Goal: Information Seeking & Learning: Check status

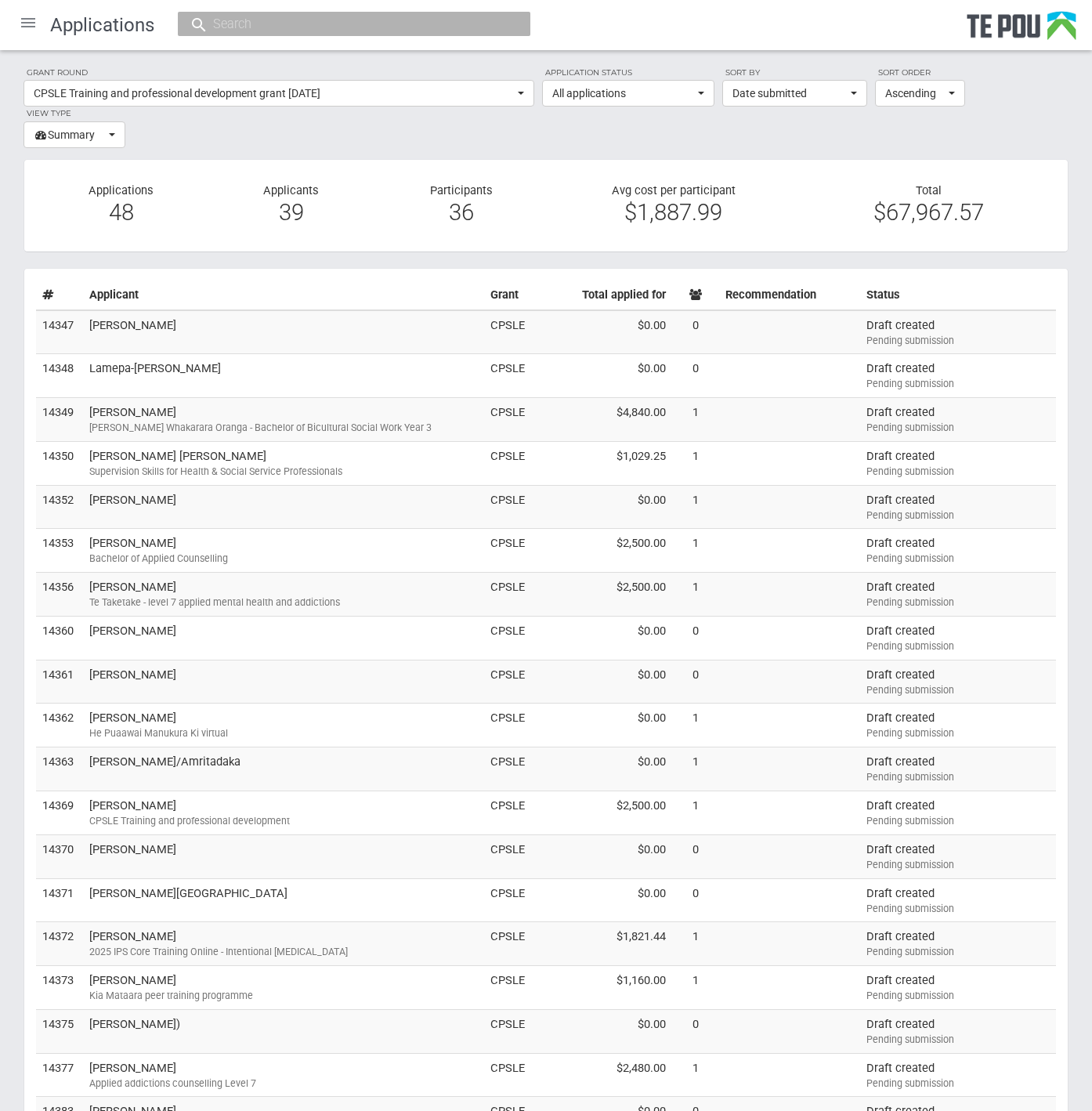
select select "68"
select select "all"
click at [31, 18] on div at bounding box center [29, 22] width 37 height 37
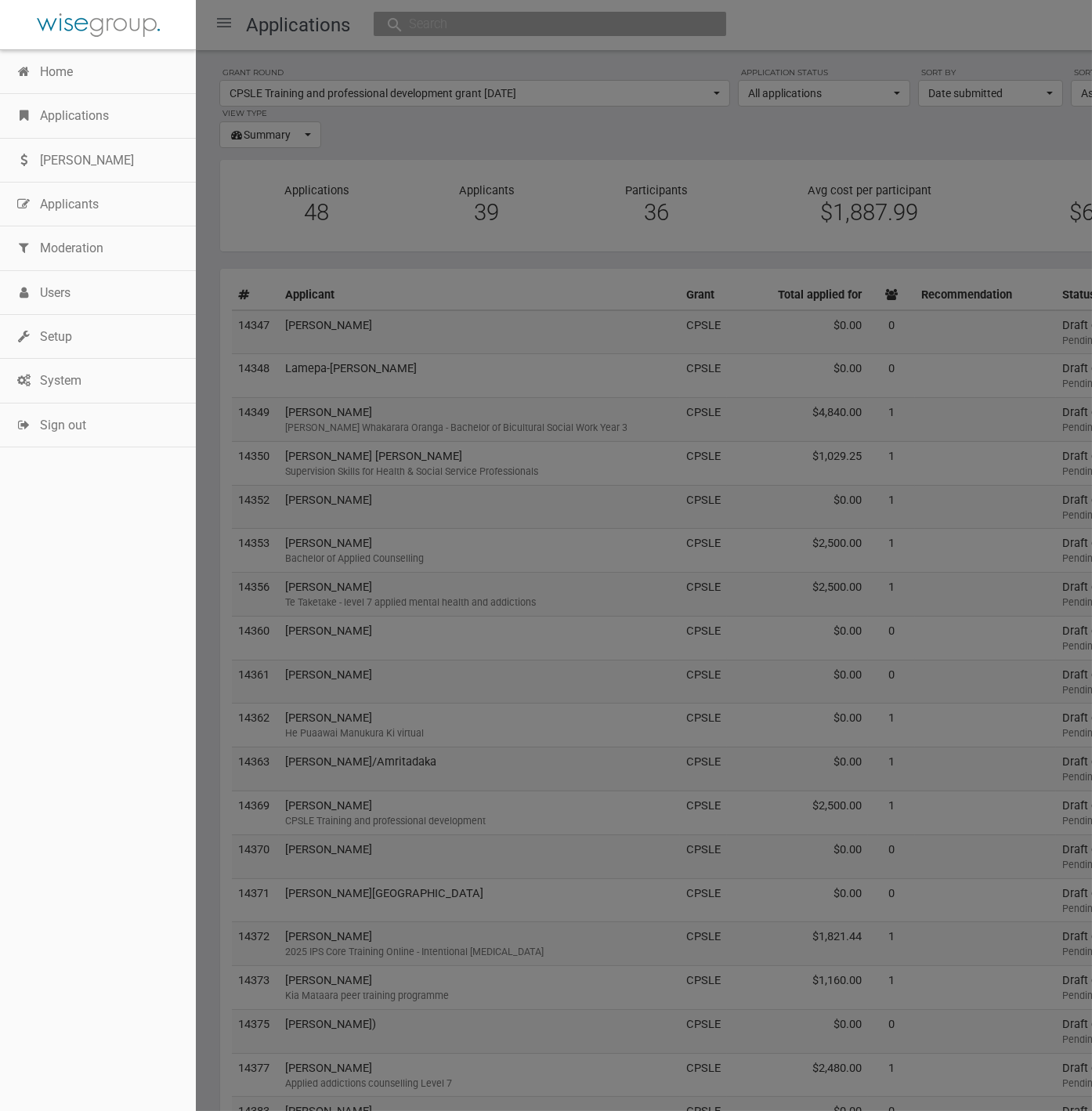
click at [68, 378] on link "System" at bounding box center [97, 380] width 195 height 44
click at [68, 337] on link "Setup" at bounding box center [97, 336] width 195 height 44
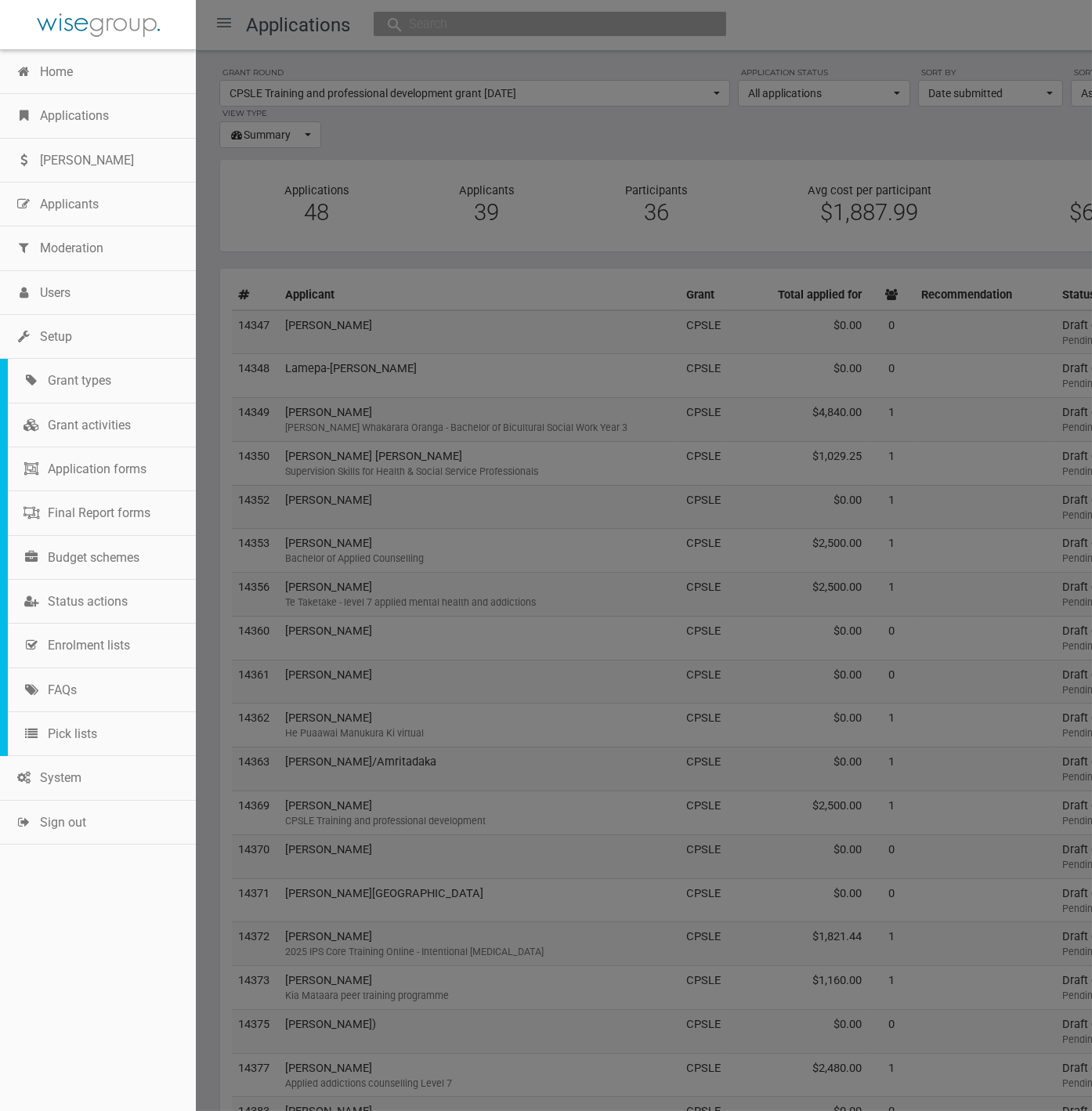
click at [92, 626] on link "Enrolment lists" at bounding box center [102, 645] width 188 height 44
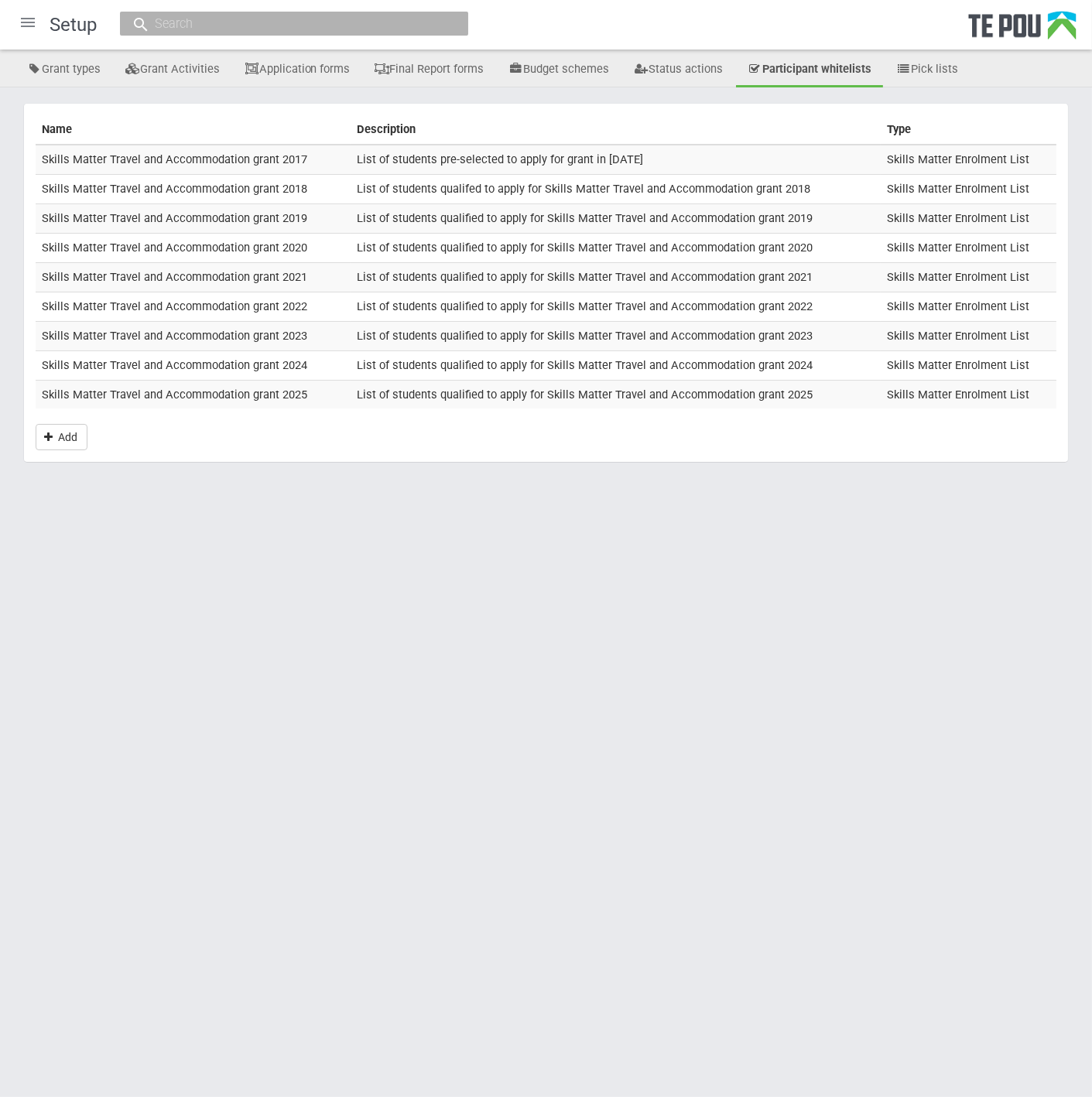
click at [148, 398] on td "Skills Matter Travel and Accommodation grant 2025" at bounding box center [192, 394] width 315 height 28
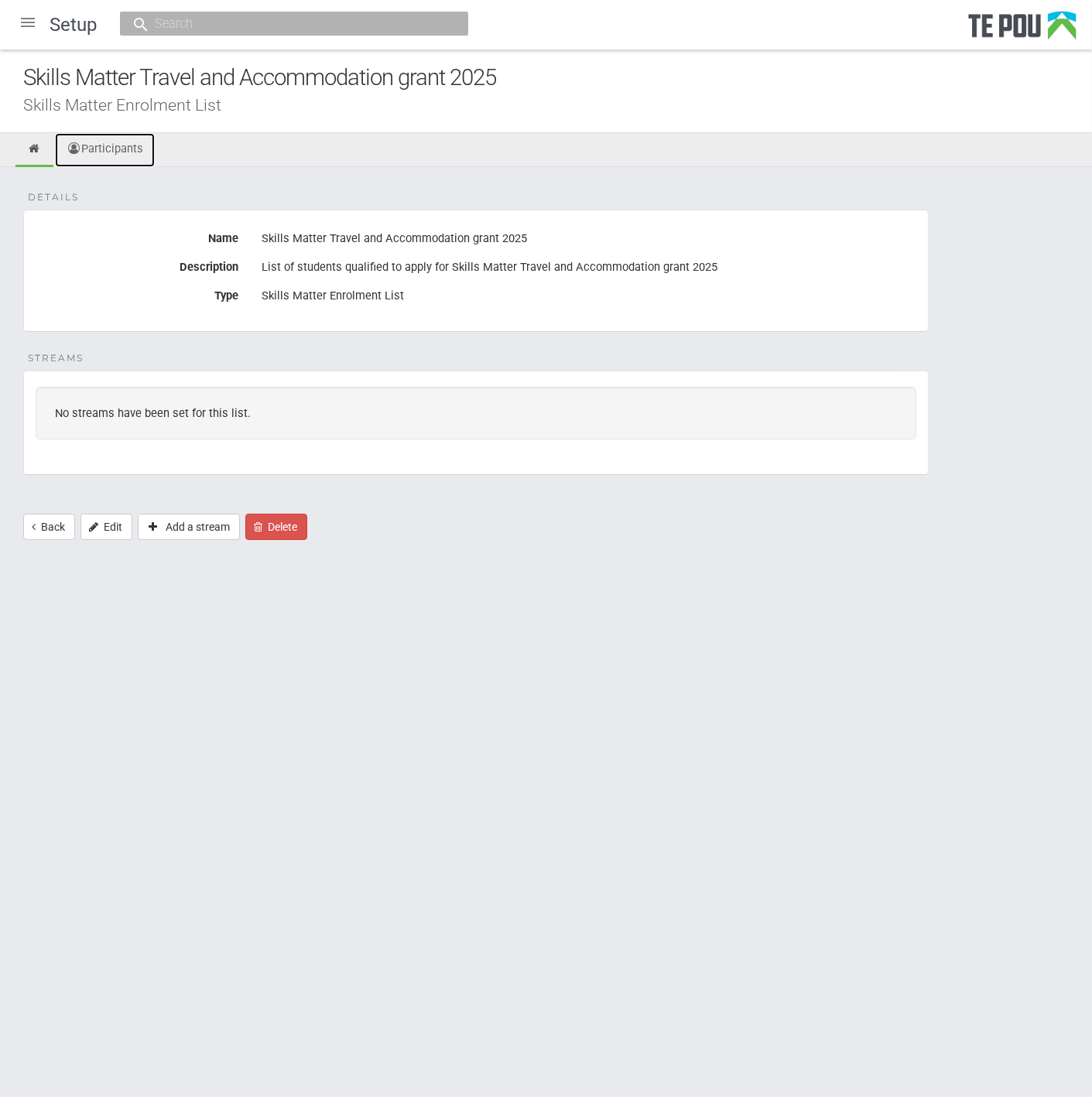
click at [111, 151] on link "Participants" at bounding box center [104, 150] width 100 height 34
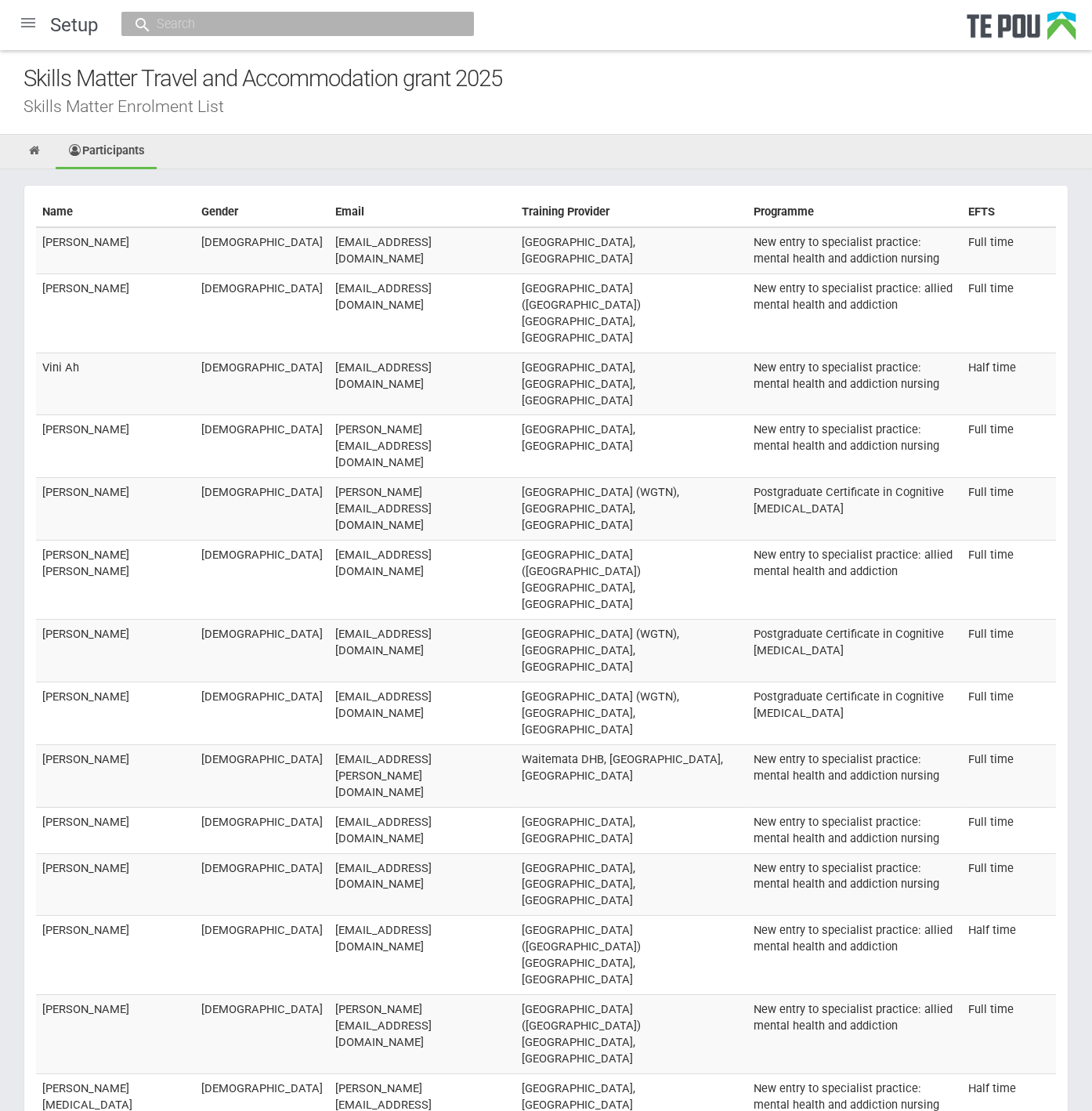
click at [621, 145] on ul "Participants" at bounding box center [546, 152] width 1092 height 35
click at [691, 161] on ul "Participants" at bounding box center [546, 152] width 1092 height 35
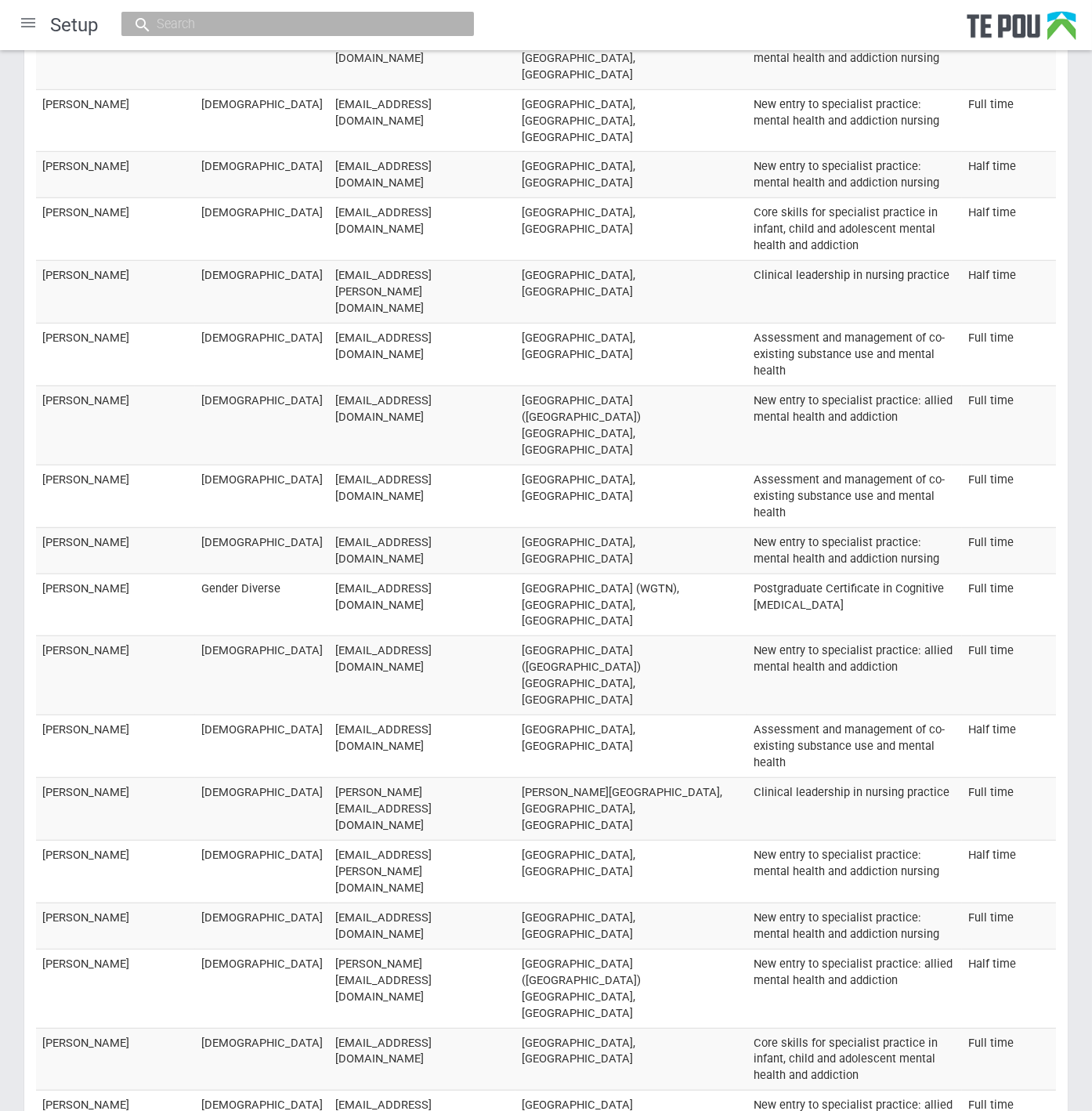
click at [290, 27] on input "text" at bounding box center [289, 24] width 276 height 16
paste input "'lemnosrawhiti@gmail.com'"
click at [158, 23] on input "'lemnosrawhiti@gmail.com" at bounding box center [289, 24] width 276 height 16
type input "[EMAIL_ADDRESS][DOMAIN_NAME]"
click at [273, 79] on link "Lemnos Rawhiti lemnosrawhiti@gmail.com" at bounding box center [297, 71] width 329 height 24
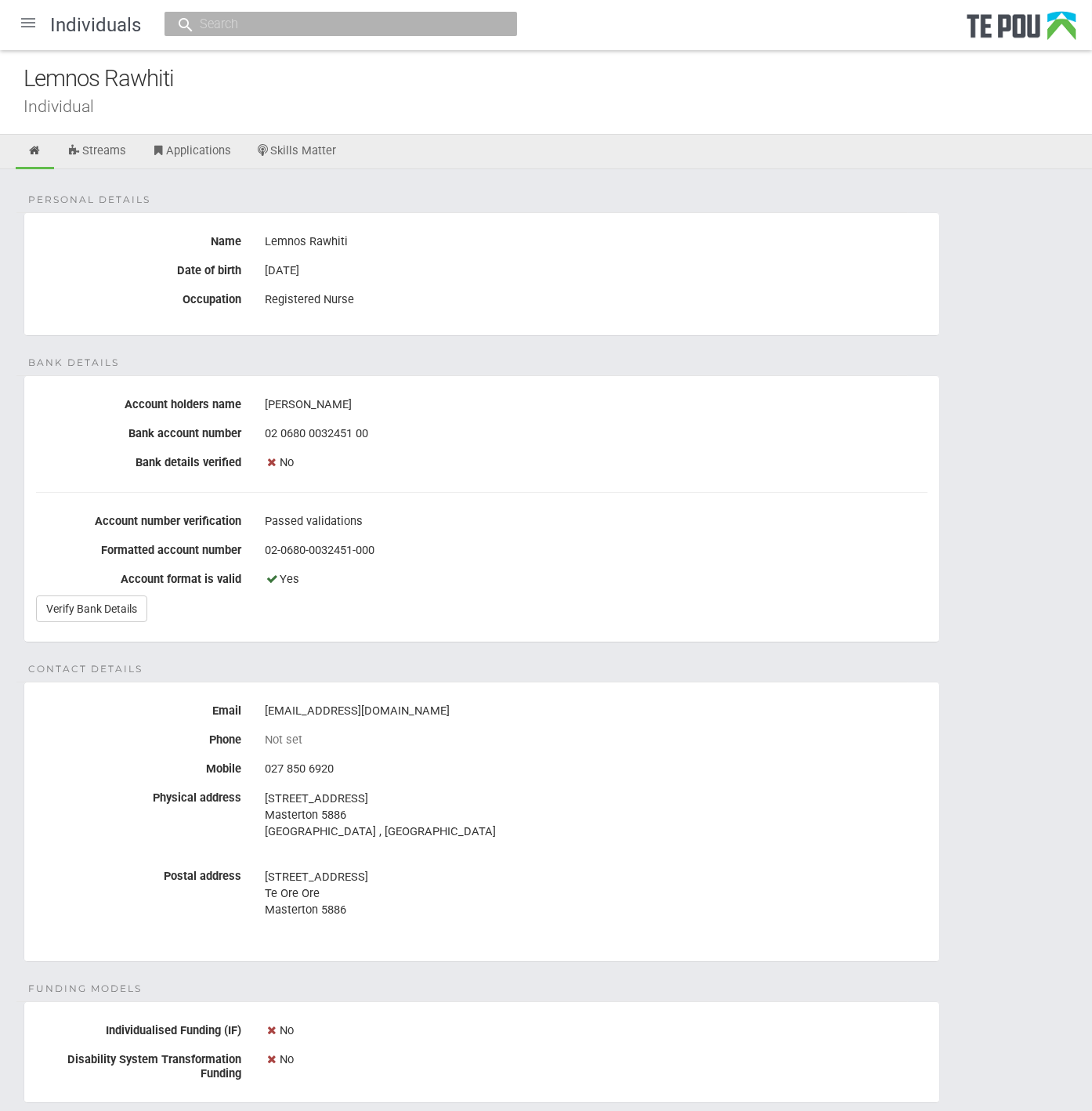
click at [575, 415] on div "[PERSON_NAME]" at bounding box center [596, 405] width 663 height 27
click at [528, 379] on fieldset "Bank details Account holders name [PERSON_NAME] Bank account number [FINANCIAL_…" at bounding box center [481, 509] width 916 height 267
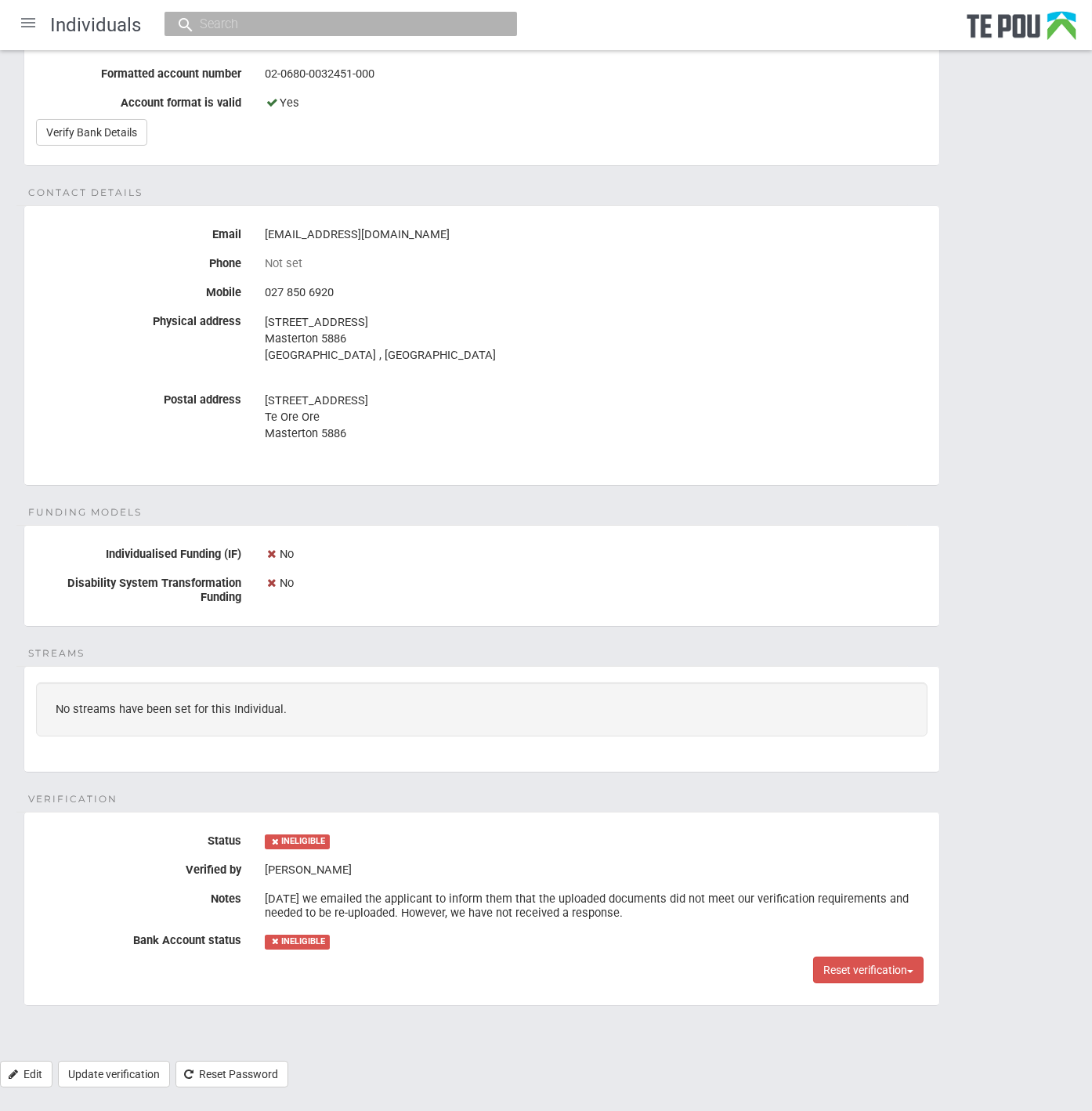
scroll to position [487, 0]
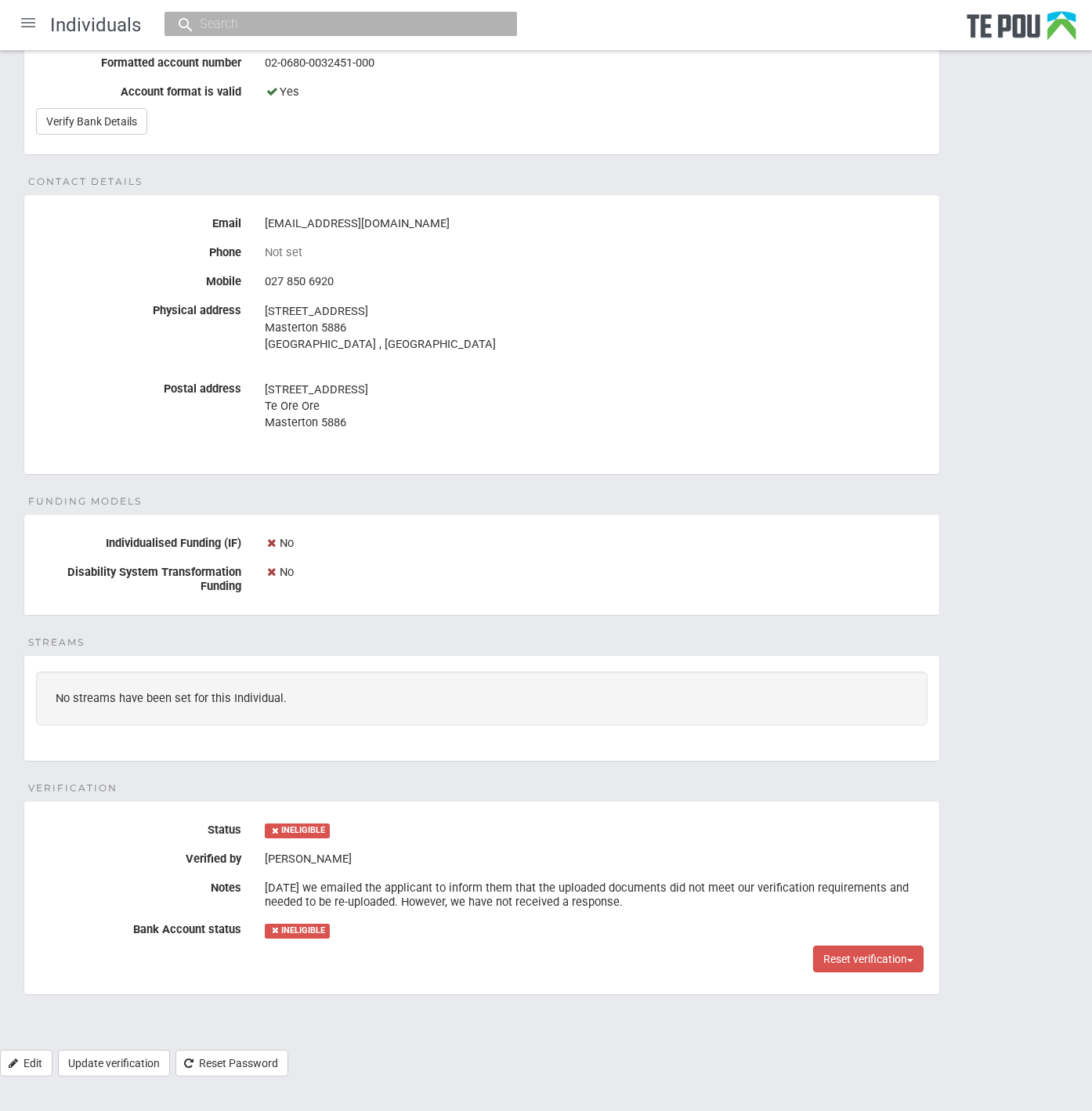
click at [581, 929] on div "INELIGIBLE" at bounding box center [596, 930] width 663 height 27
click at [594, 916] on div "INELIGIBLE" at bounding box center [596, 930] width 663 height 27
click at [620, 908] on div "[DATE] we emailed the applicant to inform them that the uploaded documents did …" at bounding box center [596, 895] width 663 height 40
click at [618, 905] on div "[DATE] we emailed the applicant to inform them that the uploaded documents did …" at bounding box center [596, 895] width 663 height 40
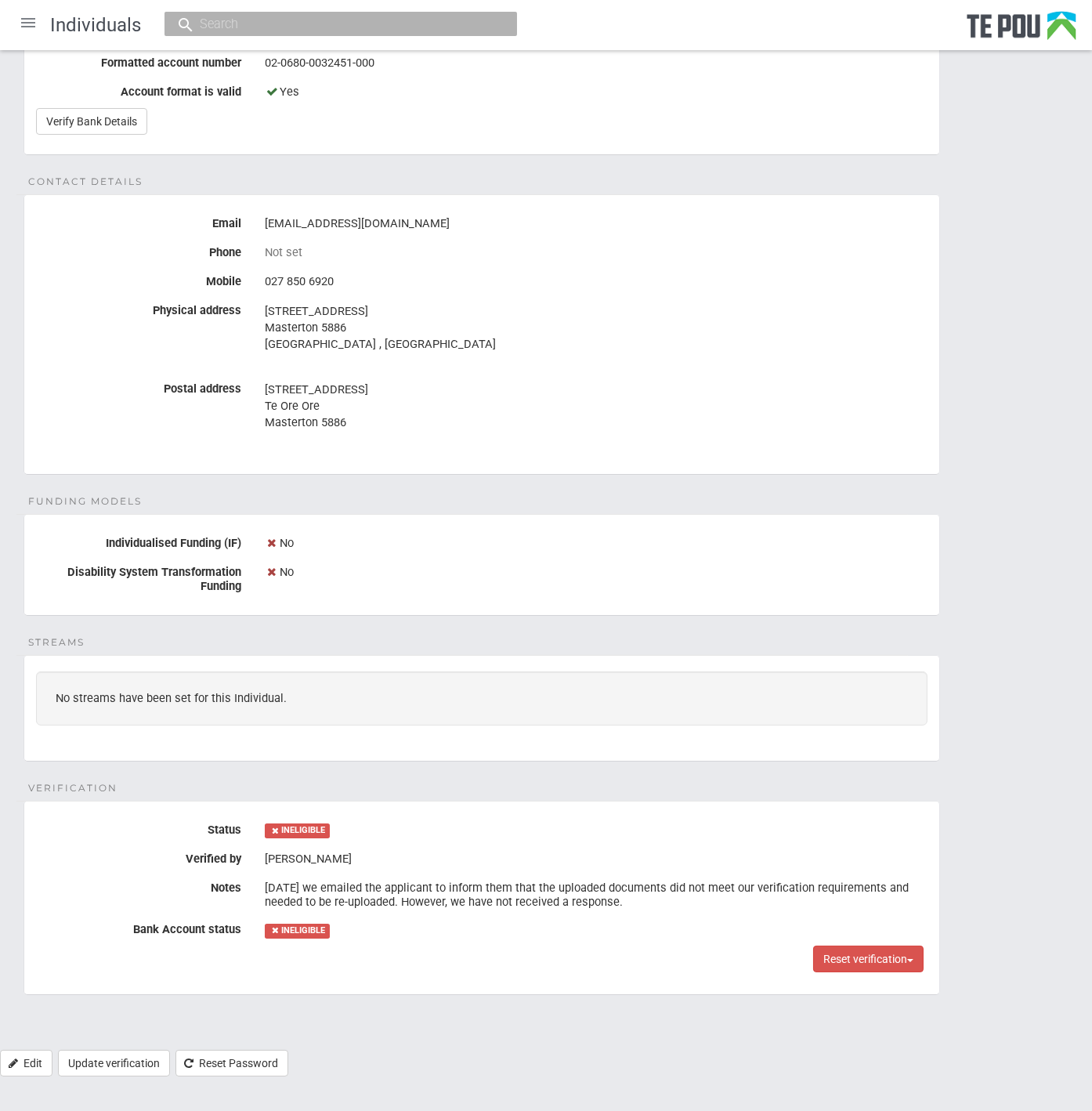
click at [618, 905] on div "[DATE] we emailed the applicant to inform them that the uploaded documents did …" at bounding box center [596, 895] width 663 height 40
click at [618, 905] on div "1/09/2025 we emailed the applicant to inform them that the uploaded documents d…" at bounding box center [596, 895] width 663 height 40
click at [630, 888] on div "1/09/2025 we emailed the applicant to inform them that the uploaded documents d…" at bounding box center [596, 895] width 663 height 40
click at [628, 908] on div "1/09/2025 we emailed the applicant to inform them that the uploaded documents d…" at bounding box center [596, 895] width 663 height 40
click at [620, 907] on div "1/09/2025 we emailed the applicant to inform them that the uploaded documents d…" at bounding box center [596, 895] width 663 height 40
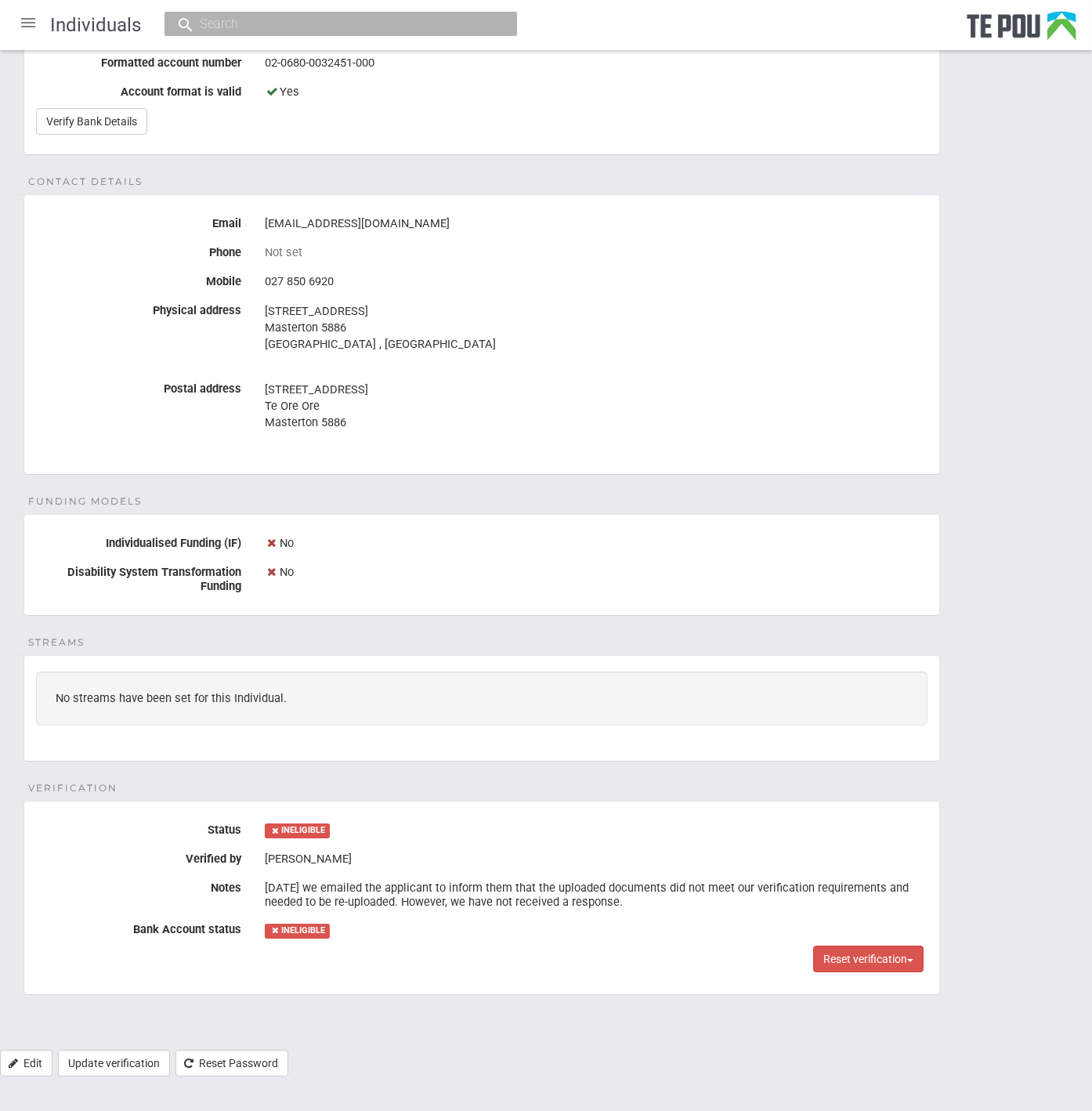
click at [620, 907] on div "1/09/2025 we emailed the applicant to inform them that the uploaded documents d…" at bounding box center [596, 895] width 663 height 40
click at [594, 927] on div "INELIGIBLE" at bounding box center [596, 930] width 663 height 27
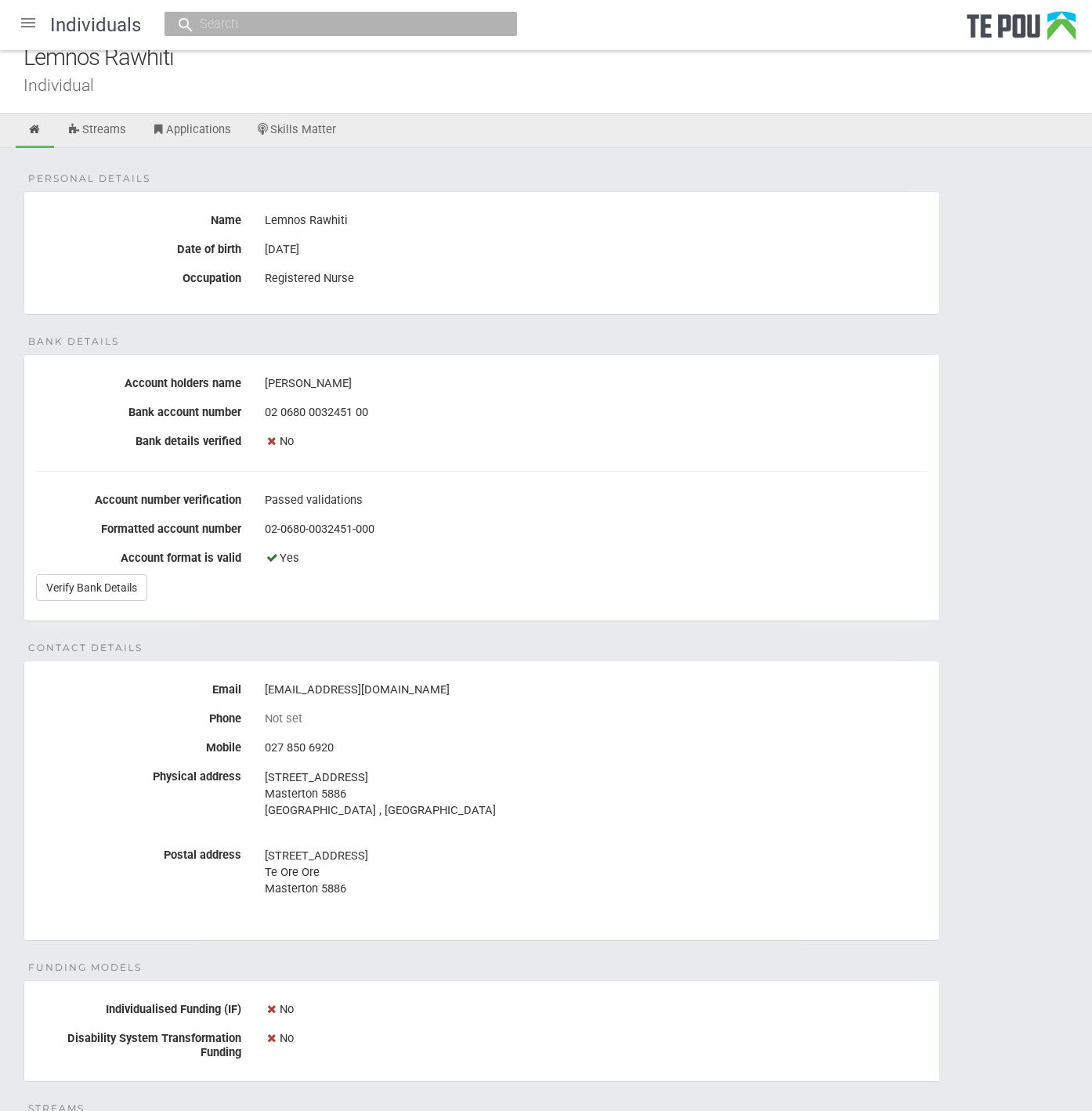
scroll to position [0, 0]
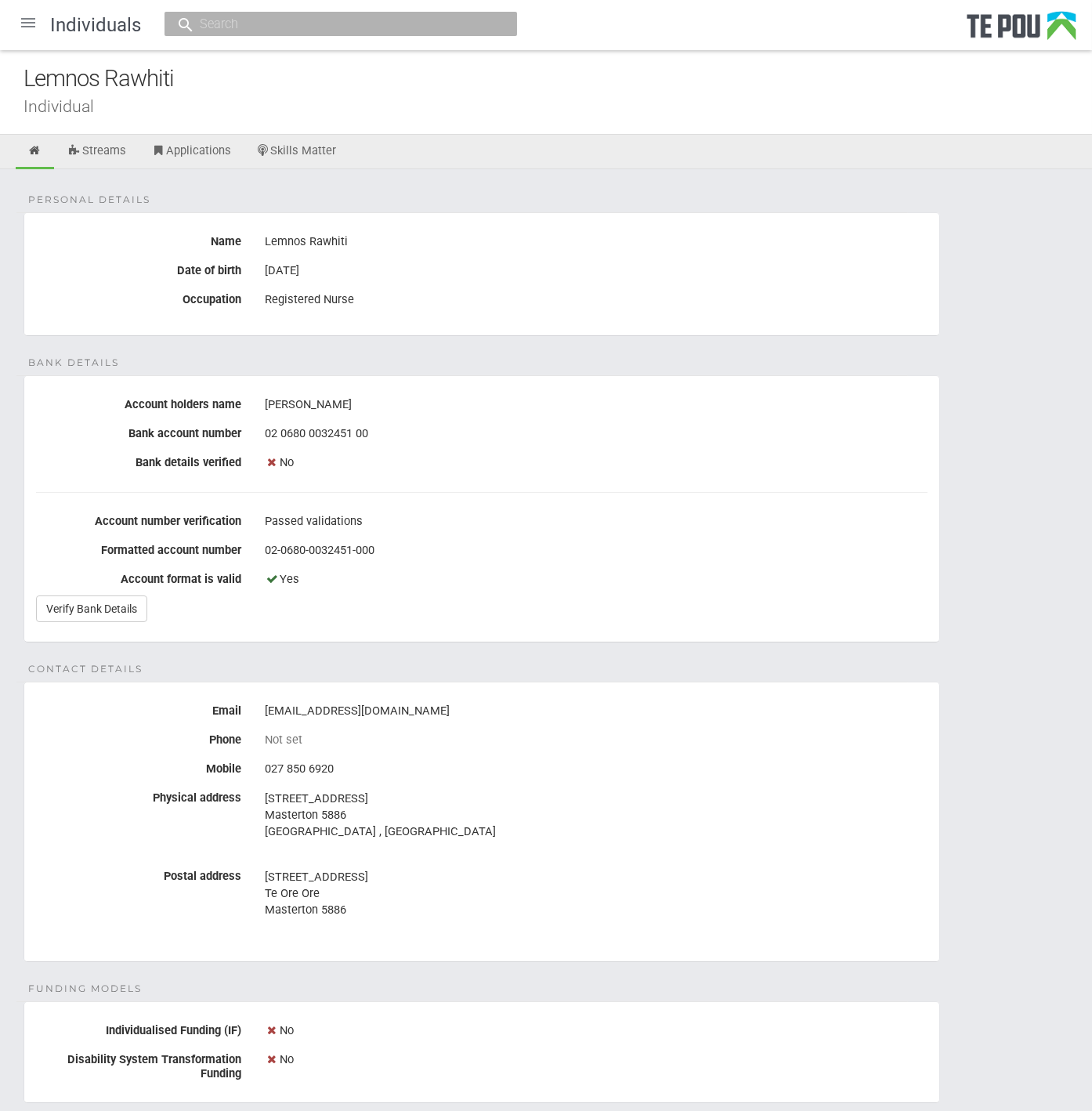
click at [479, 663] on div "Personal details Name Lemnos Rawhiti Date of birth 18 Aug 1976 Occupation Regis…" at bounding box center [546, 853] width 1092 height 1368
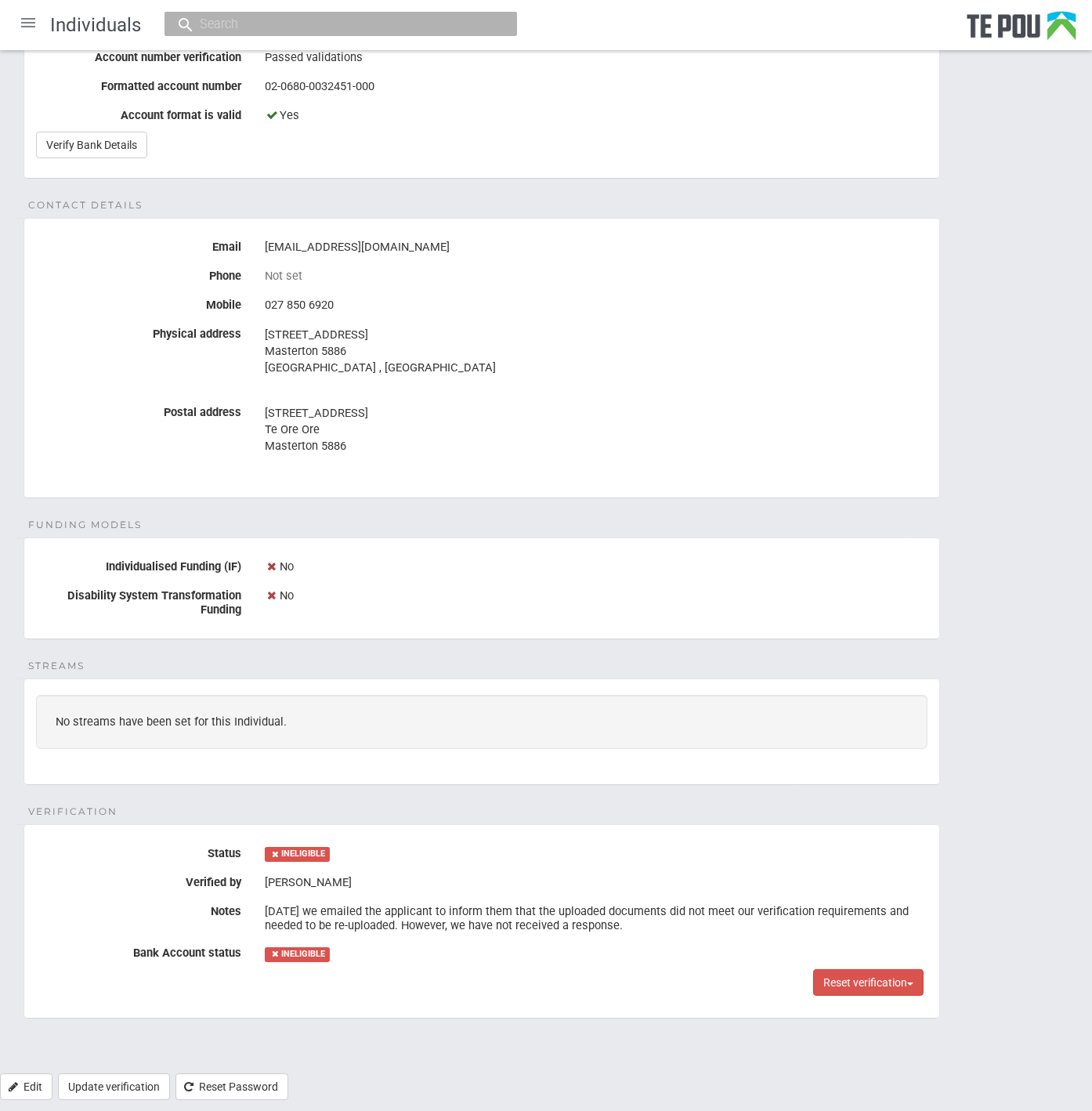
scroll to position [487, 0]
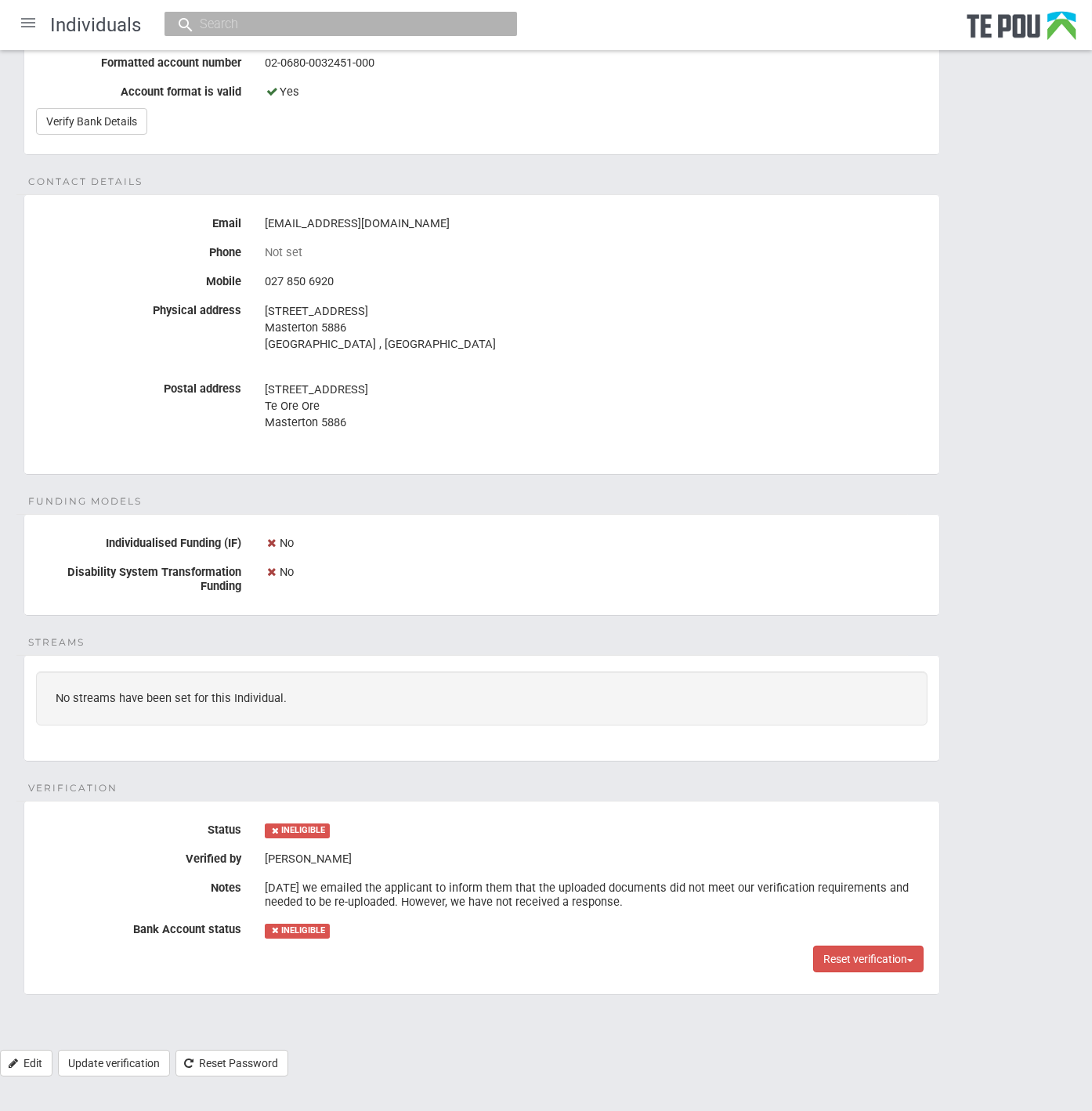
click at [651, 1026] on div "Personal details Name Lemnos Rawhiti Date of birth 18 Aug 1976 Occupation Regis…" at bounding box center [546, 366] width 1092 height 1368
click at [650, 1026] on div "Personal details Name Lemnos Rawhiti Date of birth 18 Aug 1976 Occupation Regis…" at bounding box center [546, 366] width 1092 height 1368
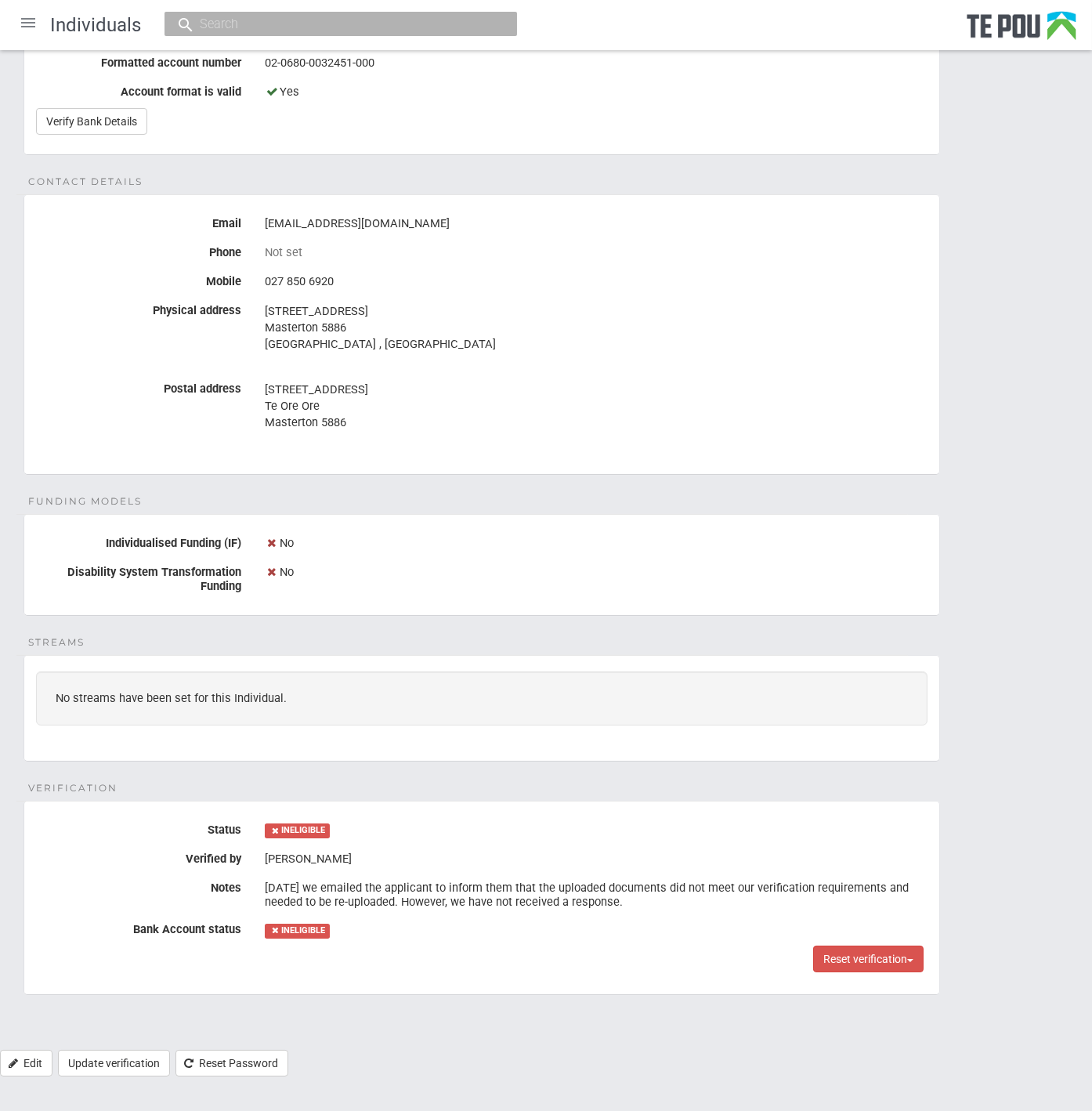
click at [650, 1026] on div "Personal details Name Lemnos Rawhiti Date of birth 18 Aug 1976 Occupation Regis…" at bounding box center [546, 366] width 1092 height 1368
click at [564, 982] on fieldset "Verification Status INELIGIBLE Verified by Melody Ma Notes 1/09/2025 we emailed…" at bounding box center [481, 898] width 916 height 195
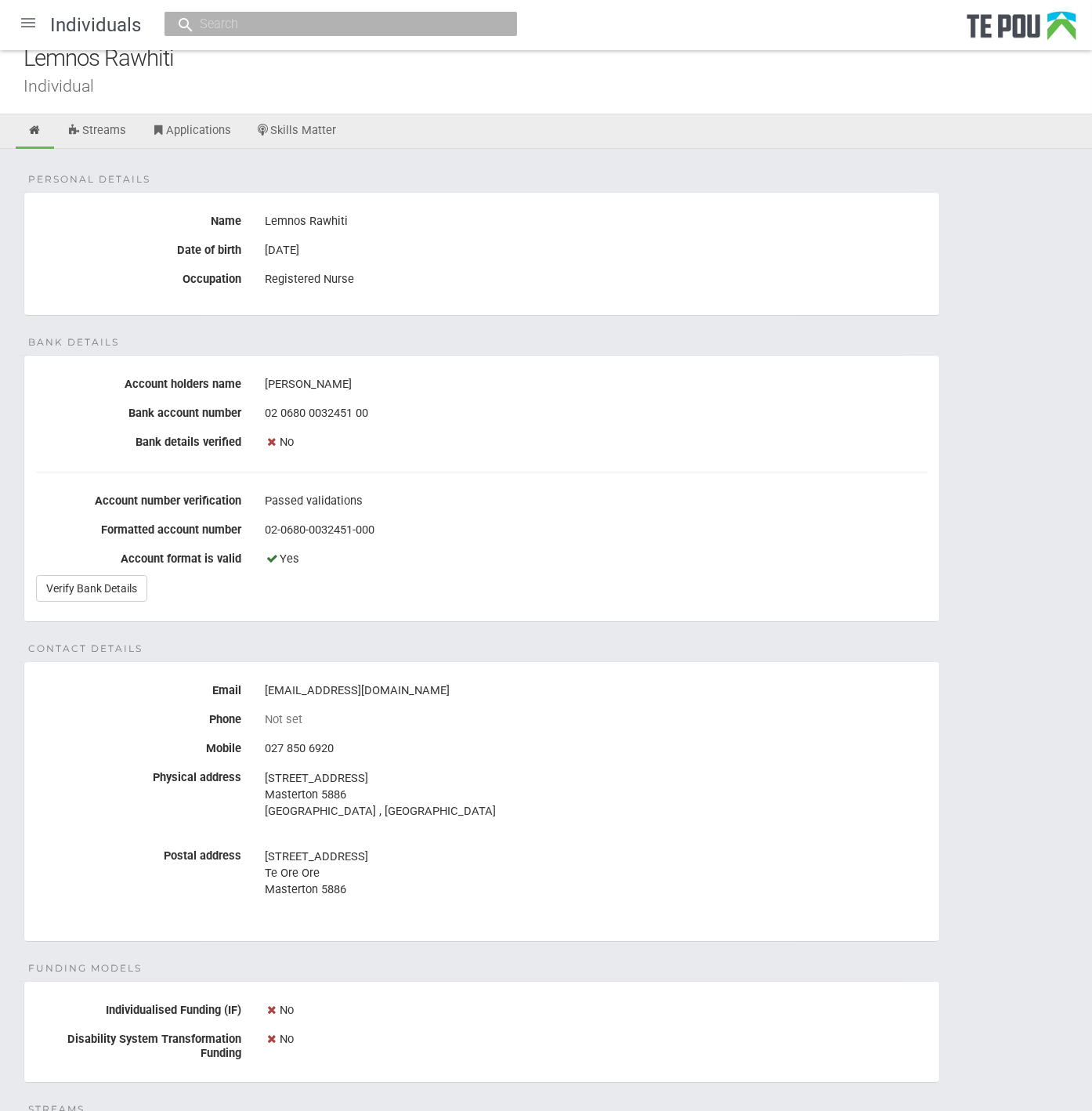
scroll to position [0, 0]
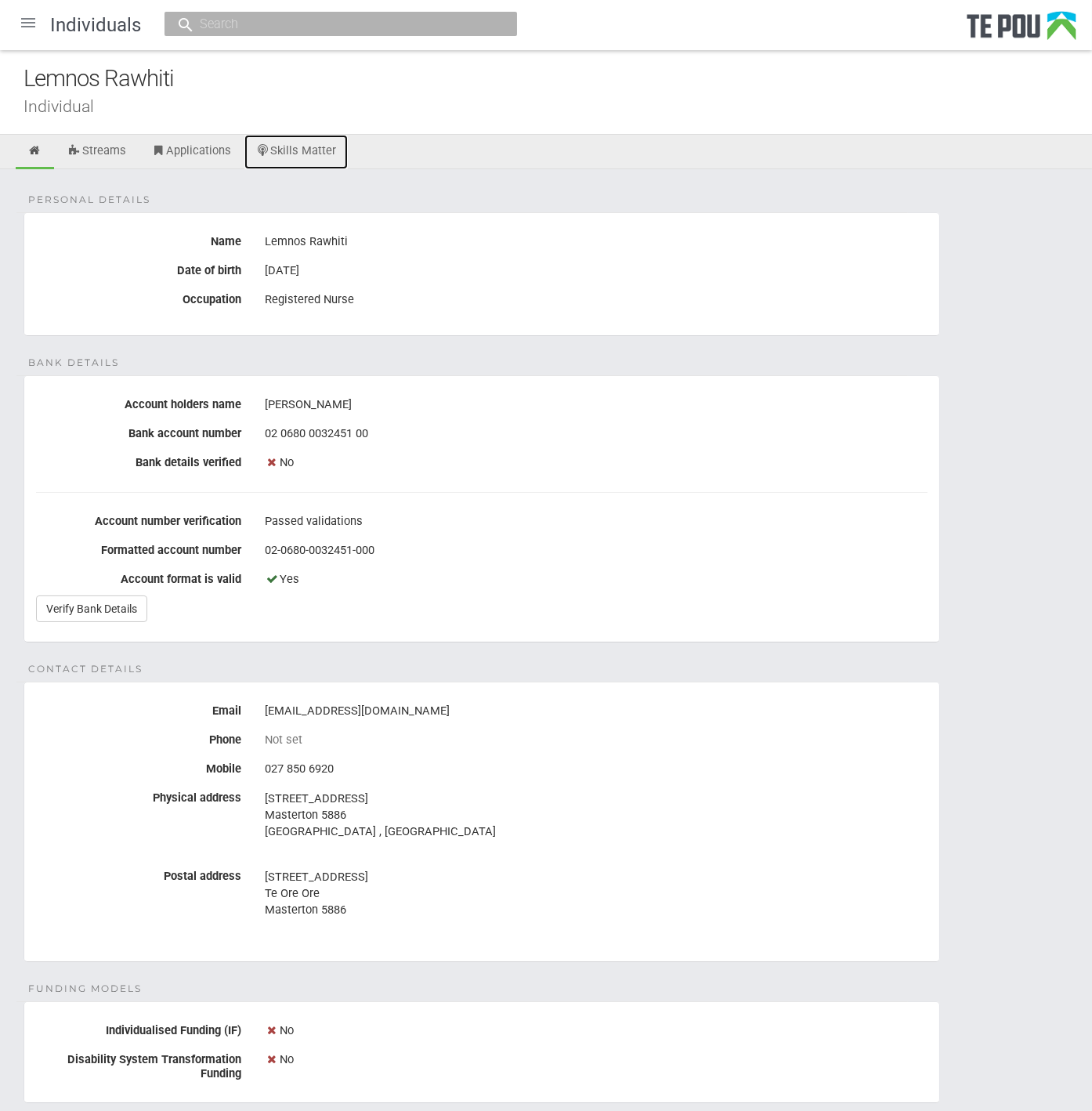
click at [312, 145] on link "Skills Matter" at bounding box center [296, 152] width 104 height 35
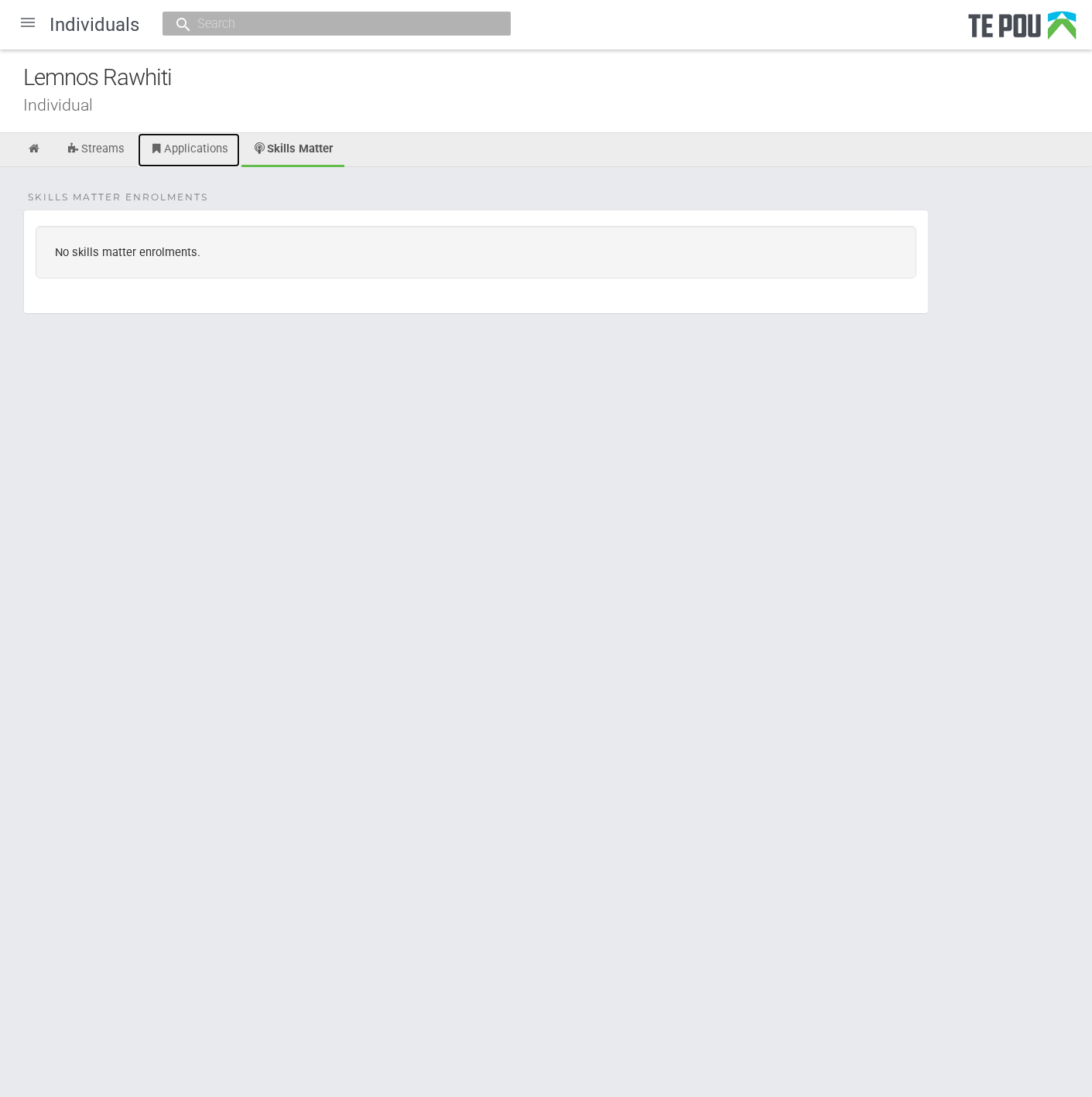
click at [188, 157] on link "Applications" at bounding box center [189, 150] width 102 height 34
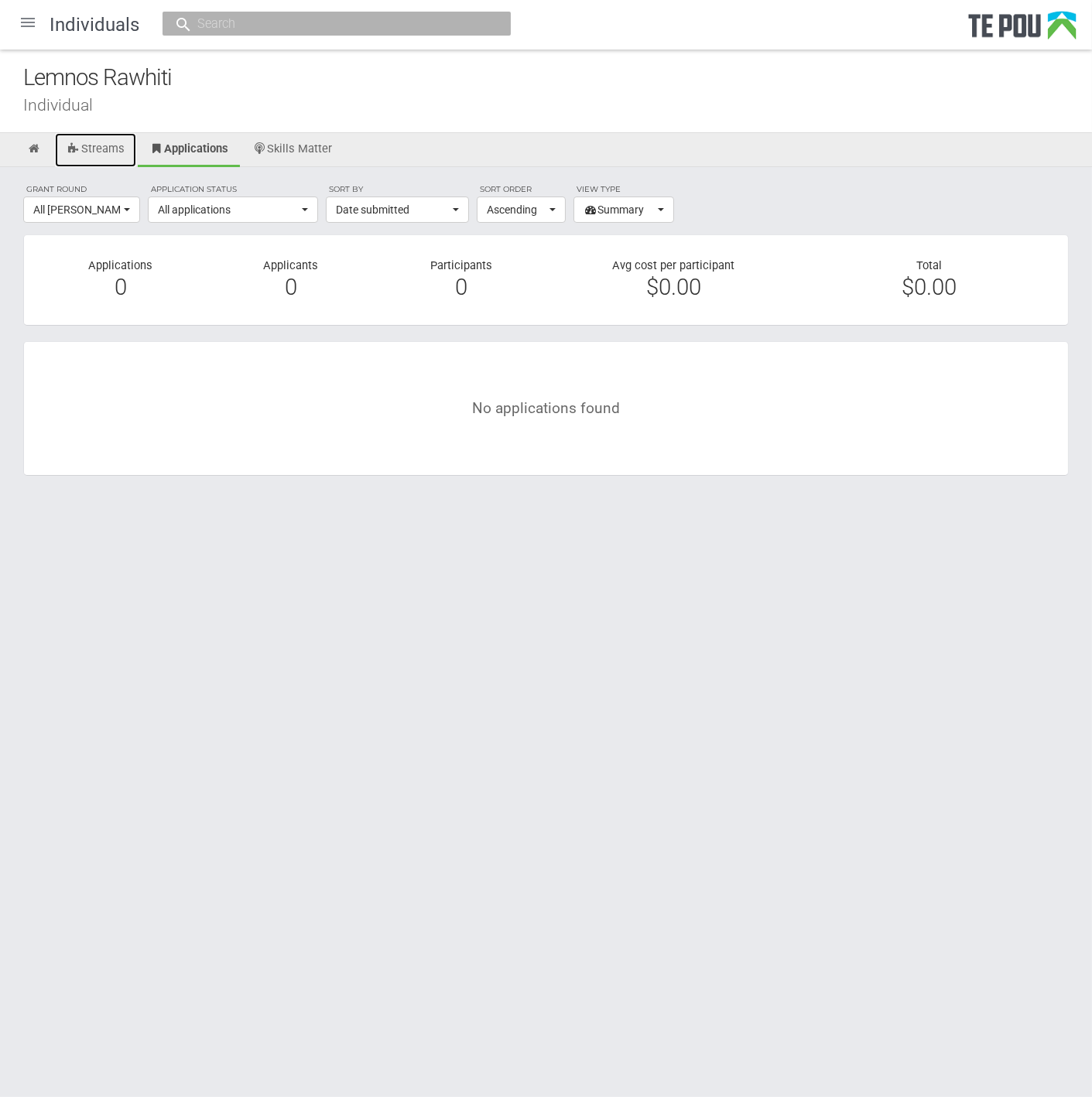
click at [100, 148] on link "Streams" at bounding box center [95, 150] width 81 height 34
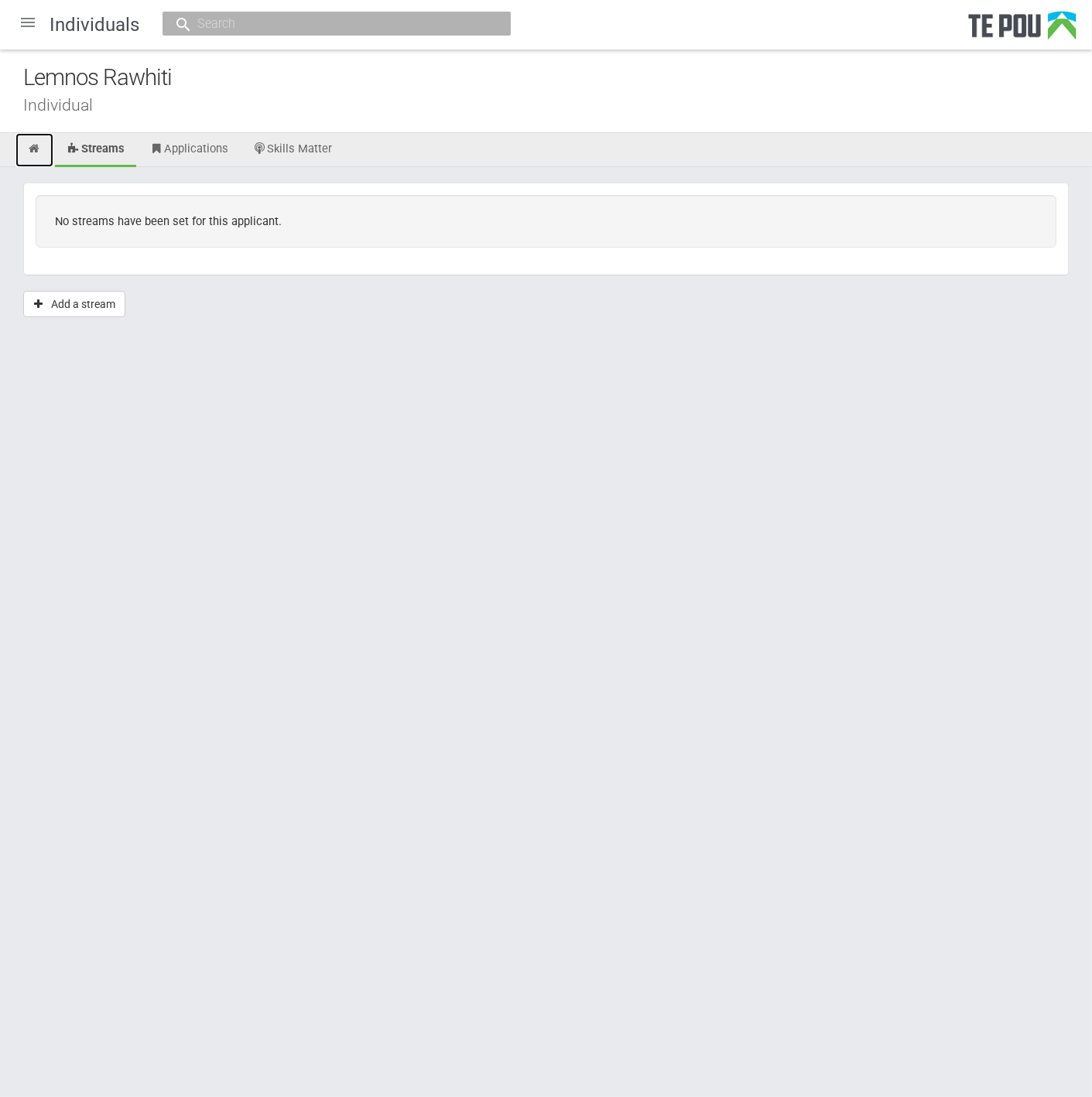
click at [29, 146] on icon at bounding box center [34, 148] width 15 height 11
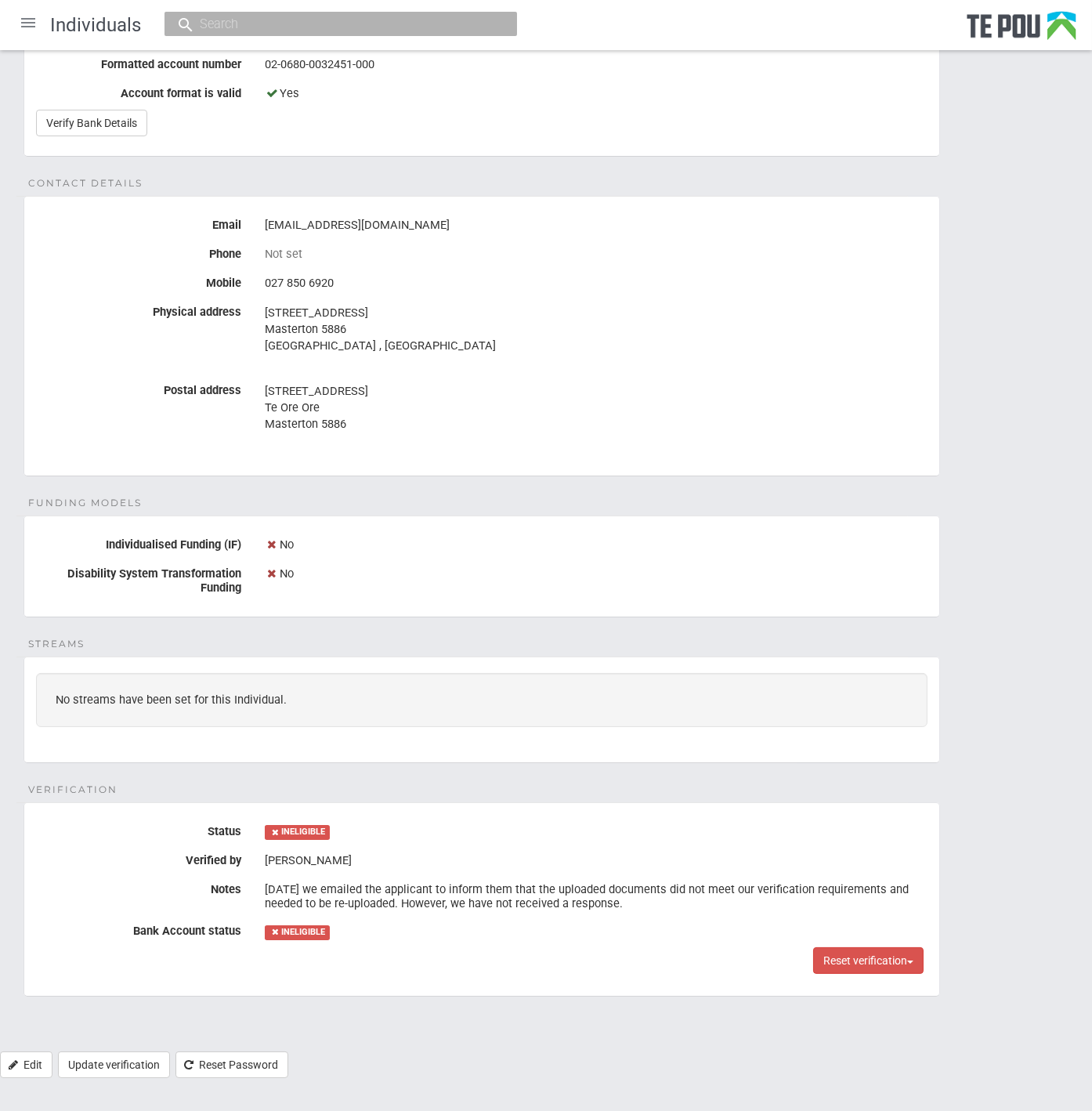
scroll to position [487, 0]
click at [398, 655] on fieldset "Streams No streams have been set for this Individual." at bounding box center [481, 708] width 916 height 106
click at [395, 646] on div "Personal details Name Lemnos Rawhiti Date of birth 18 Aug 1976 Occupation Regis…" at bounding box center [546, 366] width 1092 height 1368
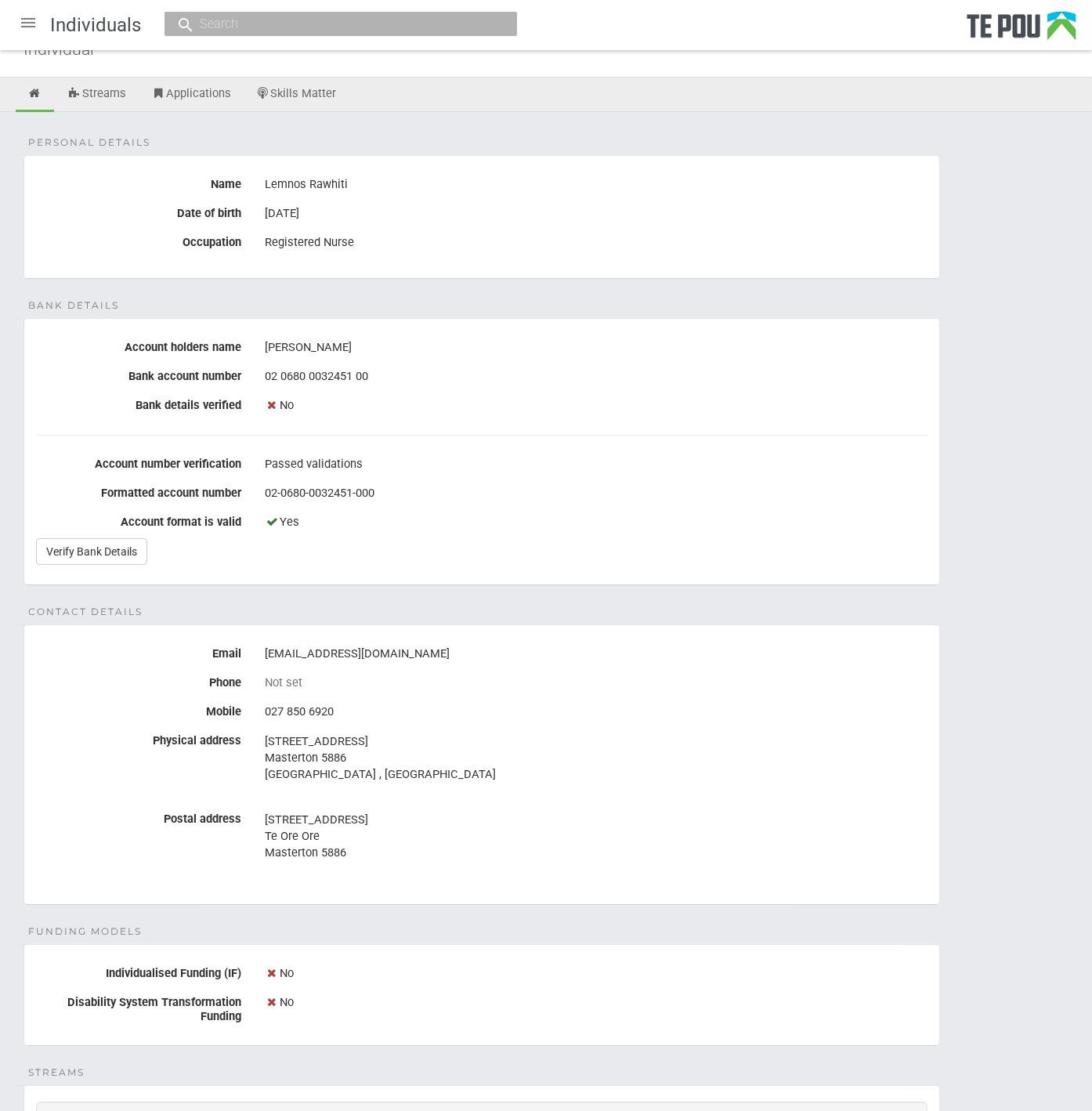
scroll to position [52, 0]
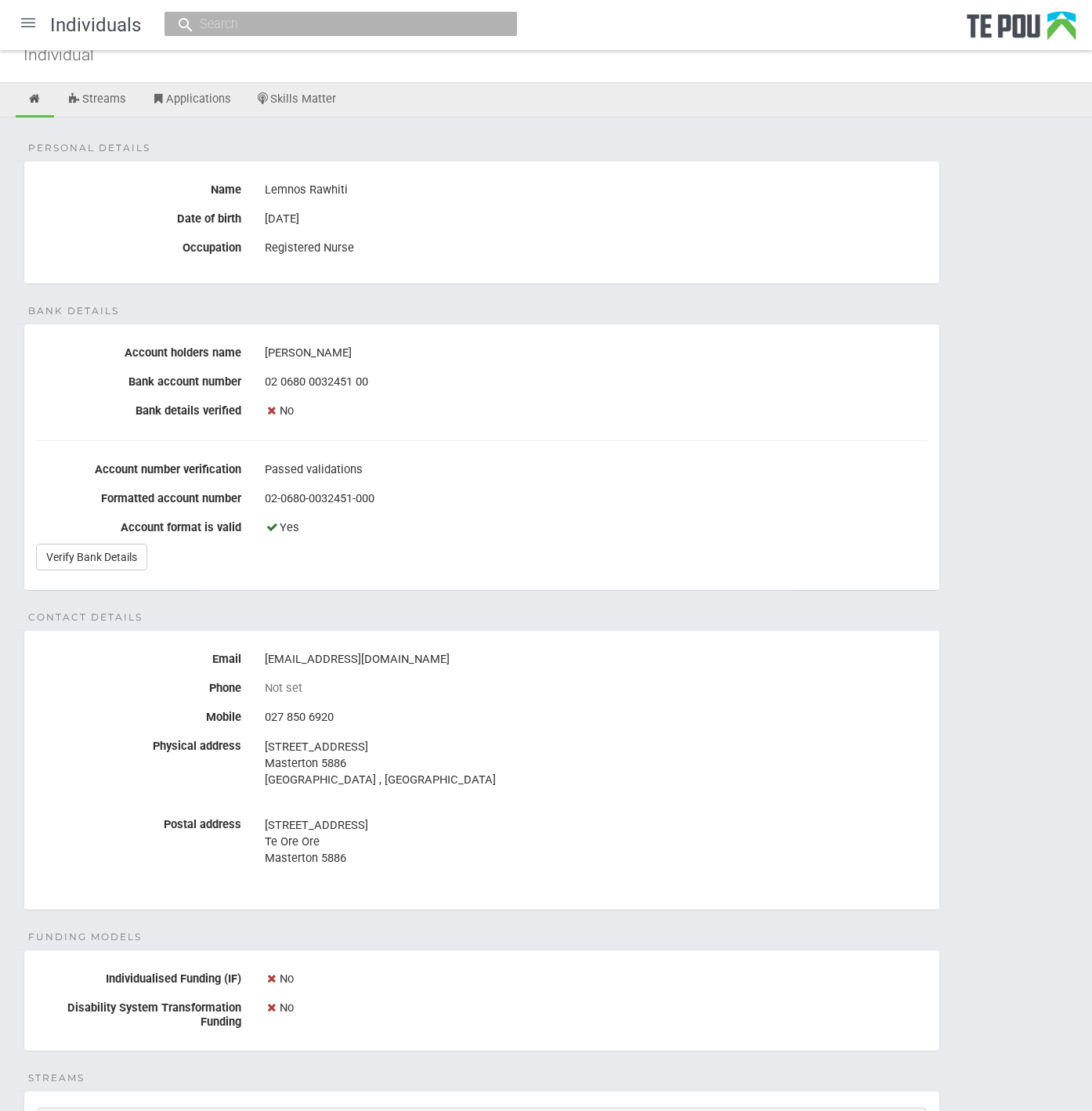
click at [375, 413] on div "No" at bounding box center [596, 411] width 663 height 27
click at [141, 552] on link "Verify Bank Details" at bounding box center [91, 557] width 112 height 27
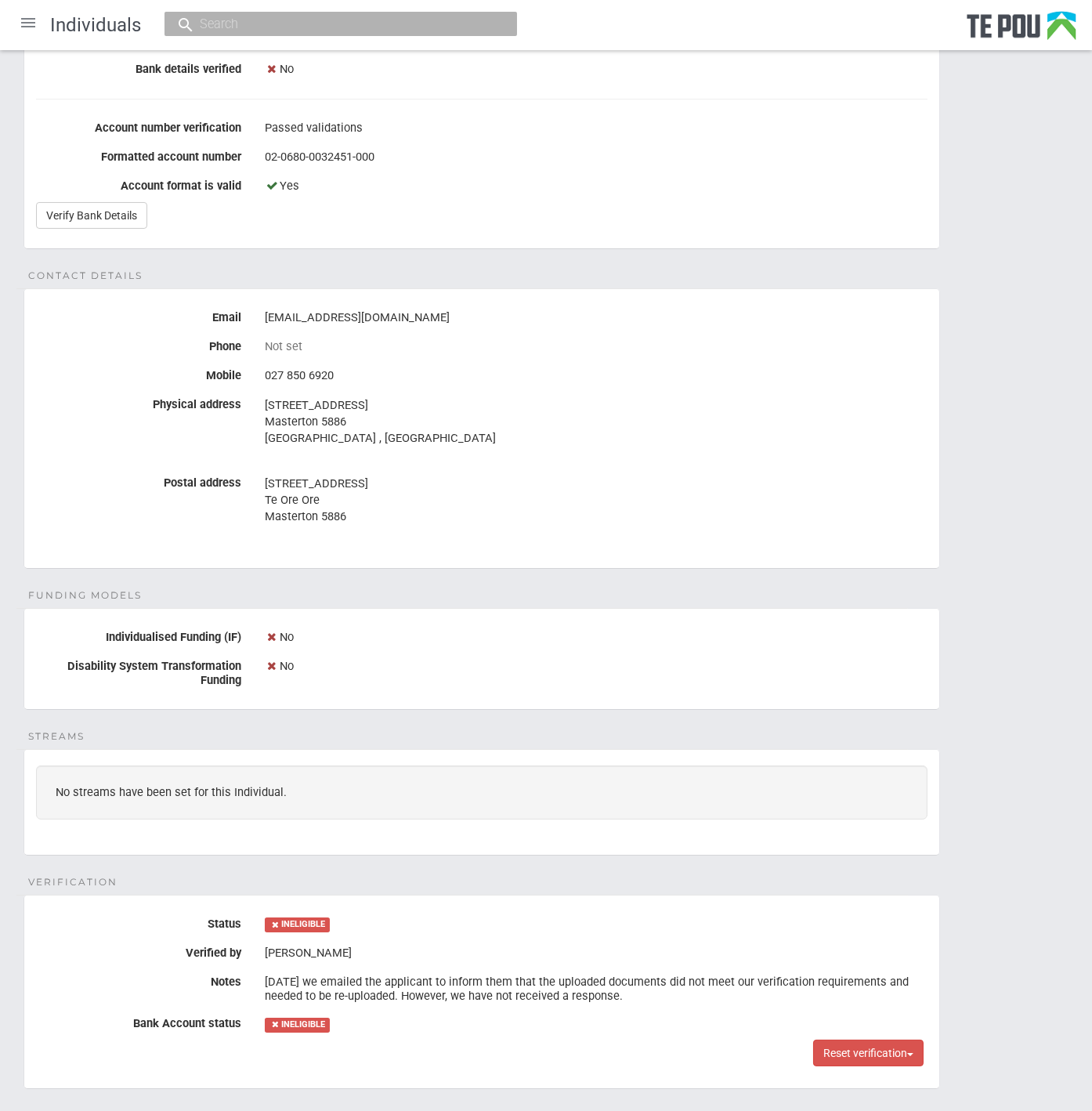
scroll to position [487, 0]
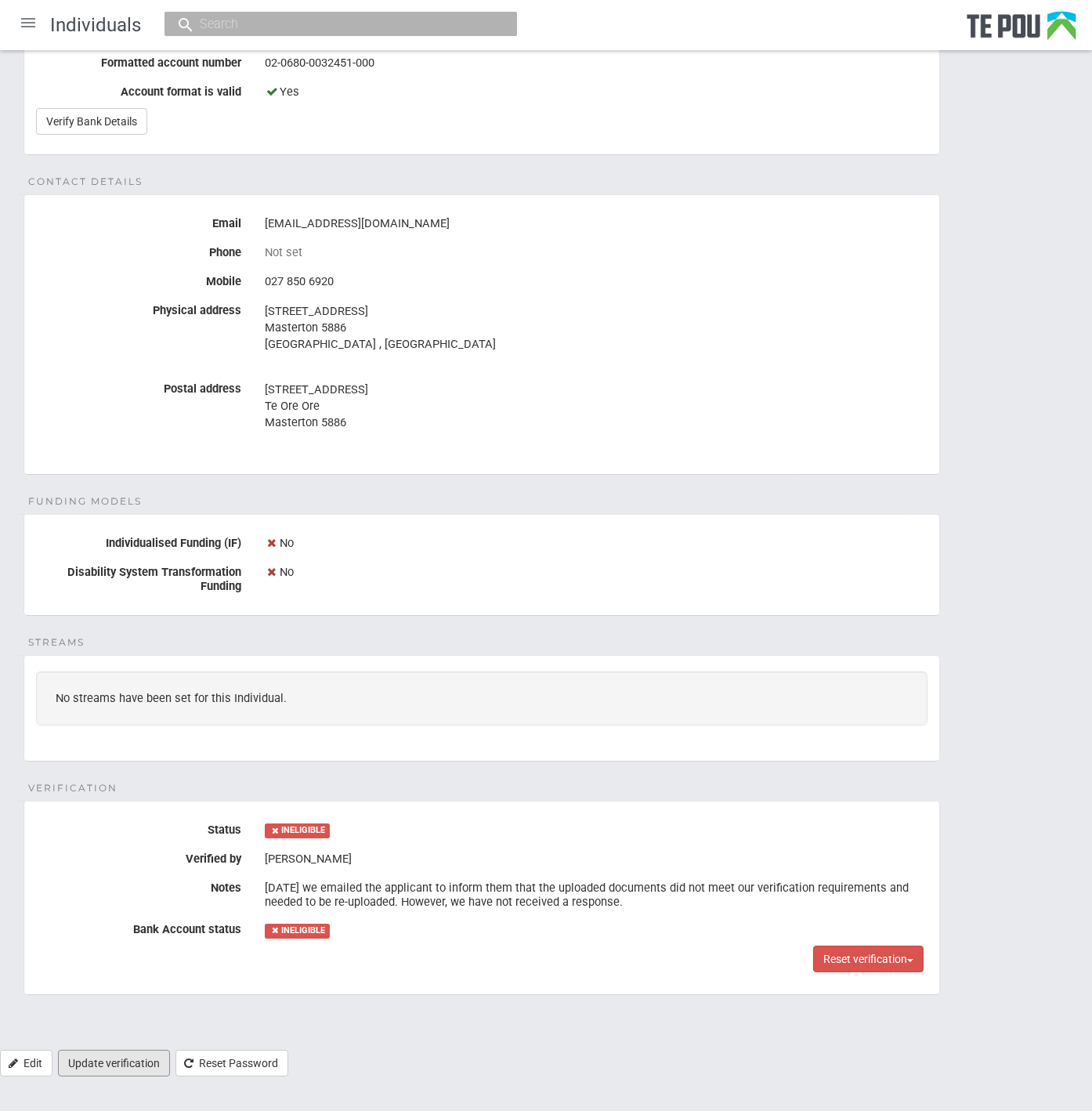
click at [122, 1060] on link "Update verification" at bounding box center [114, 1063] width 112 height 27
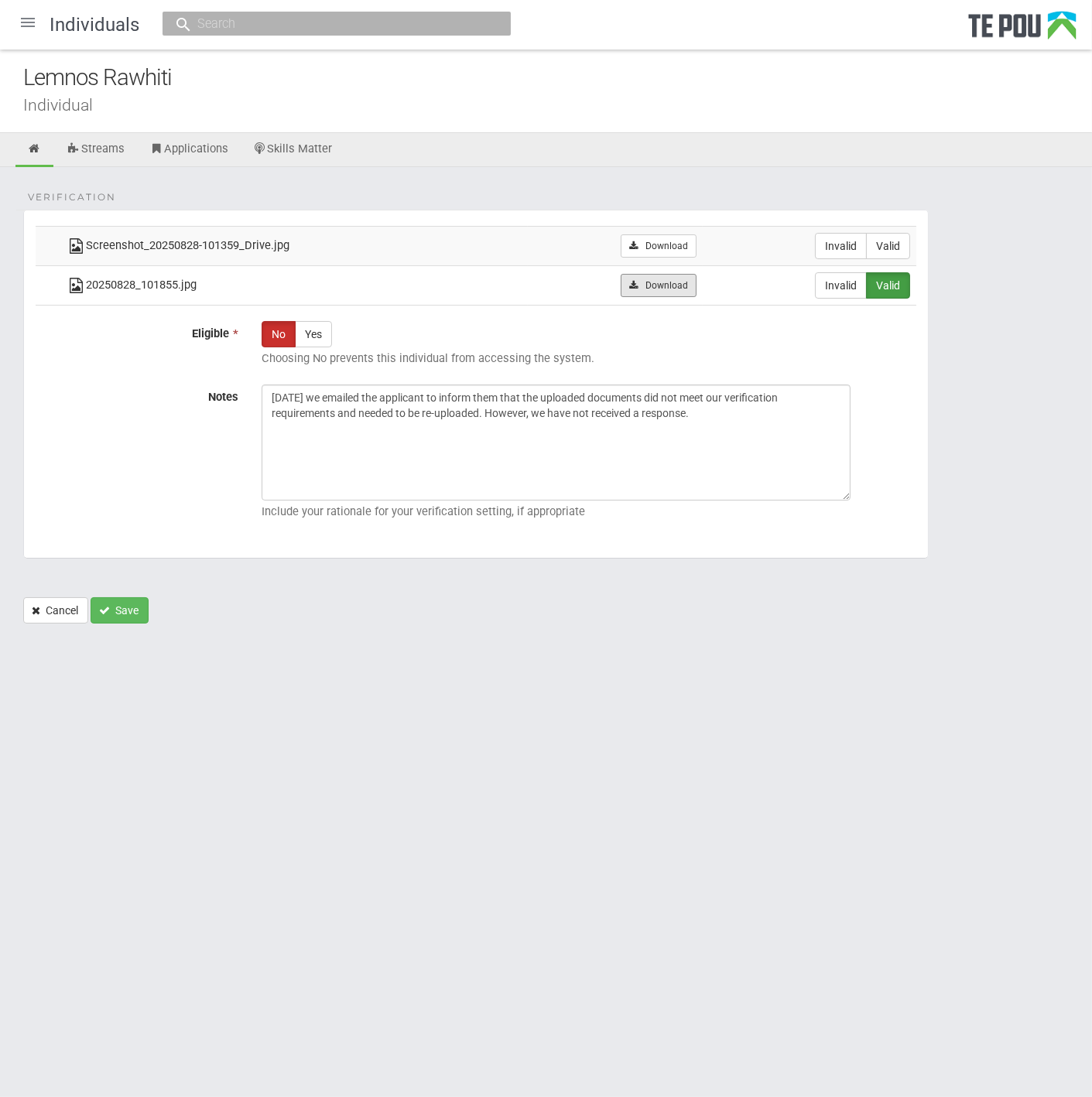
click at [689, 290] on link "Download" at bounding box center [657, 285] width 75 height 23
click at [464, 730] on html "Home Applications Grant rounds Applicants Organisations Individuals Moderation …" at bounding box center [546, 548] width 1092 height 1097
click at [38, 149] on icon at bounding box center [35, 149] width 15 height 11
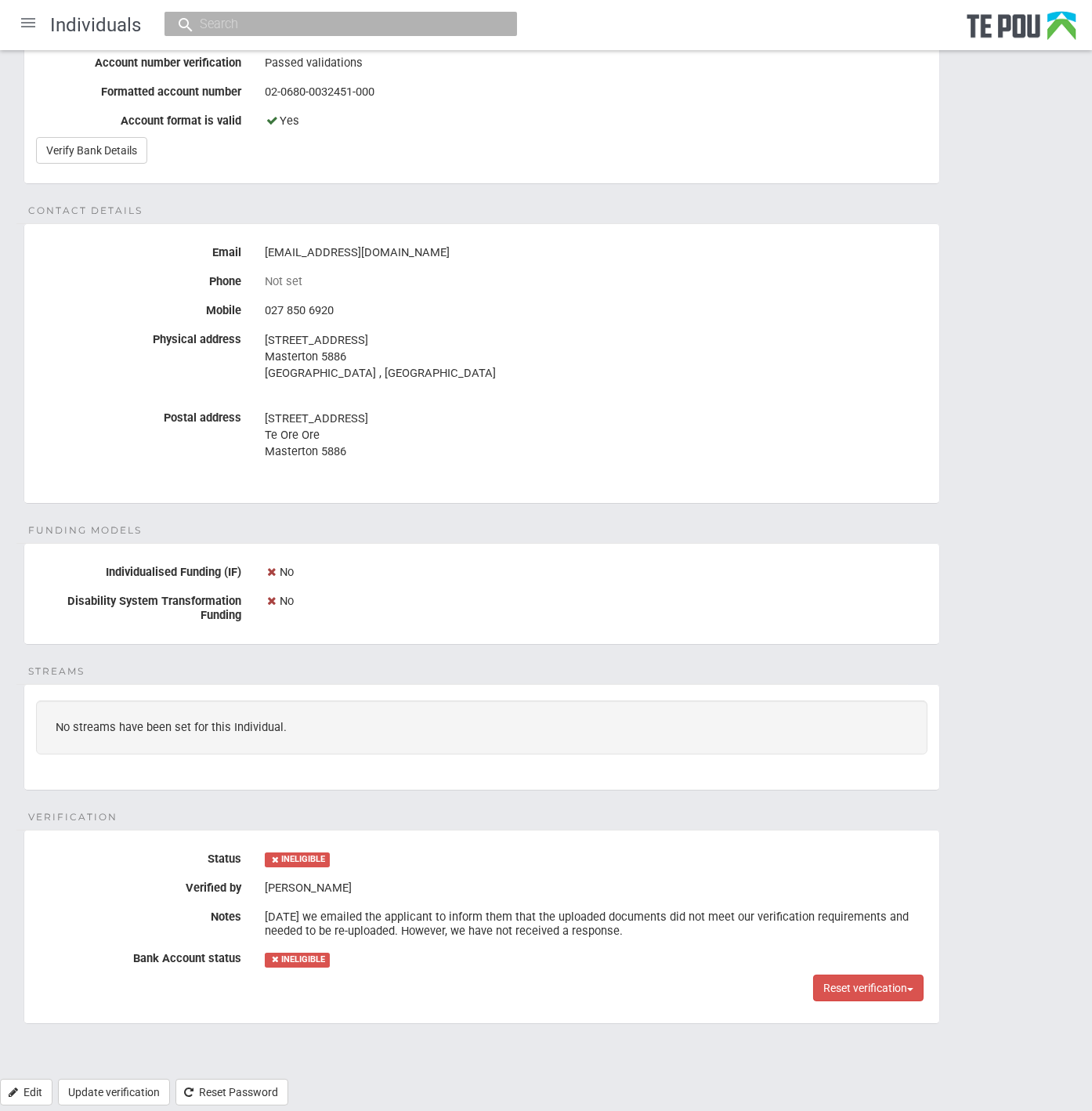
scroll to position [487, 0]
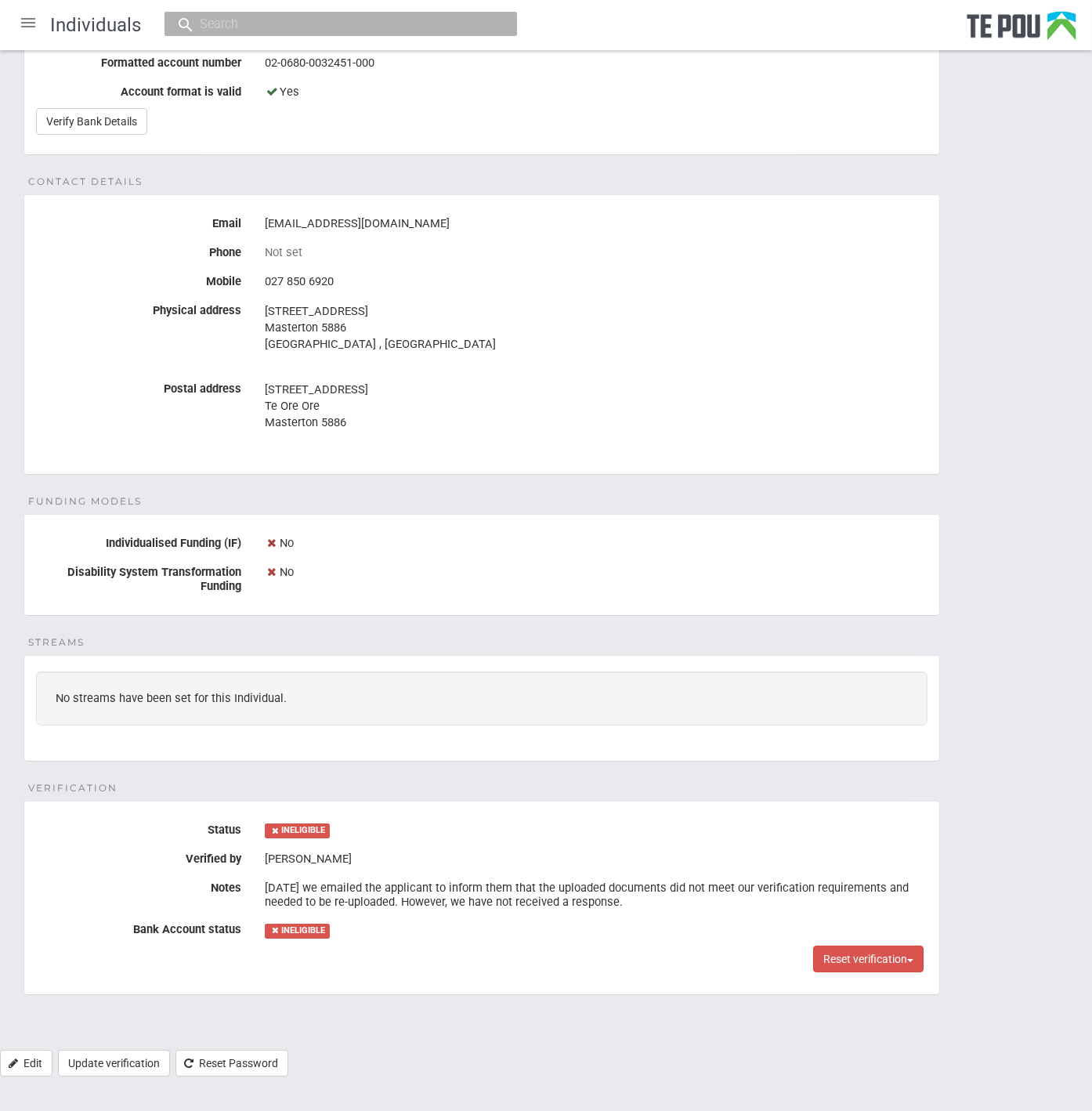
click at [244, 33] on div at bounding box center [340, 23] width 352 height 24
click at [244, 28] on input "text" at bounding box center [333, 24] width 276 height 16
paste input "Whitireia NESP"
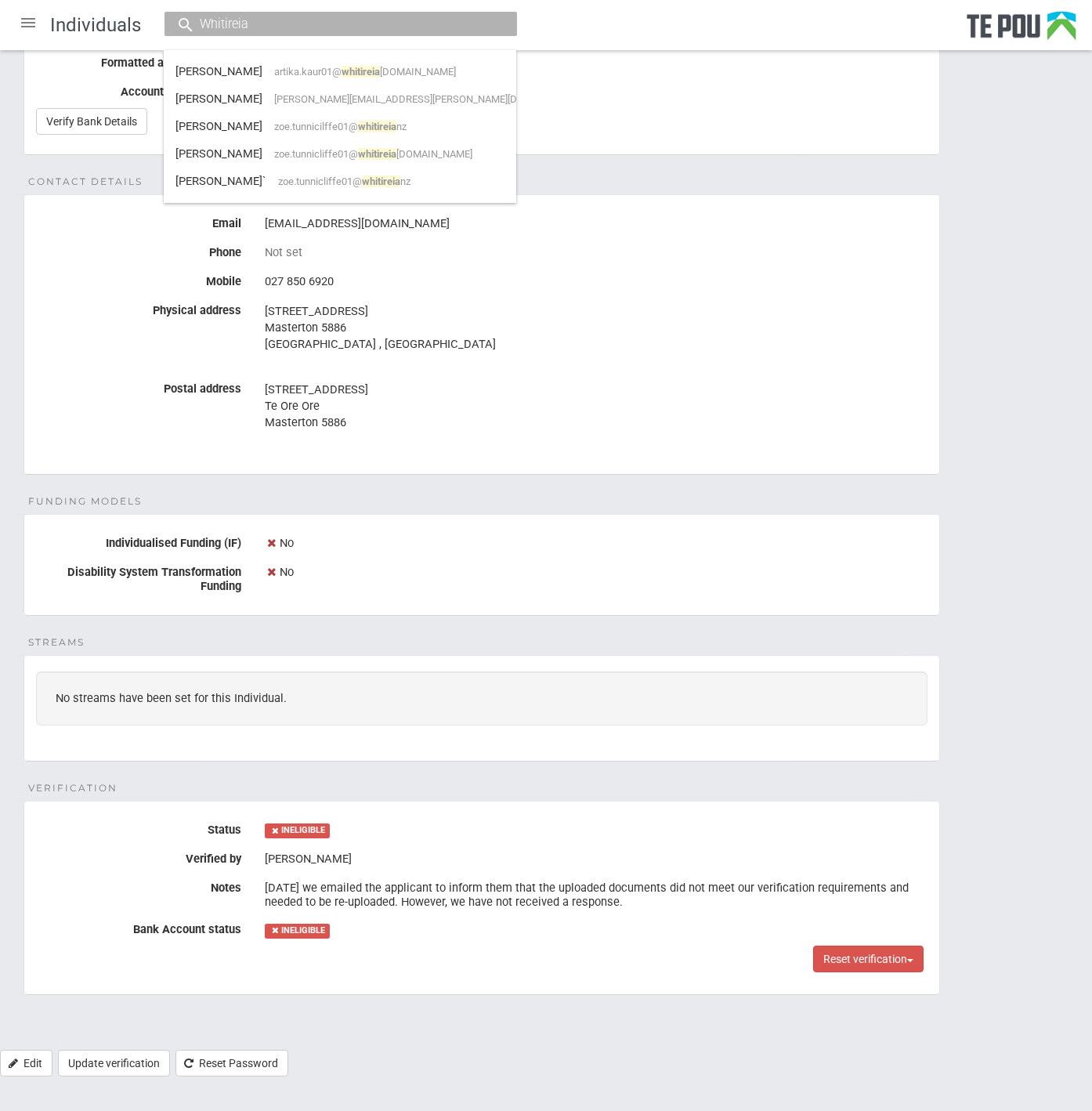
type input "Whitireia"
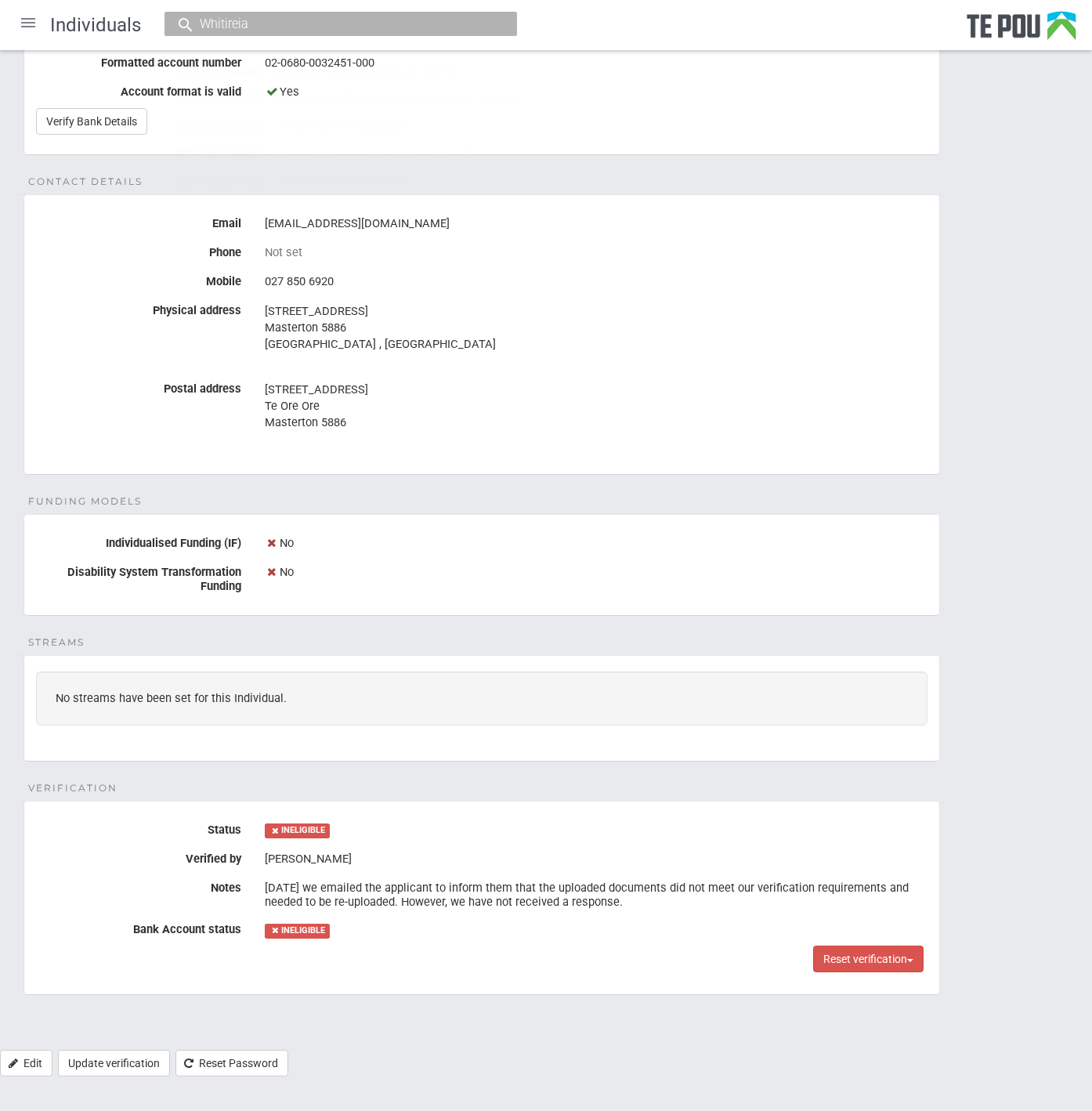
click at [797, 789] on div "Personal details Name Lemnos Rawhiti Date of birth 18 Aug 1976 Occupation Regis…" at bounding box center [546, 366] width 1092 height 1368
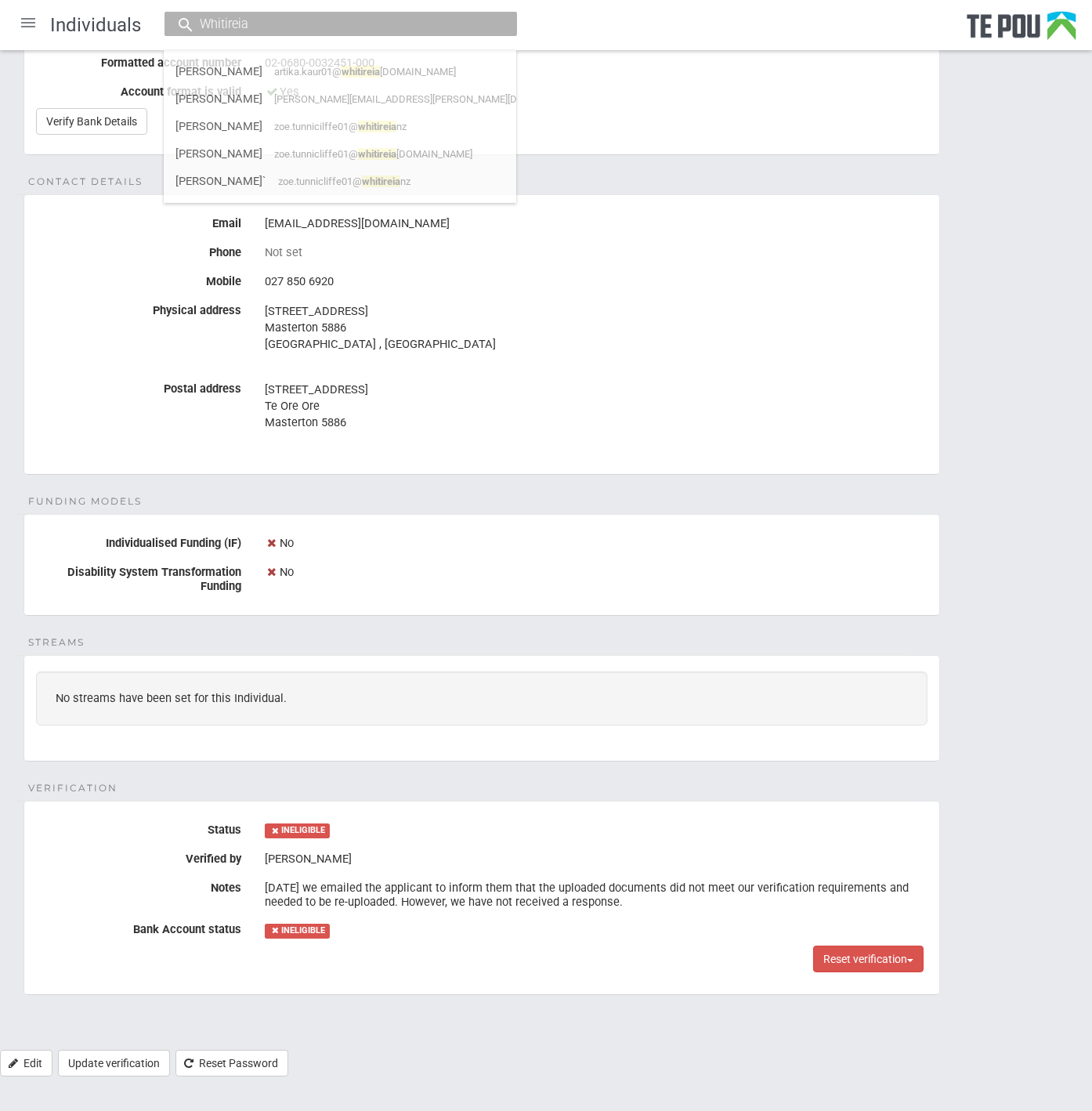
click at [774, 778] on div "Personal details Name Lemnos Rawhiti Date of birth 18 Aug 1976 Occupation Regis…" at bounding box center [546, 366] width 1092 height 1368
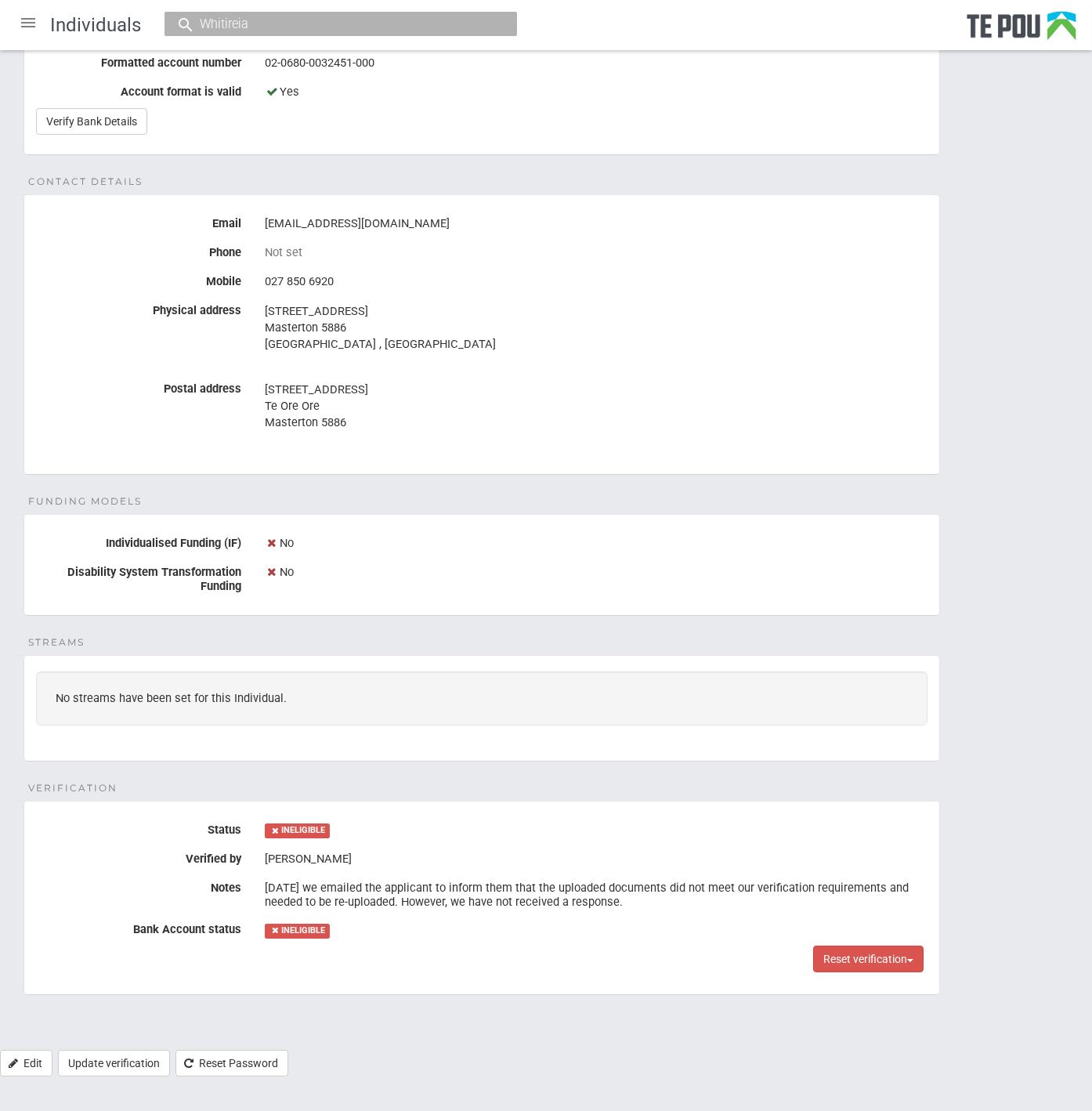
click at [774, 778] on div "Personal details Name Lemnos Rawhiti Date of birth 18 Aug 1976 Occupation Regis…" at bounding box center [546, 366] width 1092 height 1368
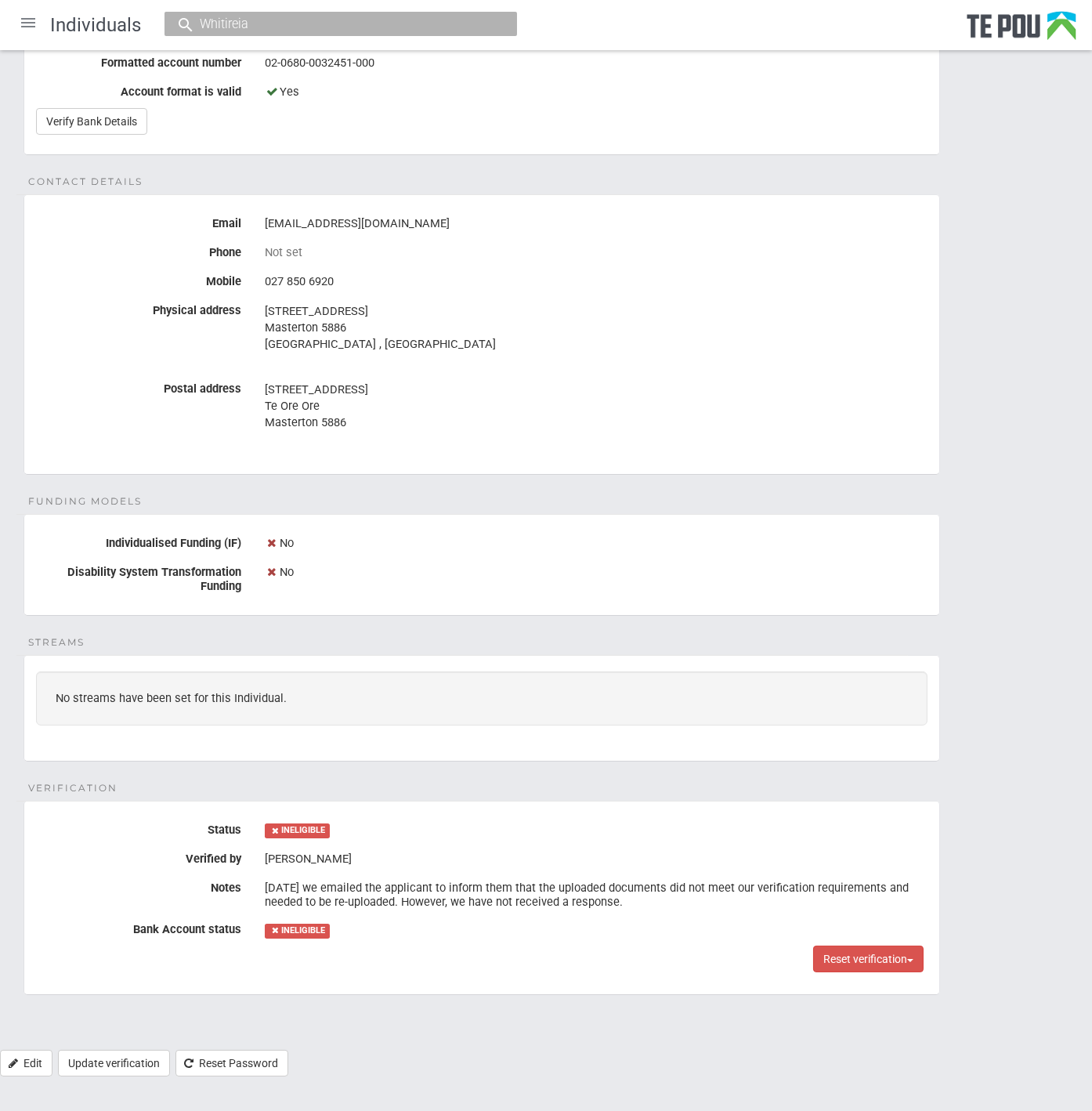
click at [774, 778] on div "Personal details Name Lemnos Rawhiti Date of birth 18 Aug 1976 Occupation Regis…" at bounding box center [546, 366] width 1092 height 1368
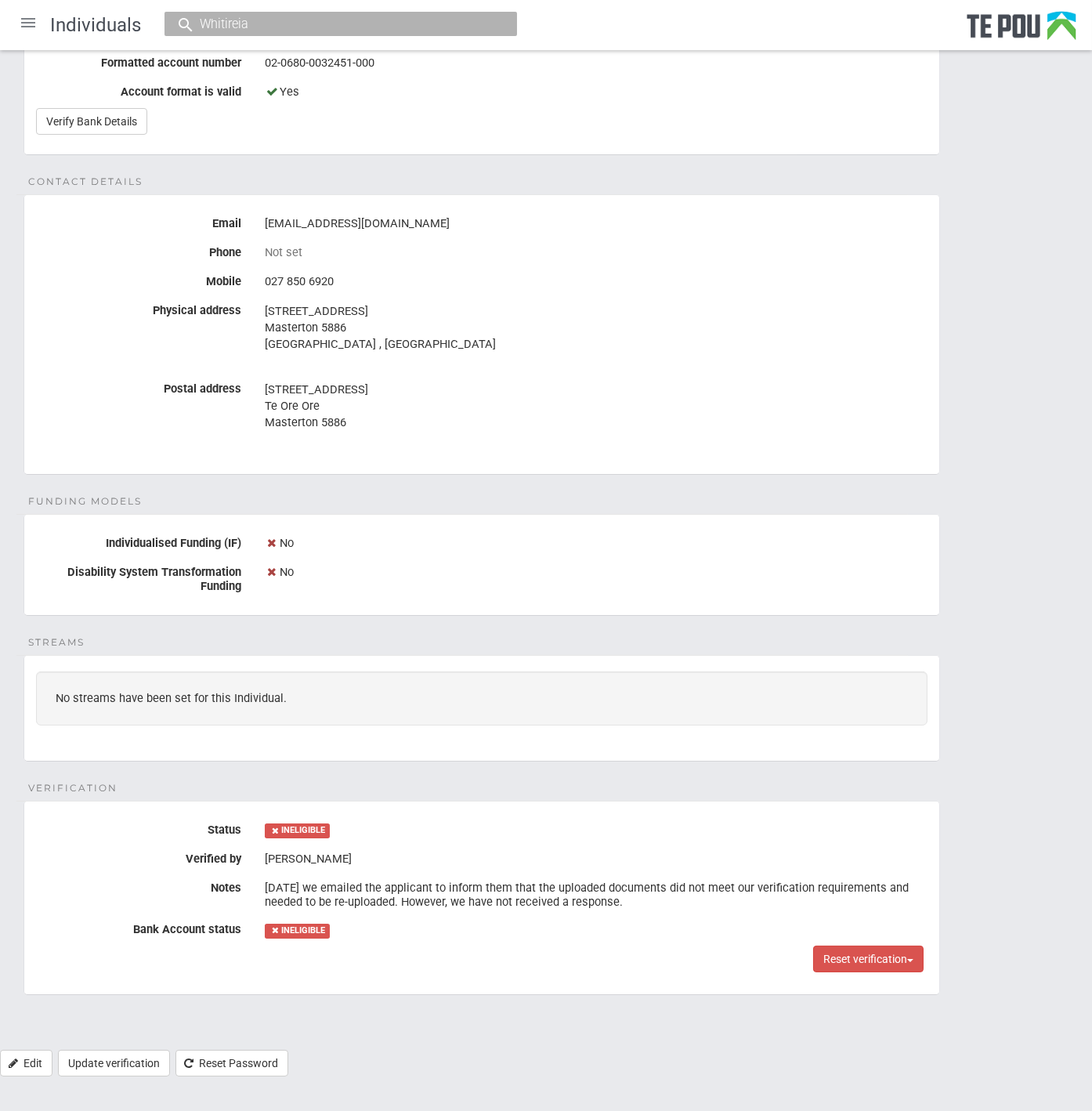
click at [535, 800] on legend "Verification" at bounding box center [461, 800] width 891 height 1
click at [533, 793] on div "Personal details Name Lemnos Rawhiti Date of birth 18 Aug 1976 Occupation Regis…" at bounding box center [546, 366] width 1092 height 1368
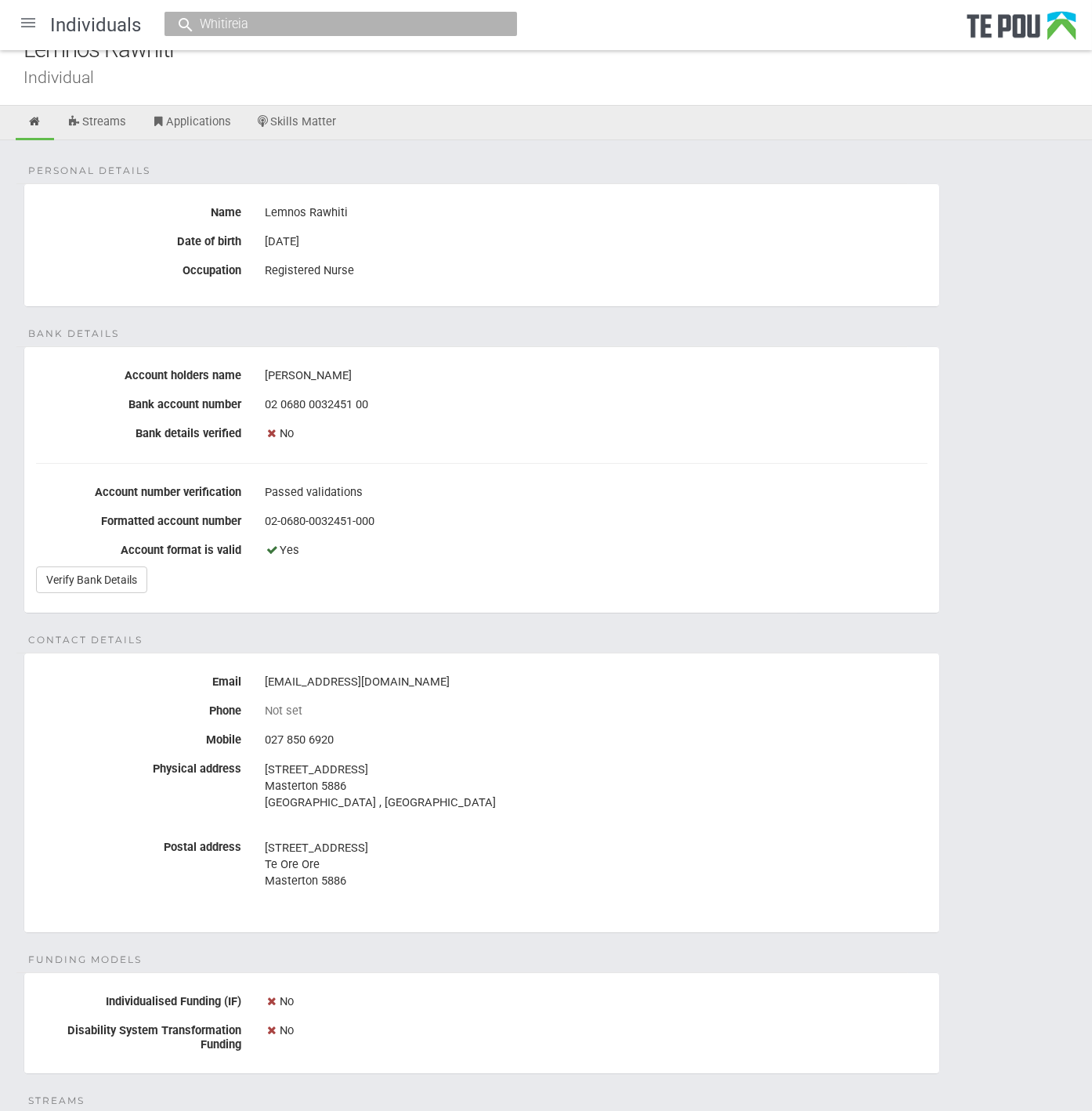
scroll to position [0, 0]
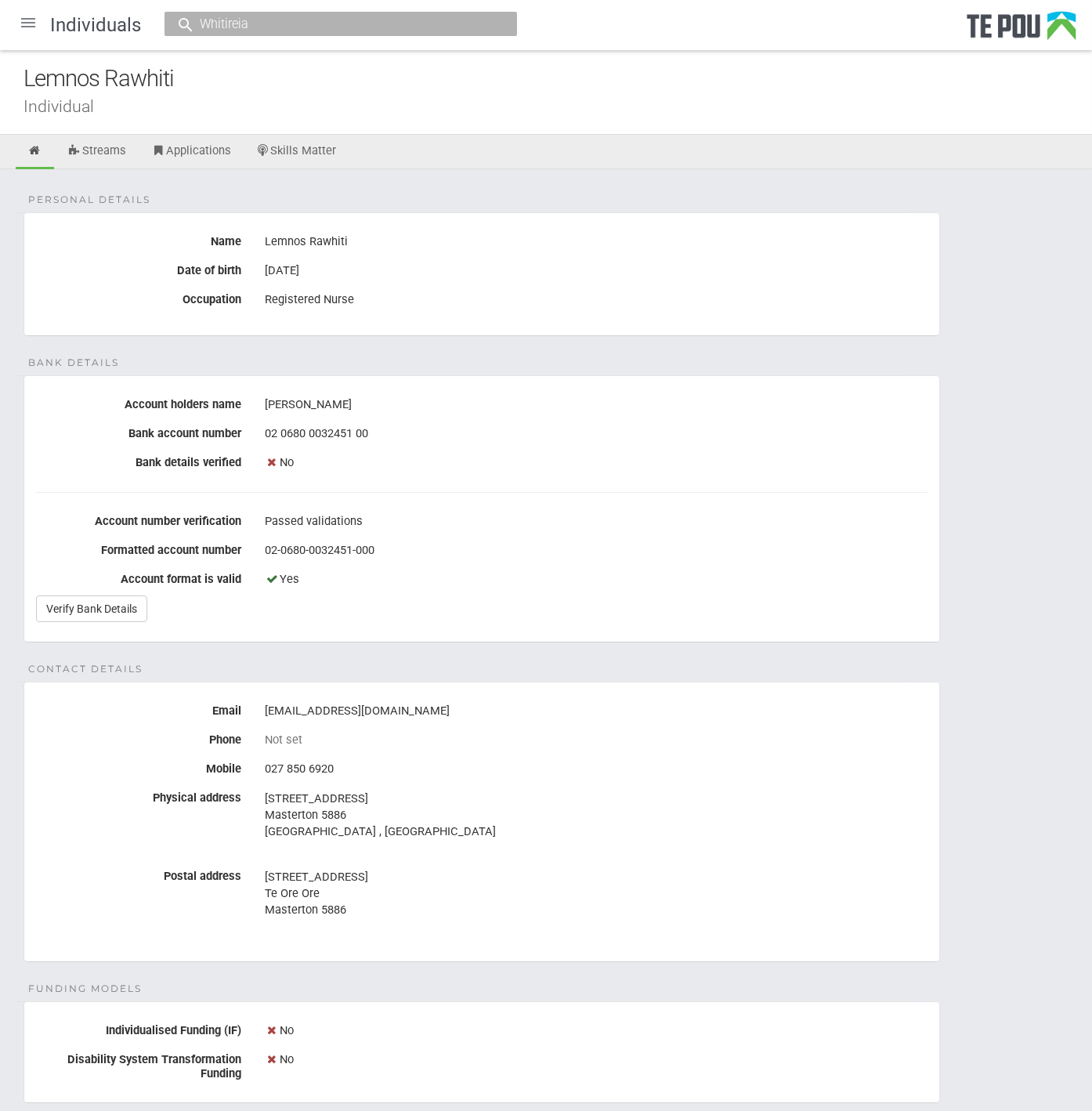
click at [421, 656] on div "Personal details Name Lemnos Rawhiti Date of birth 18 Aug 1976 Occupation Regis…" at bounding box center [546, 853] width 1092 height 1368
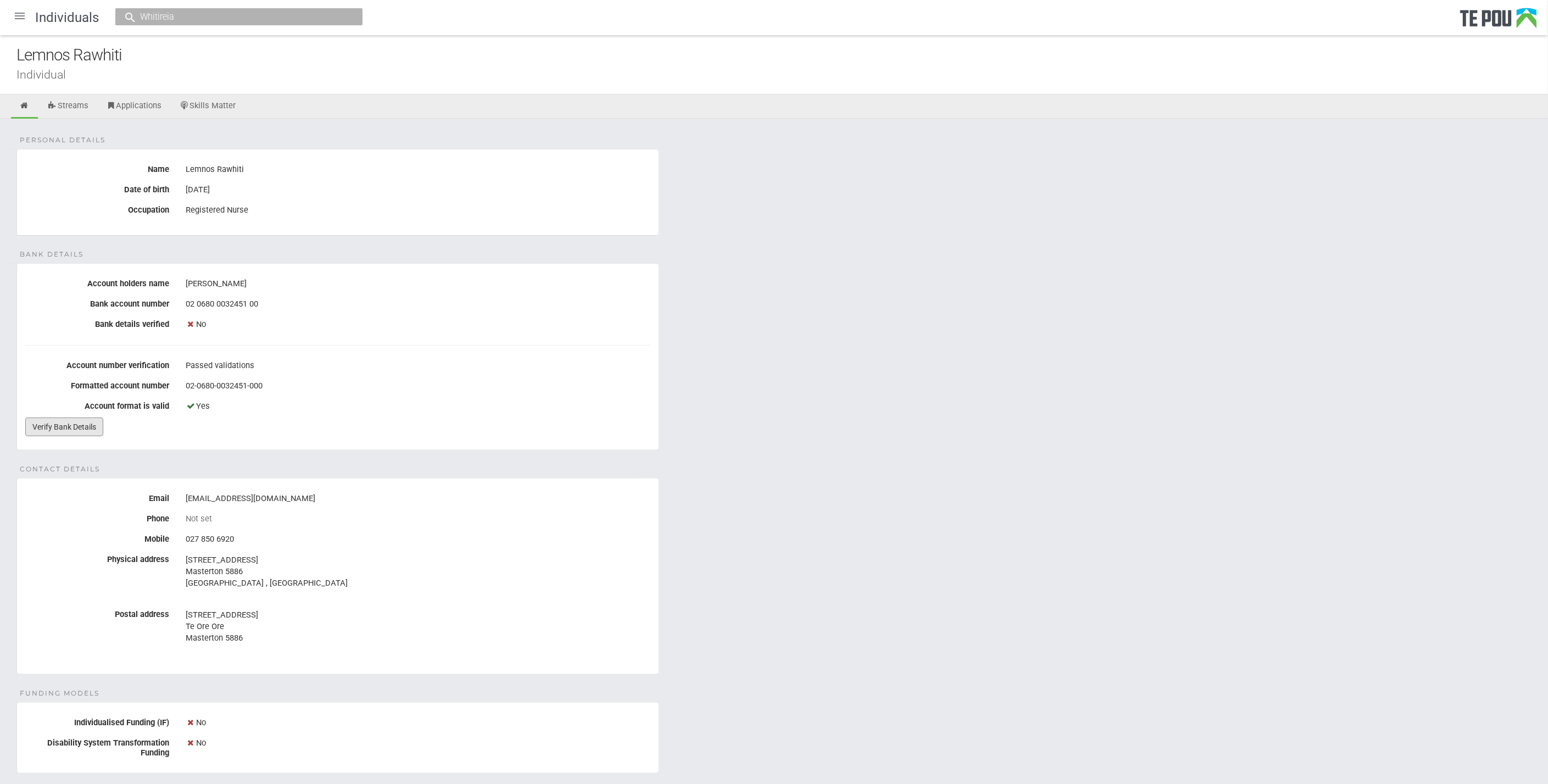
click at [69, 419] on link "Verify Bank Details" at bounding box center [64, 427] width 78 height 19
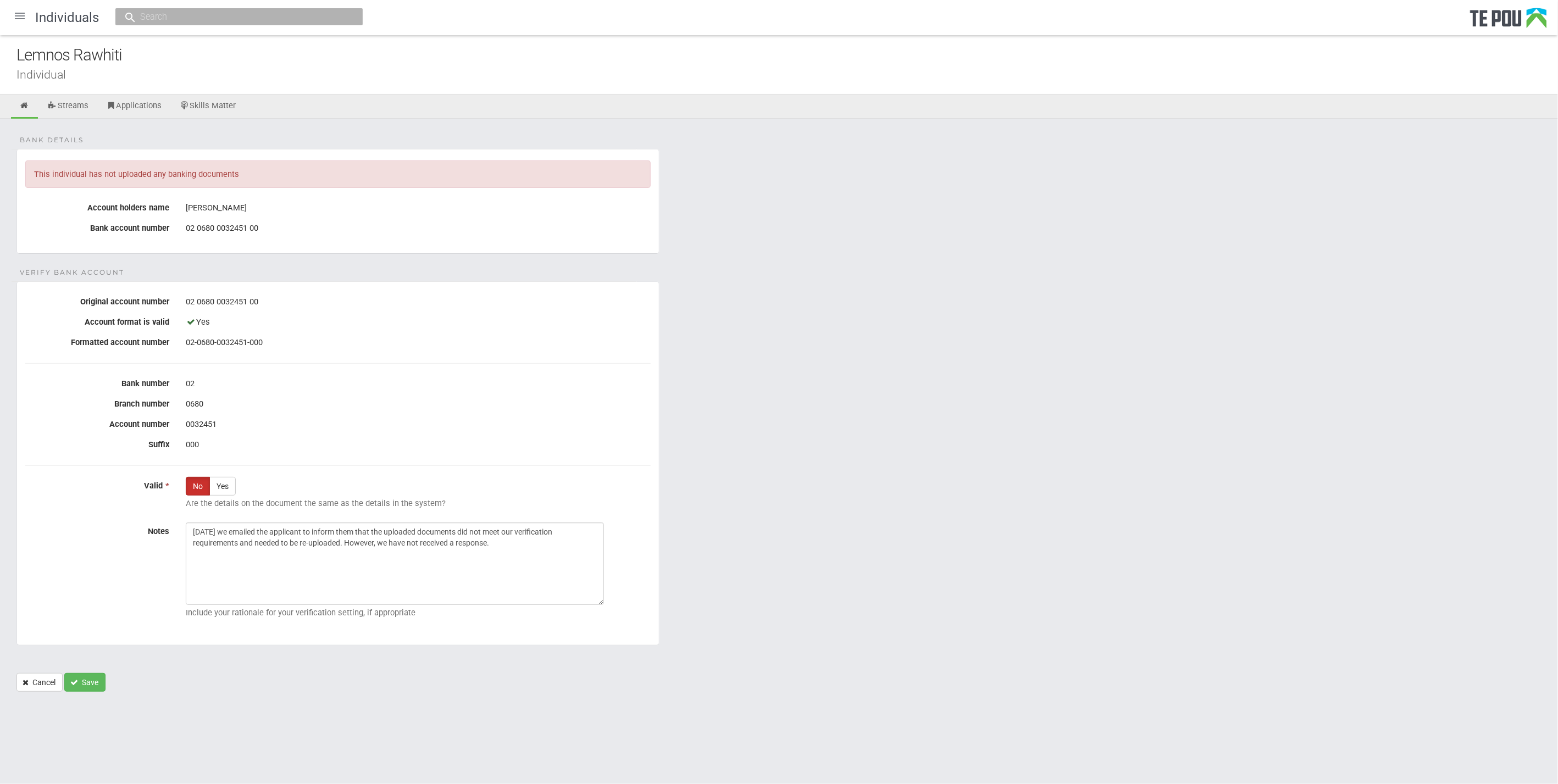
click at [268, 182] on div "This individual has not uploaded any banking documents" at bounding box center [337, 174] width 625 height 28
click at [214, 168] on div "This individual has not uploaded any banking documents" at bounding box center [337, 174] width 625 height 28
drag, startPoint x: 34, startPoint y: 170, endPoint x: 342, endPoint y: 171, distance: 308.0
click at [342, 171] on div "This individual has not uploaded any banking documents" at bounding box center [337, 174] width 625 height 28
copy div "This individual has not uploaded any banking documents"
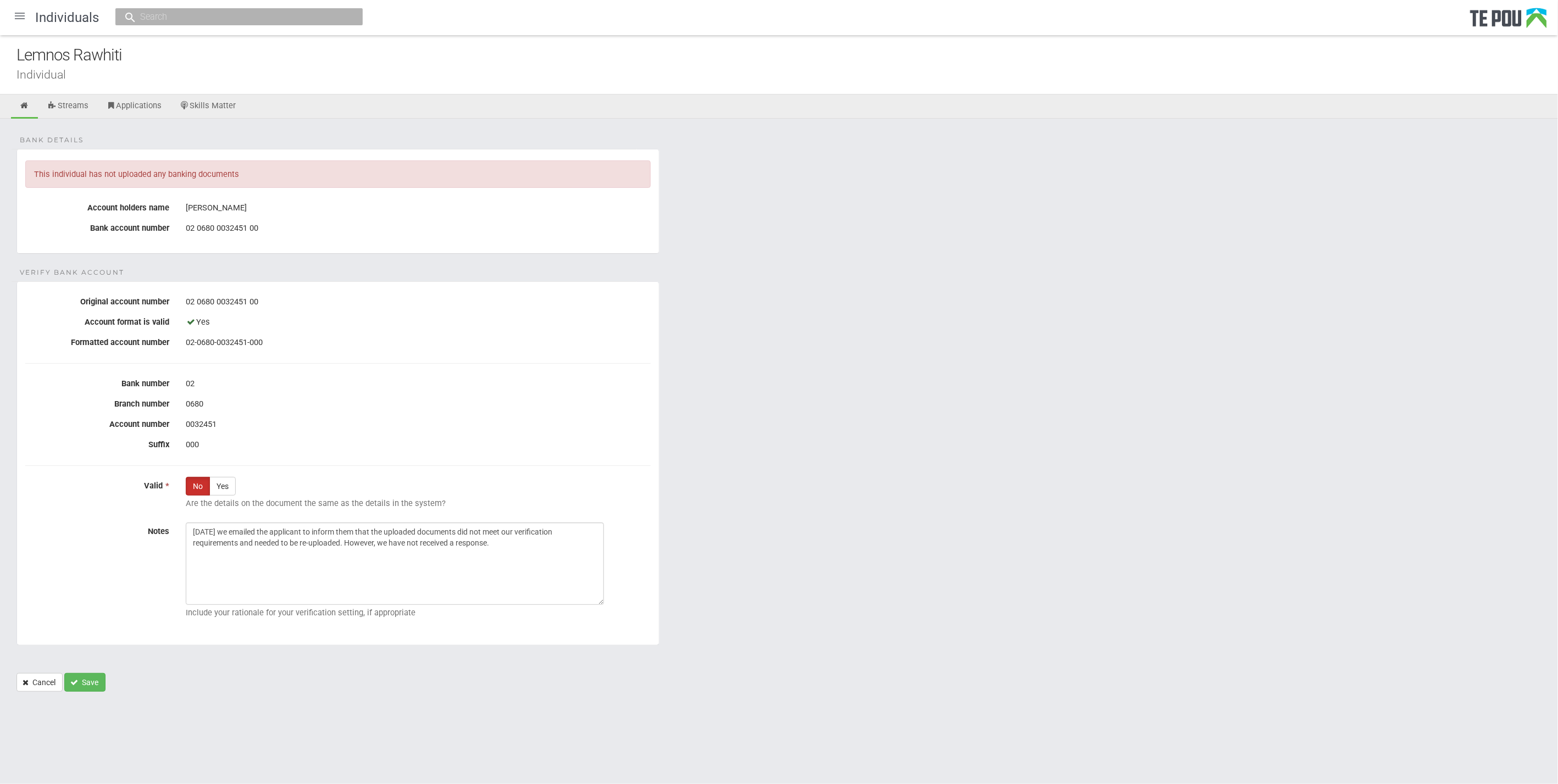
click at [657, 378] on div "02" at bounding box center [418, 384] width 481 height 19
click at [567, 363] on hr at bounding box center [337, 363] width 625 height 1
click at [518, 372] on fieldset "Verify Bank Account Original account number [FINANCIAL_ID] Account format is va…" at bounding box center [337, 464] width 643 height 364
click at [605, 556] on div "[DATE] we emailed the applicant to inform them that the uploaded documents did …" at bounding box center [418, 573] width 481 height 101
click at [567, 563] on textarea "[DATE] we emailed the applicant to inform them that the uploaded documents did …" at bounding box center [395, 564] width 418 height 83
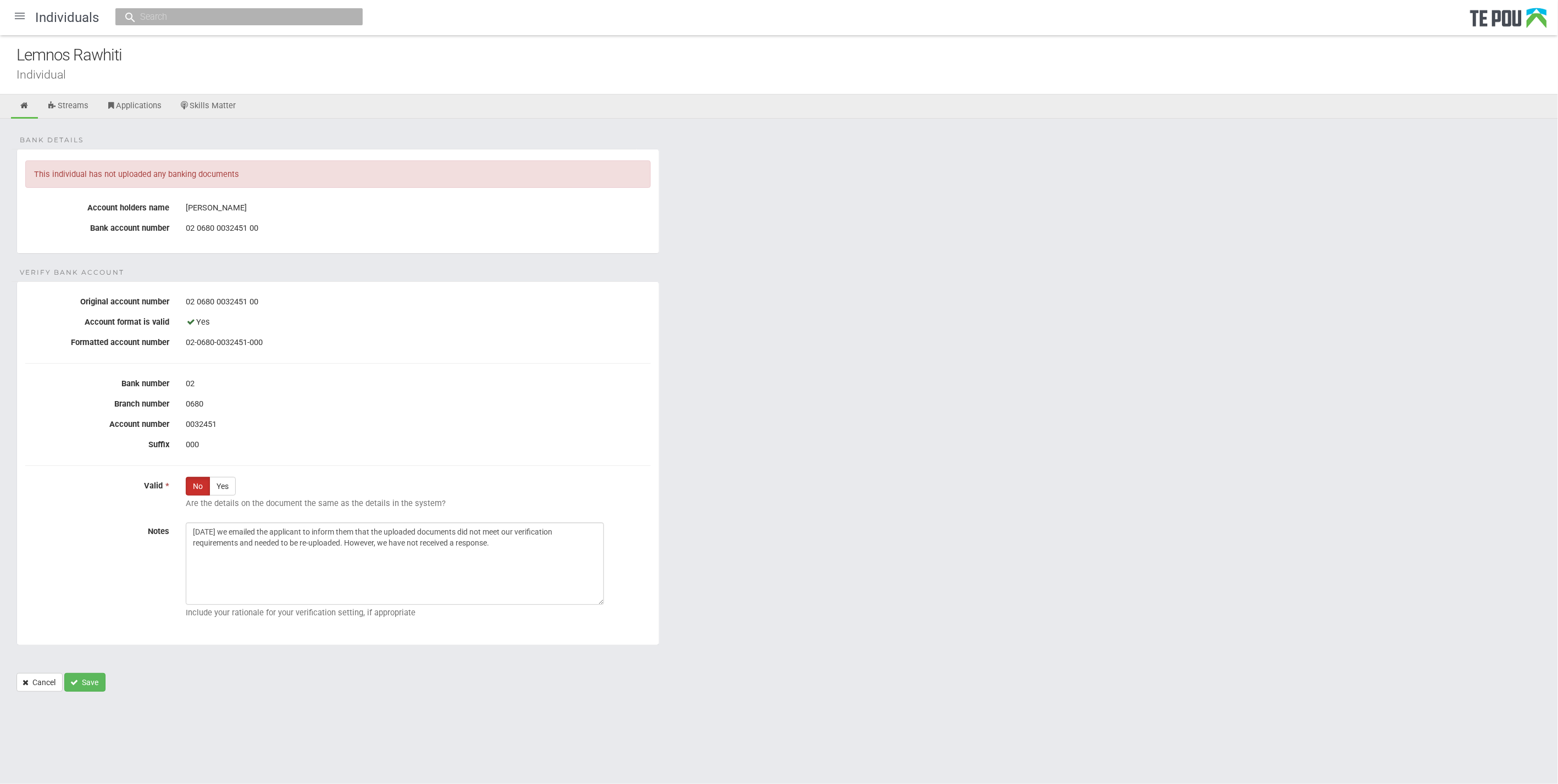
click at [816, 544] on form "Bank details This individual has not uploaded any banking documents Account hol…" at bounding box center [779, 420] width 1525 height 542
click at [824, 585] on form "Bank details This individual has not uploaded any banking documents Account hol…" at bounding box center [779, 420] width 1525 height 542
click at [474, 564] on textarea "[DATE] we emailed the applicant to inform them that the uploaded documents did …" at bounding box center [395, 564] width 418 height 83
click at [535, 556] on textarea "[DATE] we emailed the applicant to inform them that the uploaded documents did …" at bounding box center [395, 564] width 418 height 83
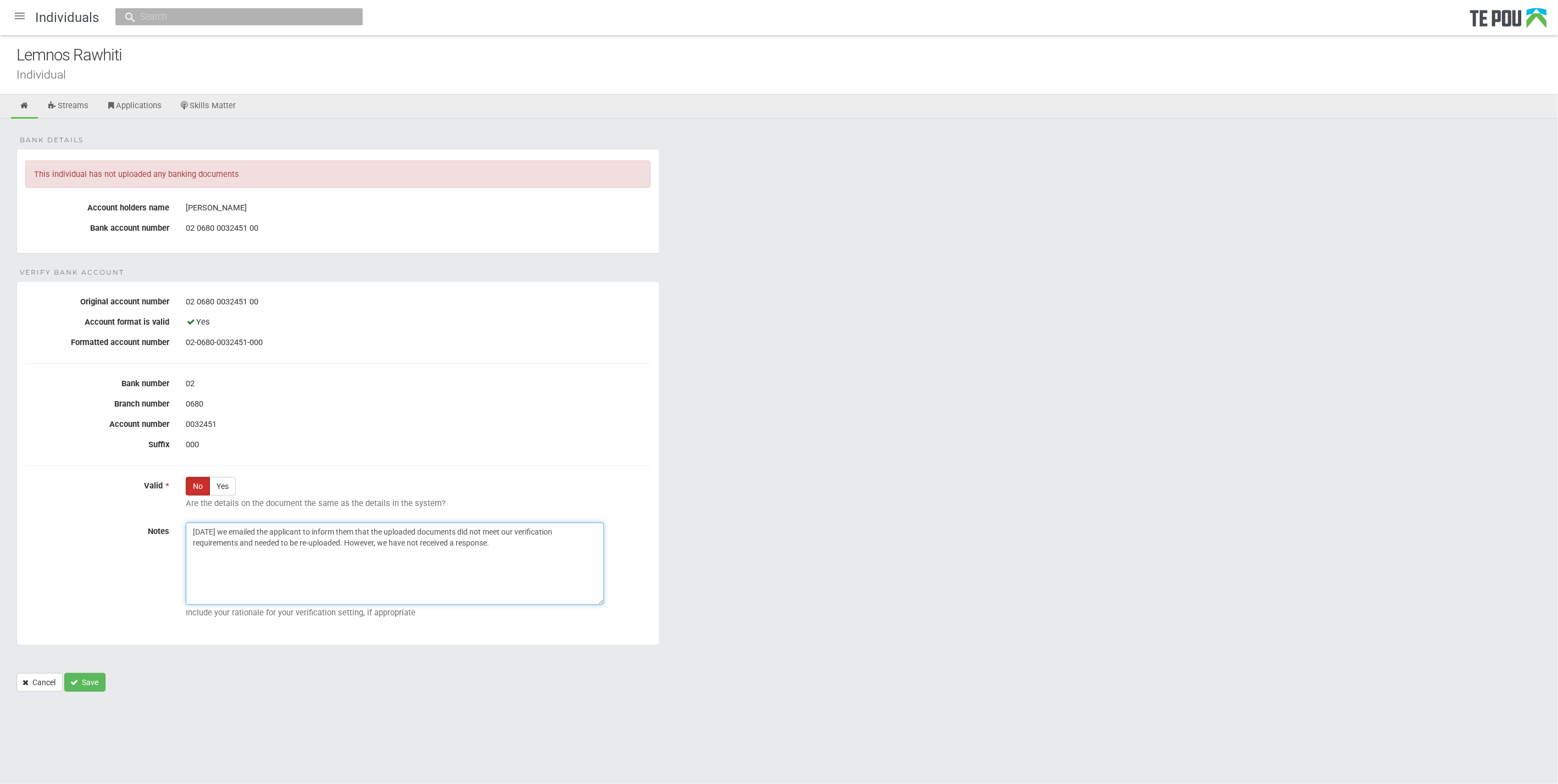
click at [535, 554] on textarea "[DATE] we emailed the applicant to inform them that the uploaded documents did …" at bounding box center [395, 564] width 418 height 83
click at [24, 104] on icon at bounding box center [25, 106] width 11 height 8
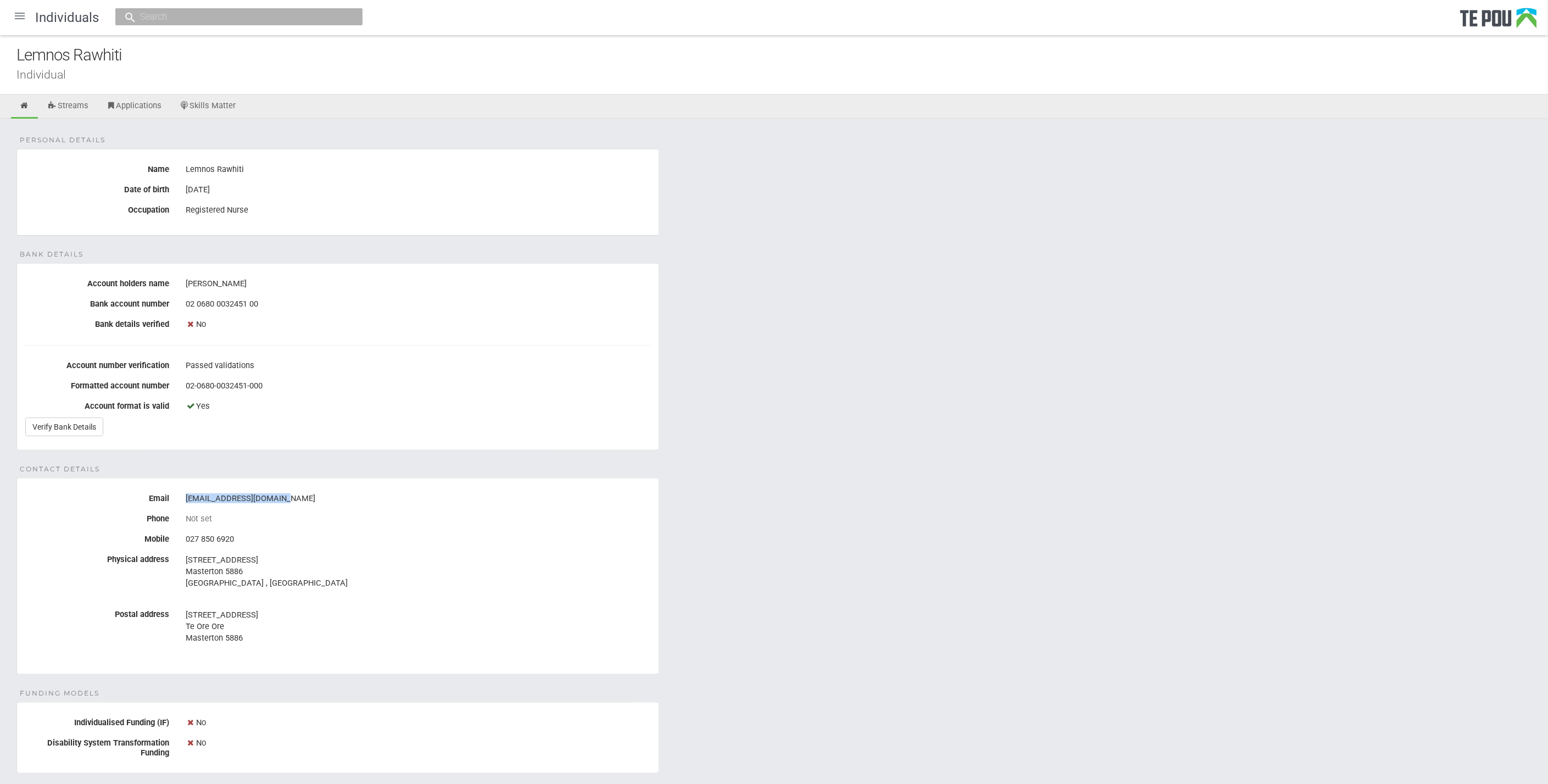
drag, startPoint x: 280, startPoint y: 497, endPoint x: 180, endPoint y: 501, distance: 100.1
click at [180, 501] on div "[EMAIL_ADDRESS][DOMAIN_NAME]" at bounding box center [418, 499] width 481 height 19
copy div "[EMAIL_ADDRESS][DOMAIN_NAME]"
click at [593, 558] on address "[STREET_ADDRESS] [GEOGRAPHIC_DATA] , [GEOGRAPHIC_DATA]" at bounding box center [418, 571] width 465 height 34
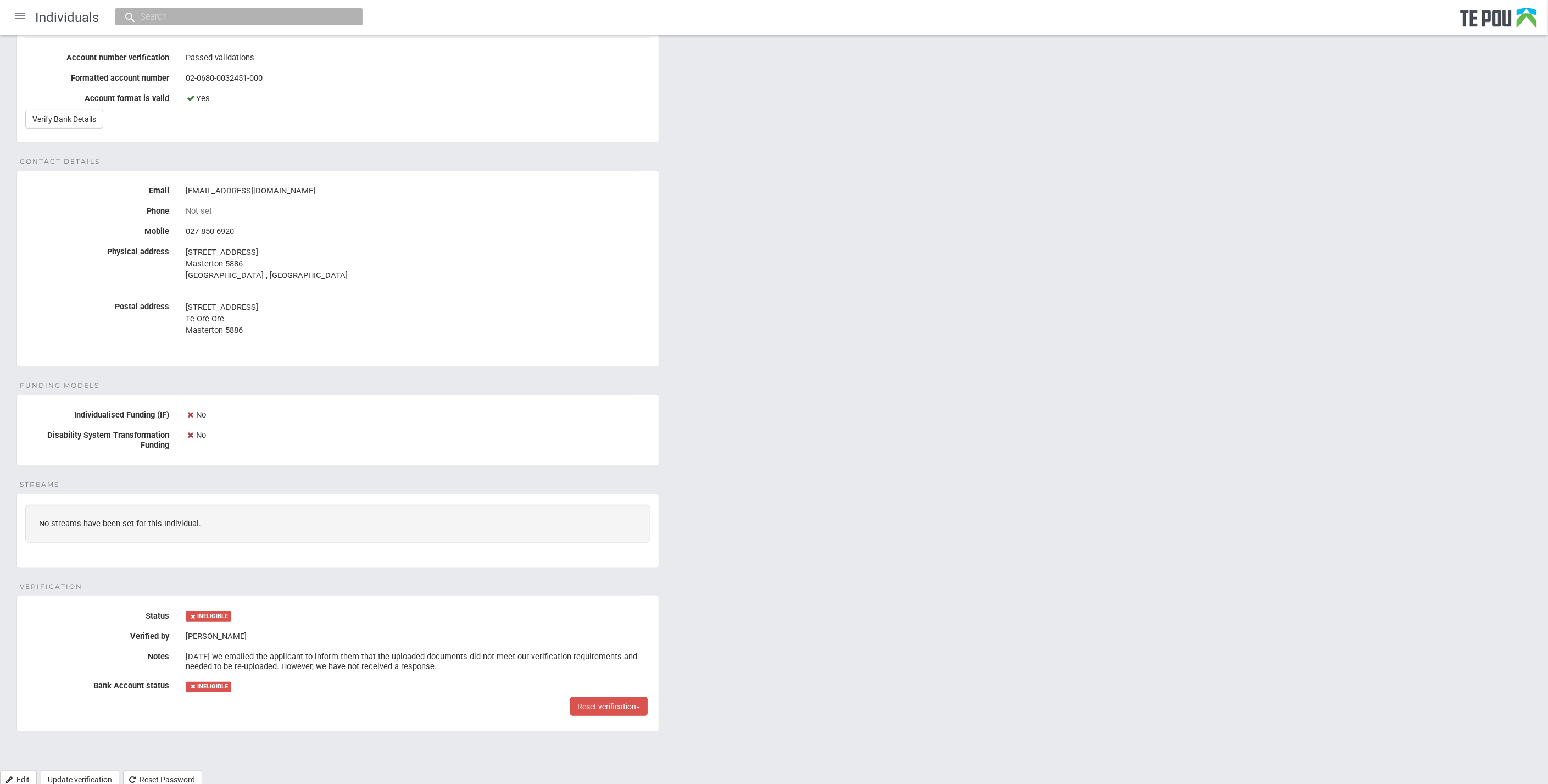
scroll to position [337, 0]
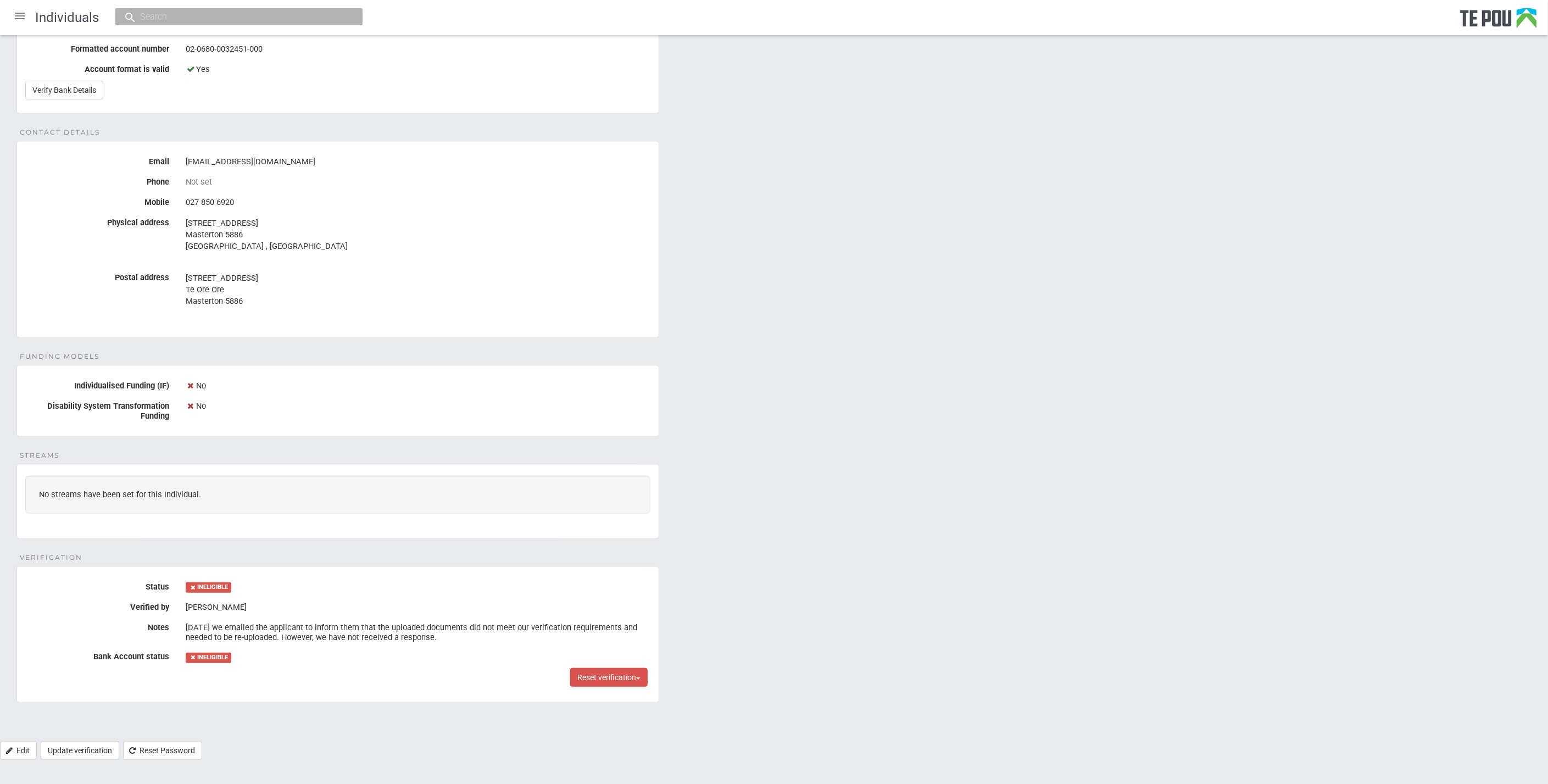
click at [331, 681] on div "Reset verification Reset this users verification fields" at bounding box center [337, 678] width 641 height 19
click at [613, 671] on button "Reset verification" at bounding box center [609, 678] width 78 height 19
click at [614, 695] on button "Reset this users verification fields" at bounding box center [634, 700] width 128 height 19
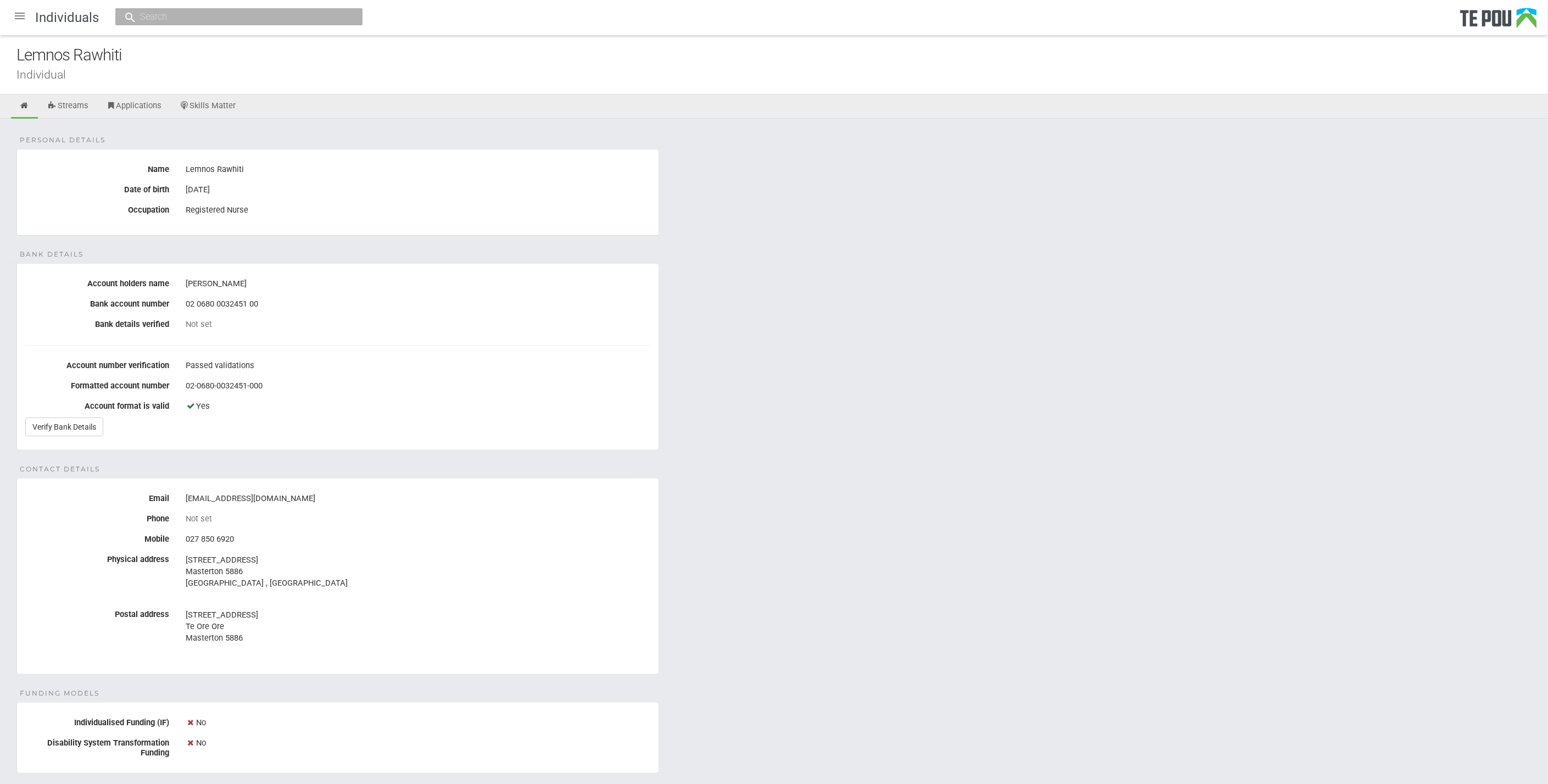
scroll to position [337, 0]
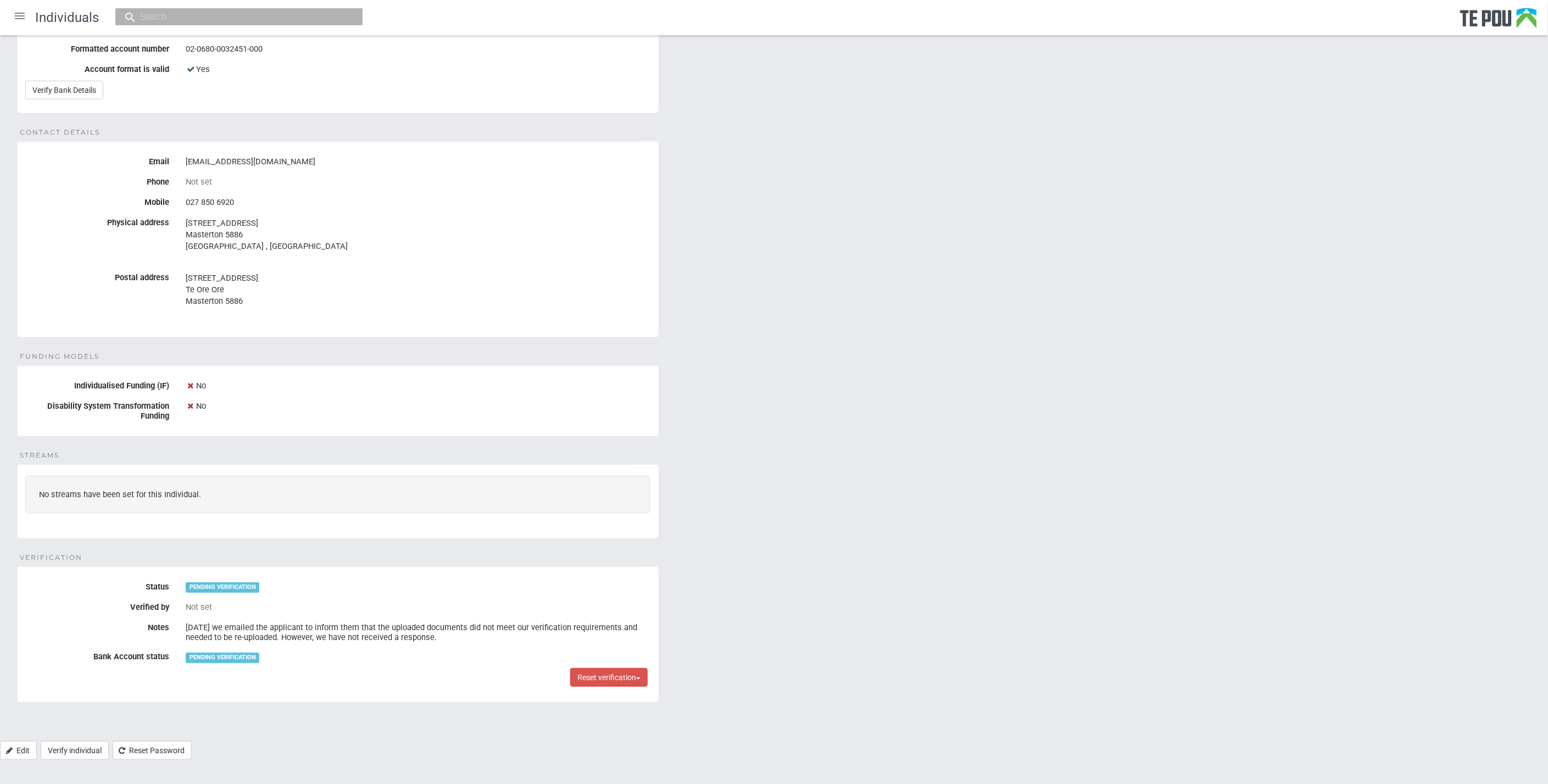
click at [616, 611] on div "Not set" at bounding box center [418, 608] width 465 height 19
click at [968, 583] on div "Personal details Name Lemnos Rawhiti Date of birth [DEMOGRAPHIC_DATA] Occupatio…" at bounding box center [774, 261] width 1548 height 959
click at [267, 512] on fieldset "Streams No streams have been set for this Individual." at bounding box center [337, 501] width 643 height 74
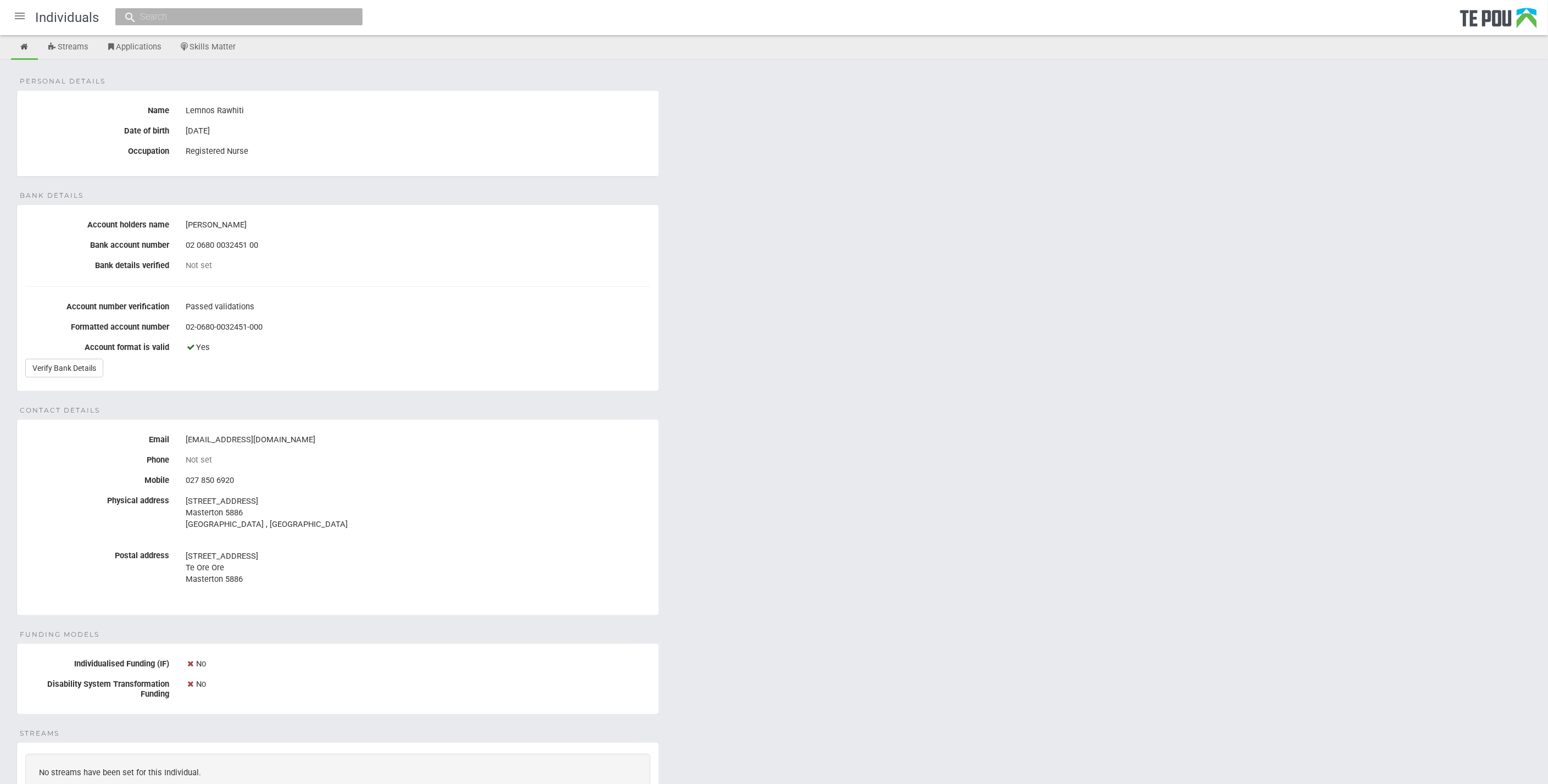
scroll to position [0, 0]
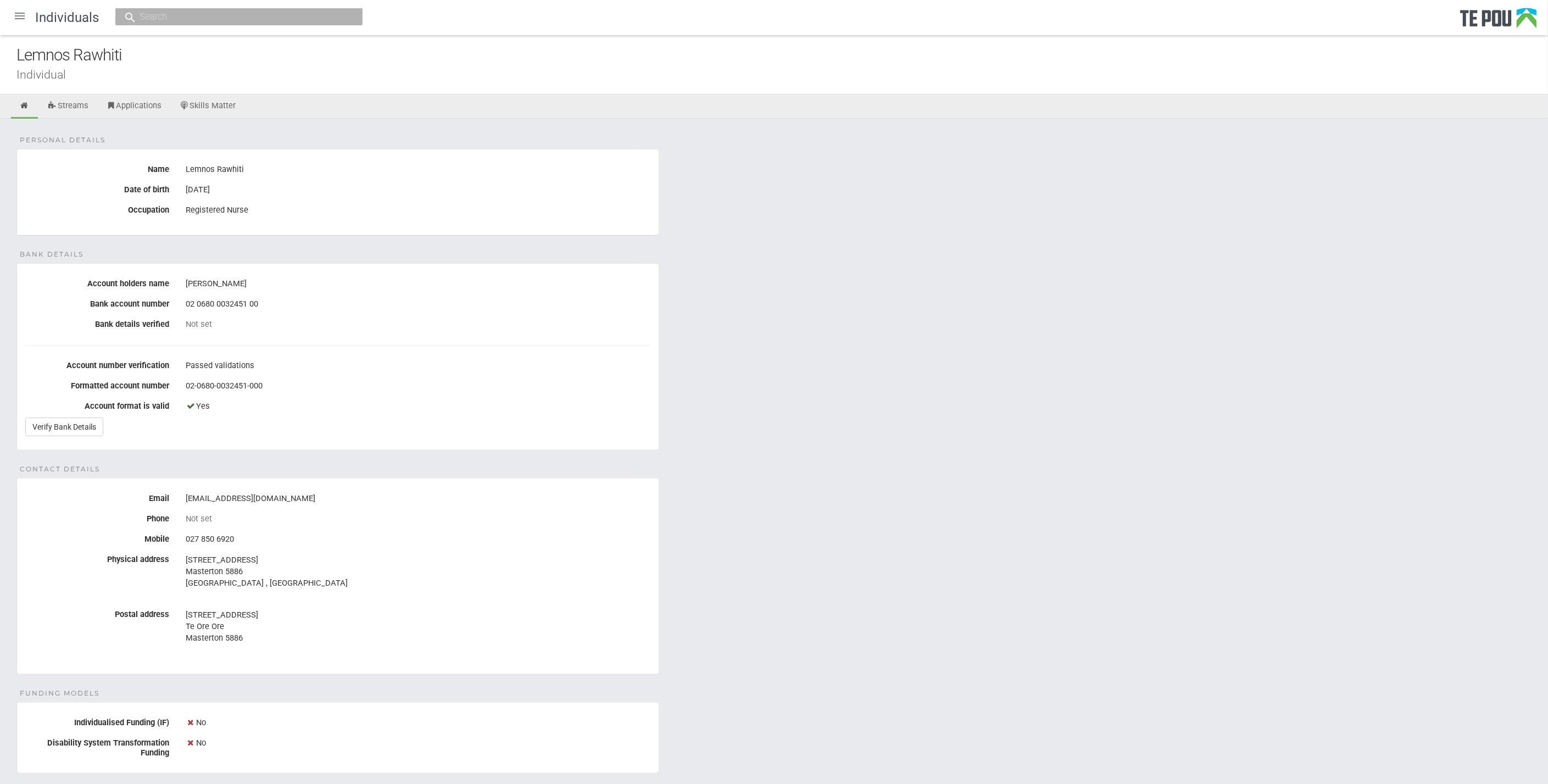
click at [777, 526] on div "Personal details Name Lemnos Rawhiti Date of birth [DEMOGRAPHIC_DATA] Occupatio…" at bounding box center [774, 598] width 1548 height 959
click at [780, 529] on div "Personal details Name Lemnos Rawhiti Date of birth [DEMOGRAPHIC_DATA] Occupatio…" at bounding box center [774, 598] width 1548 height 959
click at [872, 619] on div "Personal details Name Lemnos Rawhiti Date of birth [DEMOGRAPHIC_DATA] Occupatio…" at bounding box center [774, 598] width 1548 height 959
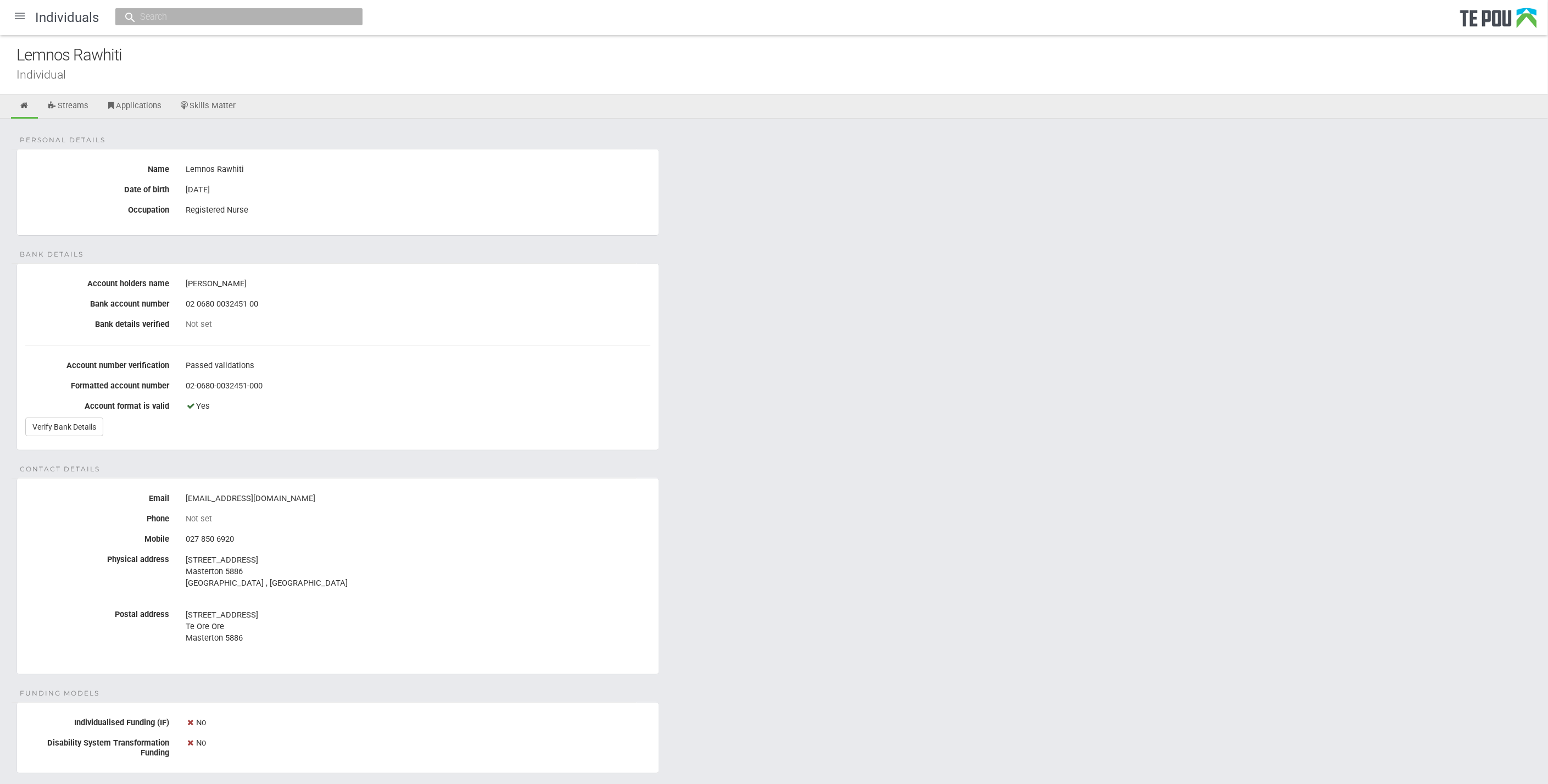
click at [867, 636] on div "Personal details Name Lemnos Rawhiti Date of birth [DEMOGRAPHIC_DATA] Occupatio…" at bounding box center [774, 598] width 1548 height 959
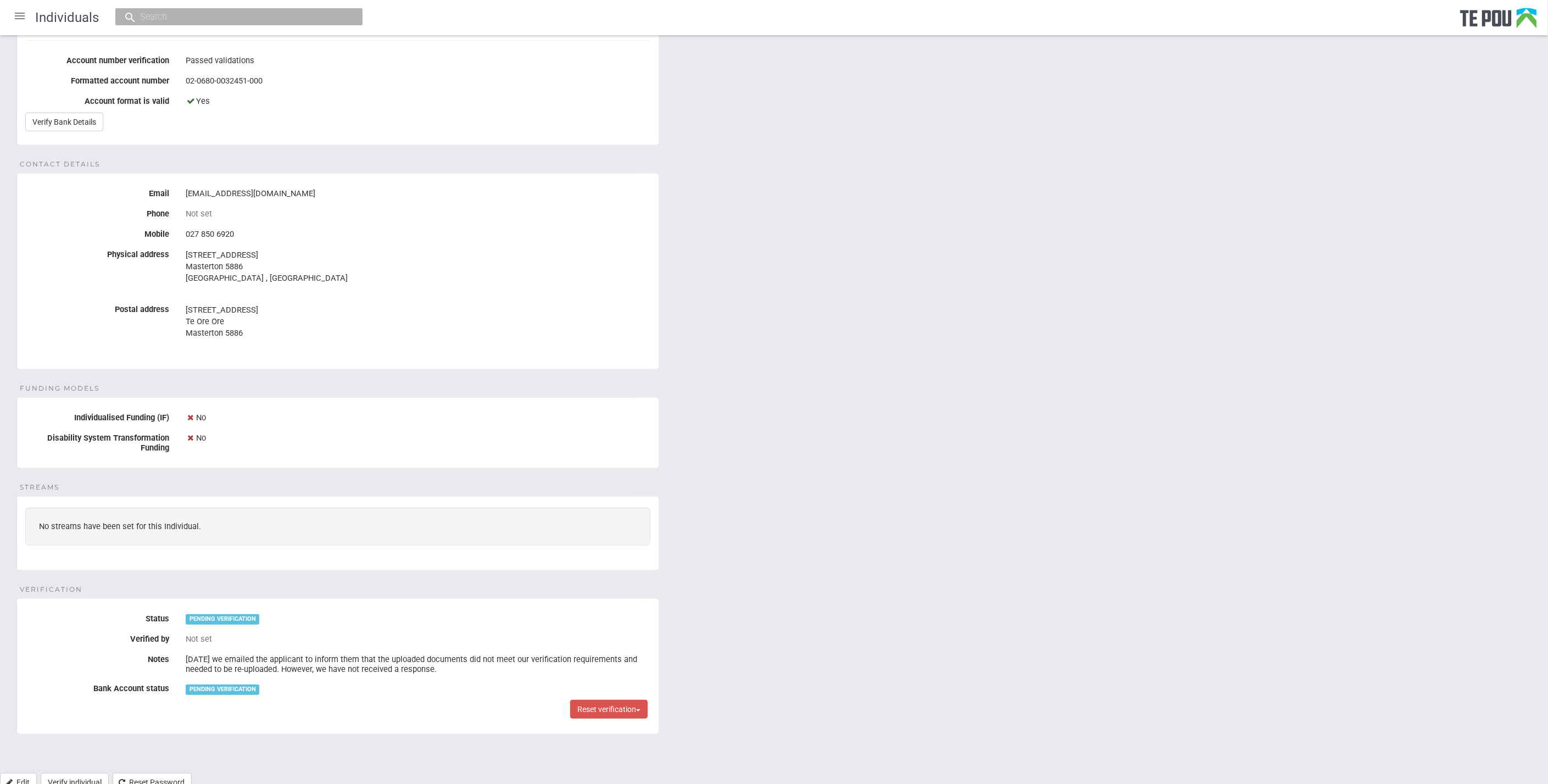
click at [867, 636] on div "Personal details Name Lemnos Rawhiti Date of birth [DEMOGRAPHIC_DATA] Occupatio…" at bounding box center [774, 293] width 1548 height 959
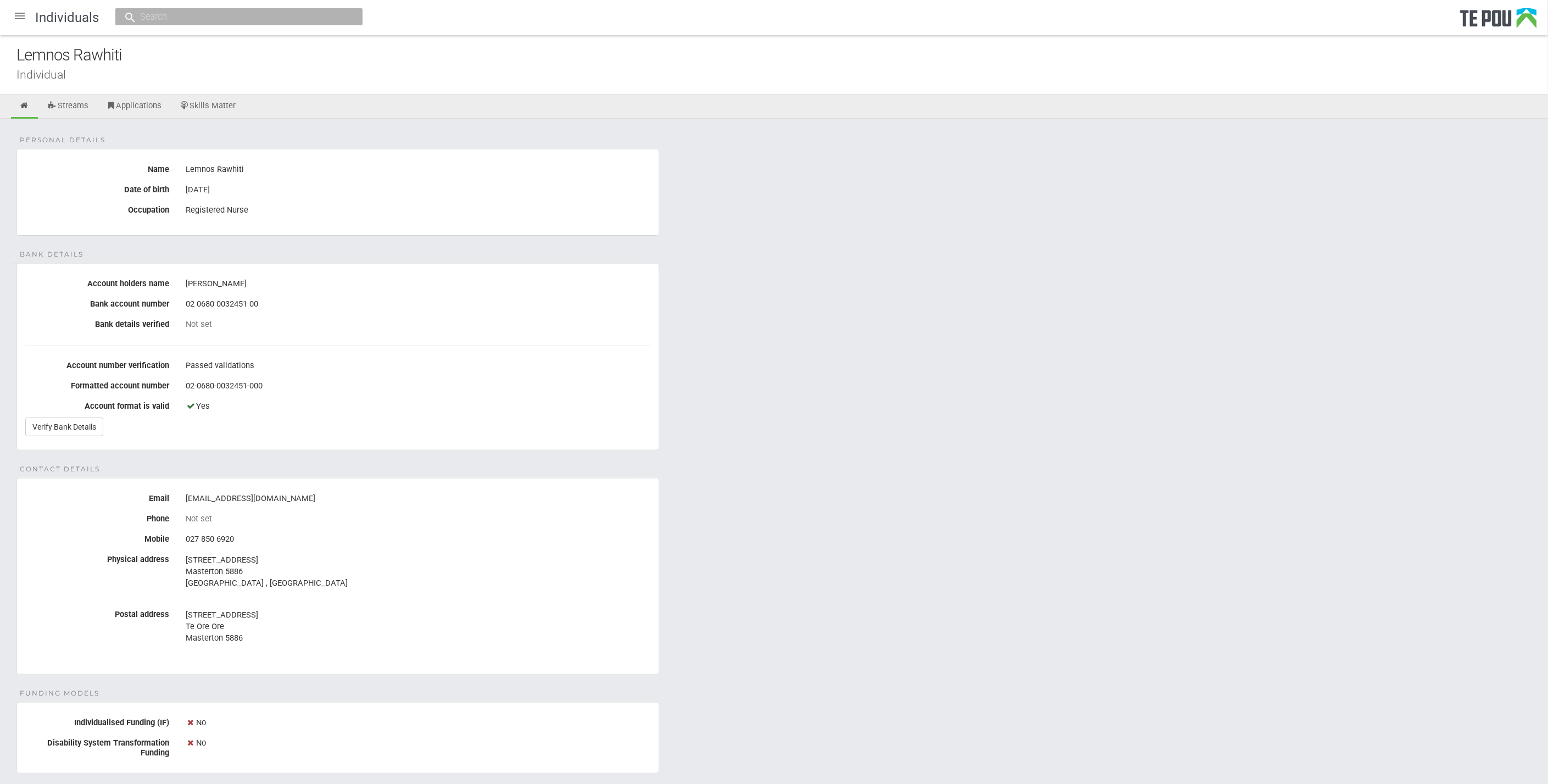
click at [867, 636] on div "Personal details Name Lemnos Rawhiti Date of birth [DEMOGRAPHIC_DATA] Occupatio…" at bounding box center [774, 598] width 1548 height 959
click at [613, 680] on div "Personal details Name Lemnos Rawhiti Date of birth 18 Aug 1976 Occupation Regis…" at bounding box center [774, 598] width 1548 height 959
click at [265, 569] on address "444 Black Rock Road Masterton 5886 Wellington Region , New Zealand" at bounding box center [418, 571] width 465 height 34
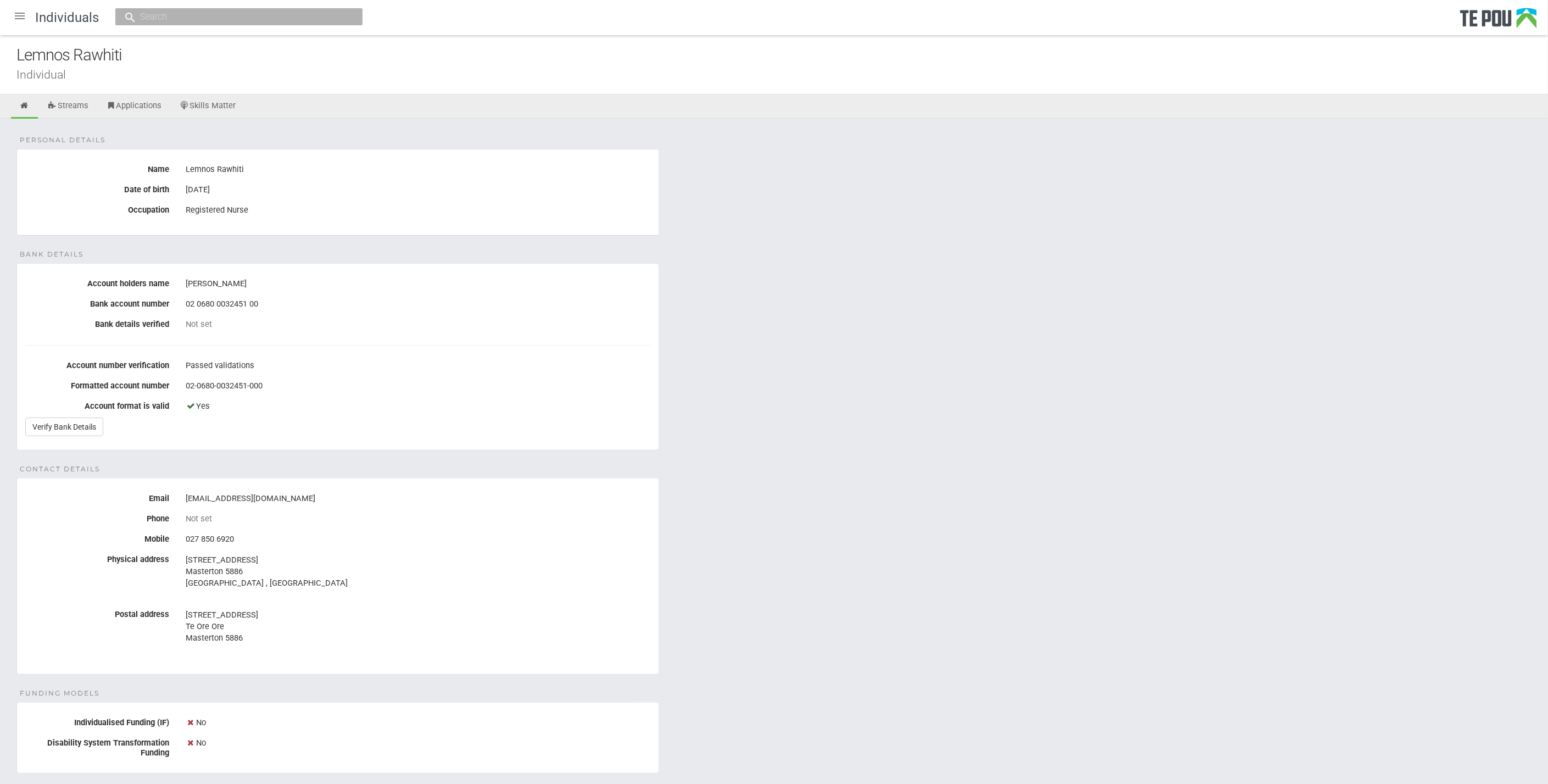
click at [261, 570] on address "444 Black Rock Road Masterton 5886 Wellington Region , New Zealand" at bounding box center [418, 571] width 465 height 34
click at [325, 573] on address "444 Black Rock Road Masterton 5886 Wellington Region , New Zealand" at bounding box center [418, 571] width 465 height 34
click at [259, 578] on address "444 Black Rock Road Masterton 5886 Wellington Region , New Zealand" at bounding box center [418, 571] width 465 height 34
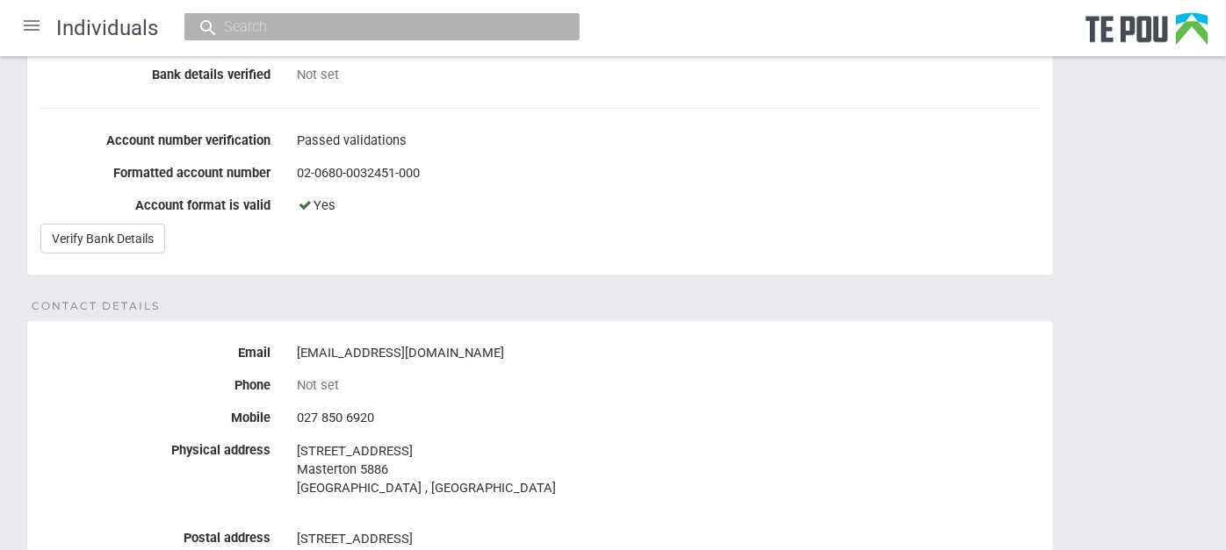
scroll to position [487, 0]
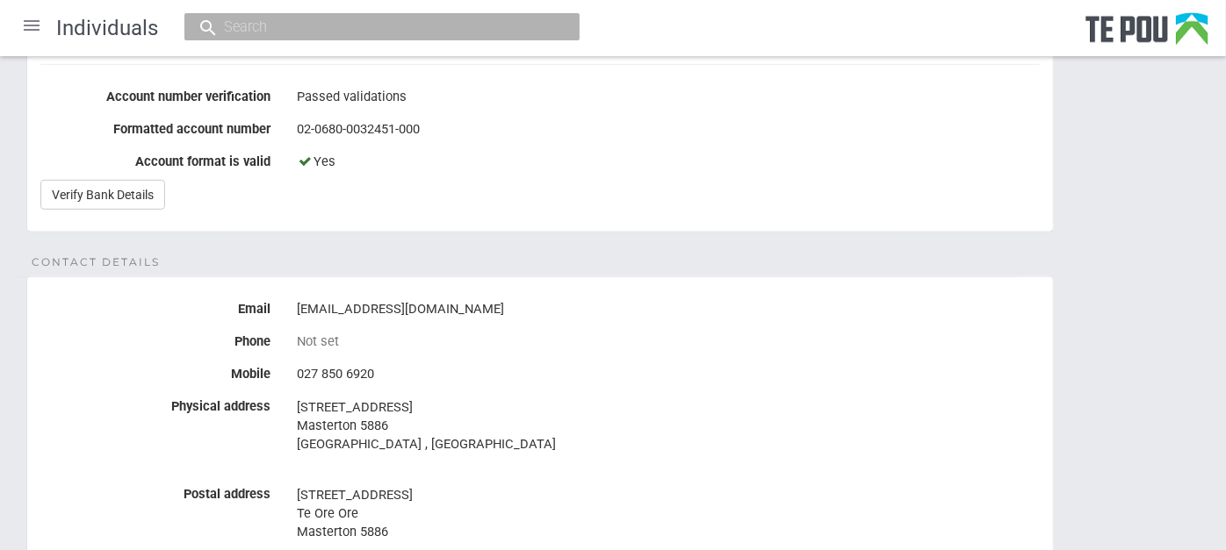
click at [440, 436] on address "444 Black Rock Road Masterton 5886 Wellington Region , New Zealand" at bounding box center [668, 426] width 743 height 55
click at [408, 420] on address "444 Black Rock Road Masterton 5886 Wellington Region , New Zealand" at bounding box center [668, 426] width 743 height 55
click at [436, 423] on address "444 Black Rock Road Masterton 5886 Wellington Region , New Zealand" at bounding box center [668, 426] width 743 height 55
click at [428, 414] on address "444 Black Rock Road Masterton 5886 Wellington Region , New Zealand" at bounding box center [668, 426] width 743 height 55
click at [438, 416] on address "444 Black Rock Road Masterton 5886 Wellington Region , New Zealand" at bounding box center [668, 426] width 743 height 55
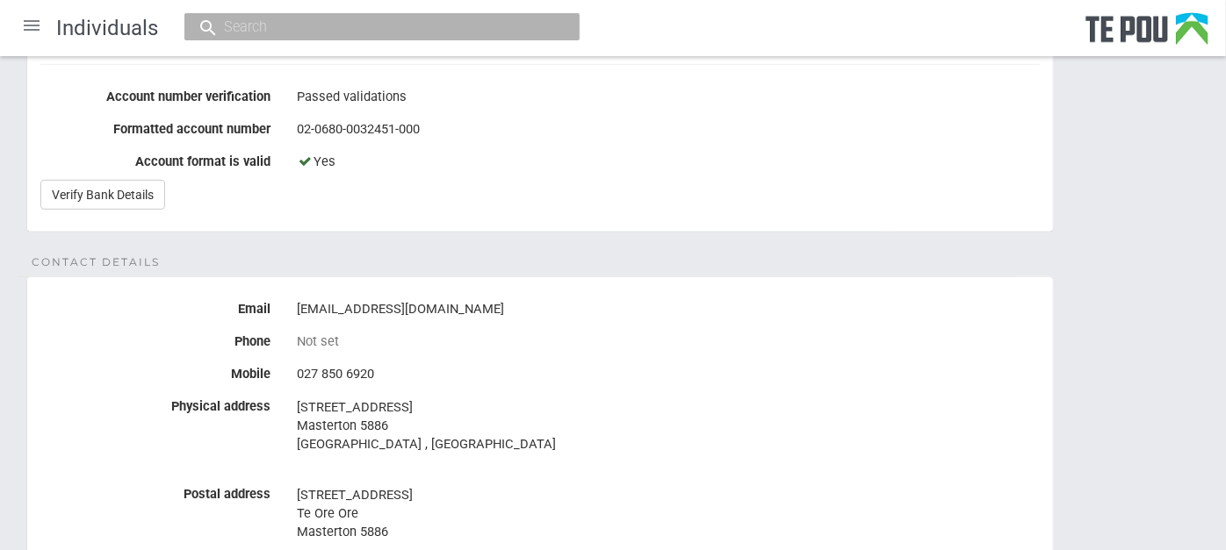
click at [438, 416] on address "444 Black Rock Road Masterton 5886 Wellington Region , New Zealand" at bounding box center [668, 426] width 743 height 55
click at [439, 416] on address "444 Black Rock Road Masterton 5886 Wellington Region , New Zealand" at bounding box center [668, 426] width 743 height 55
click at [472, 423] on address "444 Black Rock Road Masterton 5886 Wellington Region , New Zealand" at bounding box center [668, 426] width 743 height 55
drag, startPoint x: 298, startPoint y: 401, endPoint x: 353, endPoint y: 415, distance: 56.2
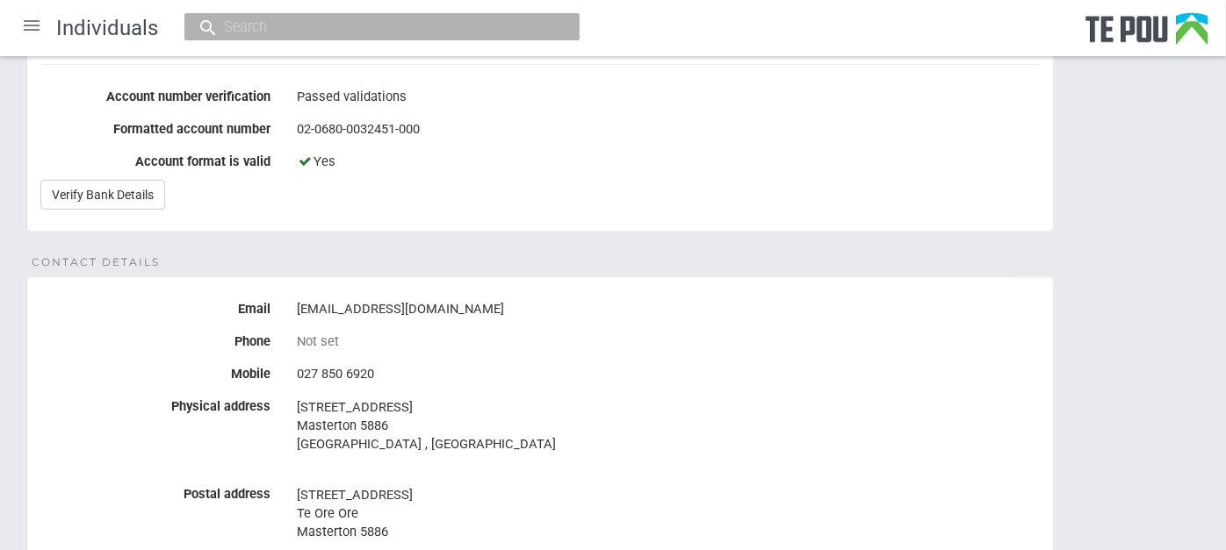
click at [353, 415] on address "444 Black Rock Road Masterton 5886 Wellington Region , New Zealand" at bounding box center [668, 426] width 743 height 55
copy address "444 Black Rock Road Masterton"
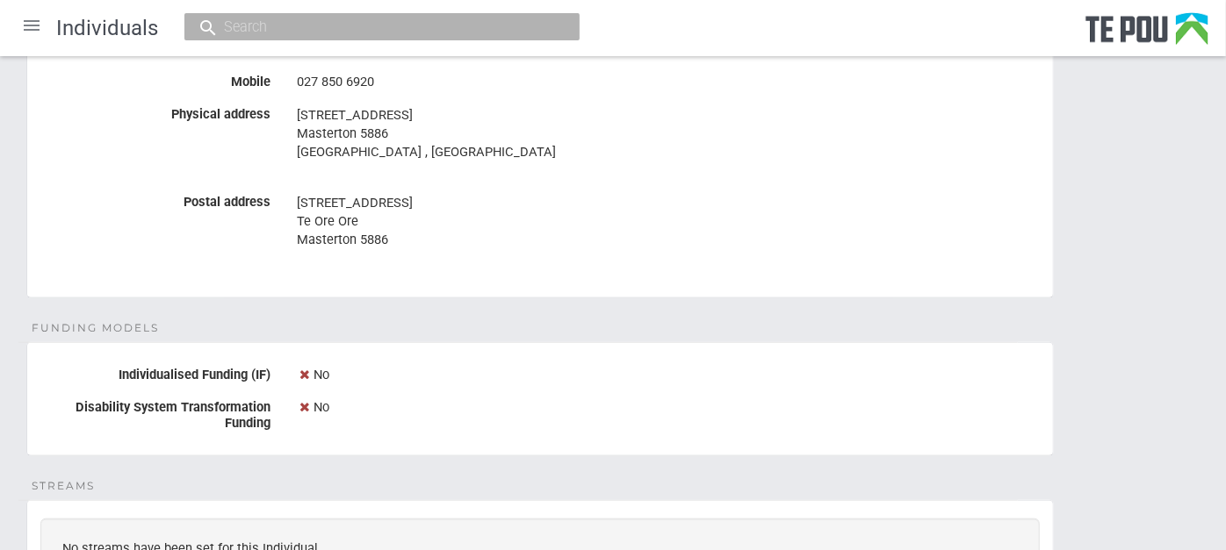
scroll to position [780, 0]
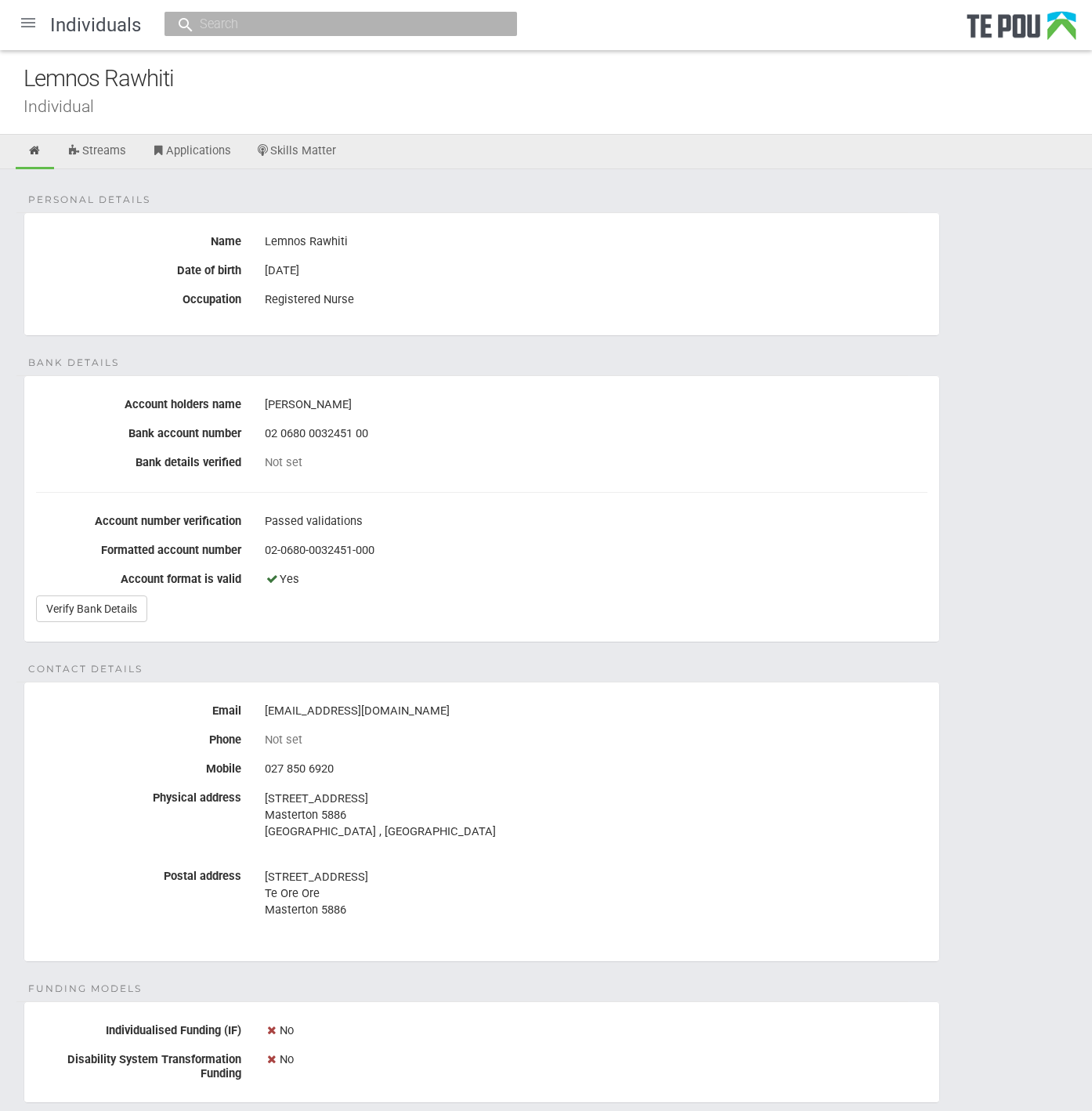
scroll to position [487, 0]
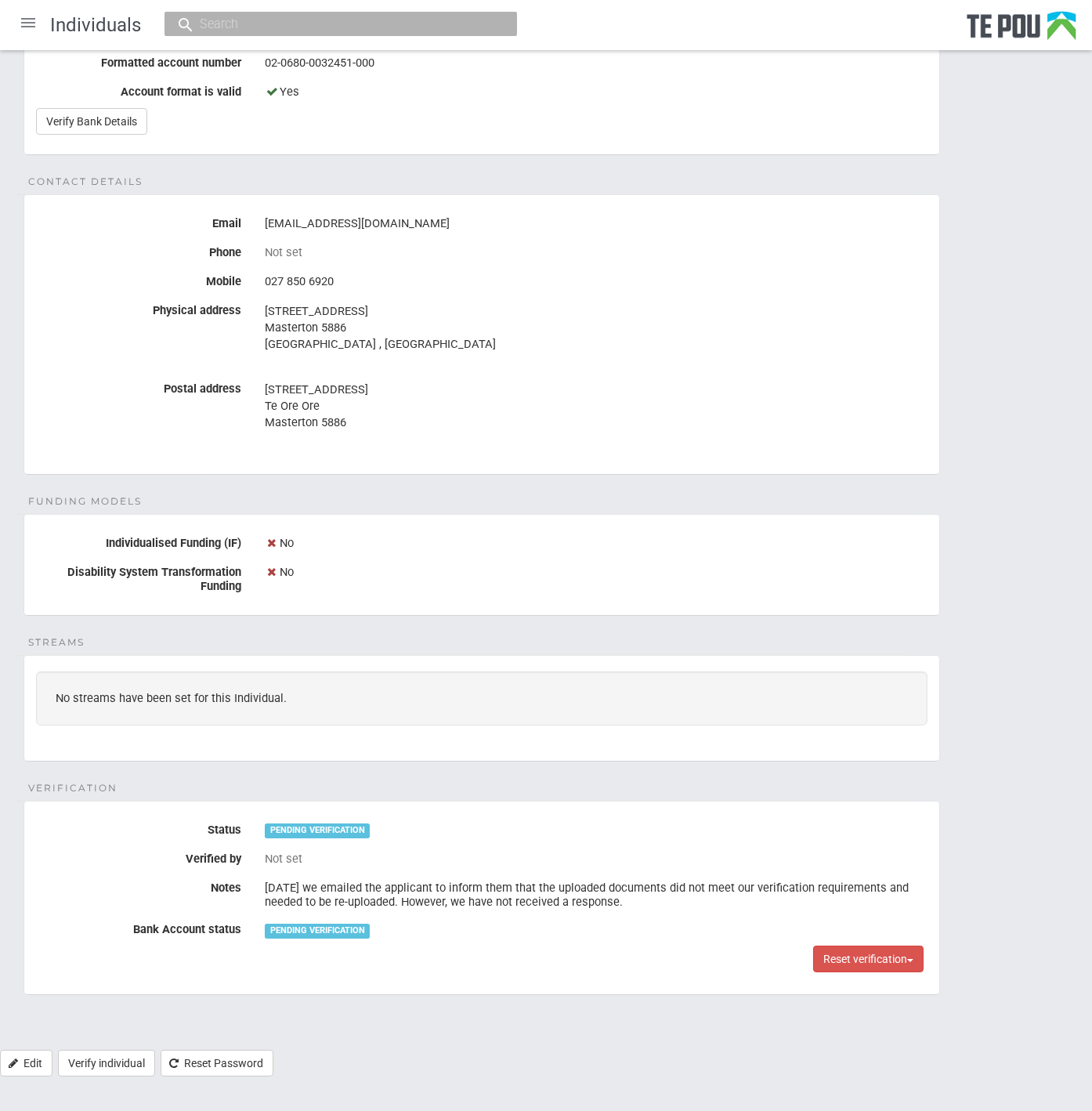
click at [395, 269] on div "027 850 6920" at bounding box center [596, 282] width 663 height 27
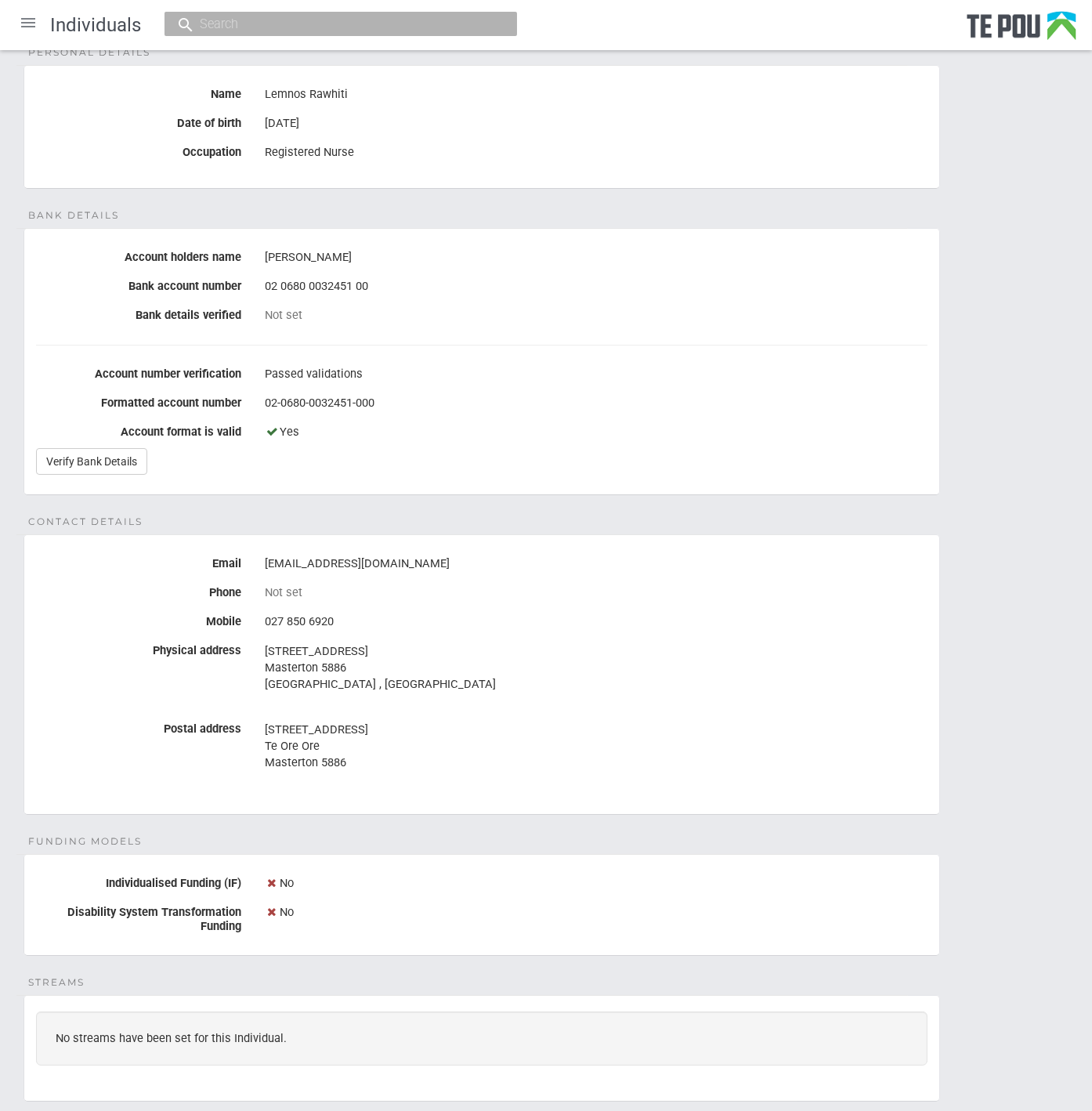
scroll to position [138, 0]
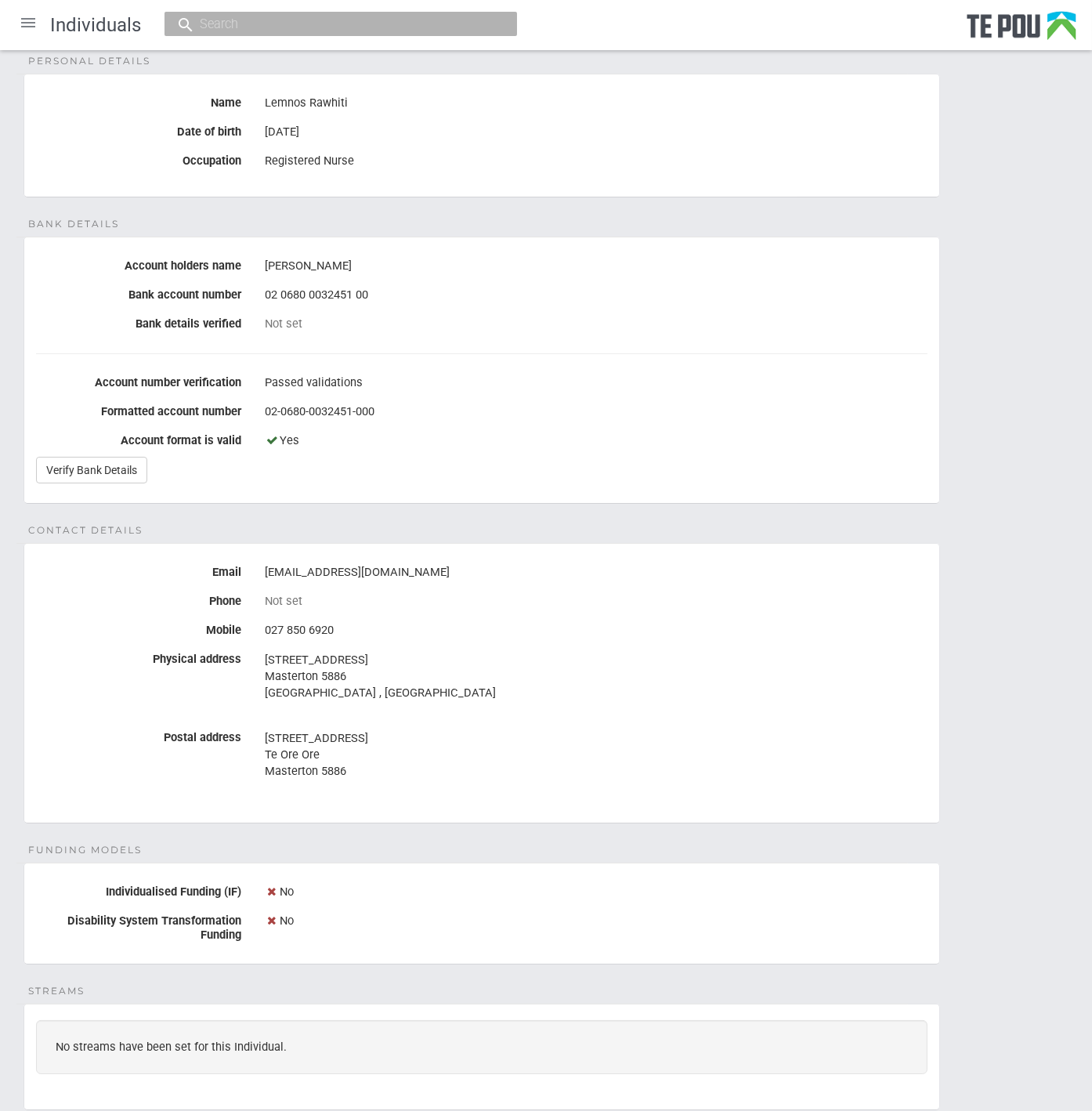
click at [707, 619] on div "027 850 6920" at bounding box center [596, 631] width 663 height 27
drag, startPoint x: 266, startPoint y: 658, endPoint x: 388, endPoint y: 658, distance: 122.0
click at [388, 658] on address "[STREET_ADDRESS] [GEOGRAPHIC_DATA] , [GEOGRAPHIC_DATA]" at bounding box center [596, 676] width 663 height 49
copy address "[STREET_ADDRESS]"
click at [646, 364] on fieldset "Bank details Account holders name [PERSON_NAME] Bank account number [FINANCIAL_…" at bounding box center [481, 369] width 916 height 267
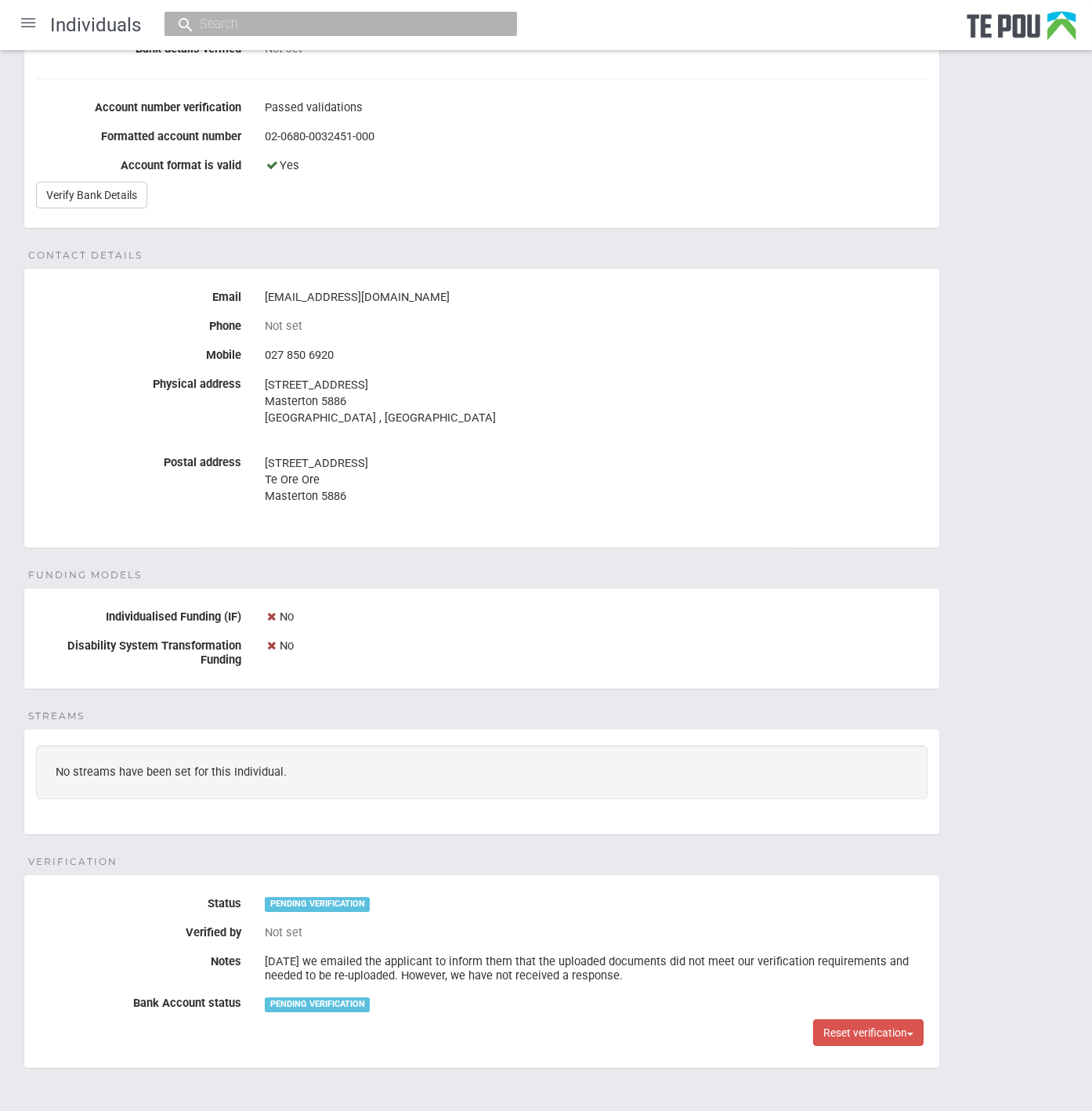
scroll to position [435, 0]
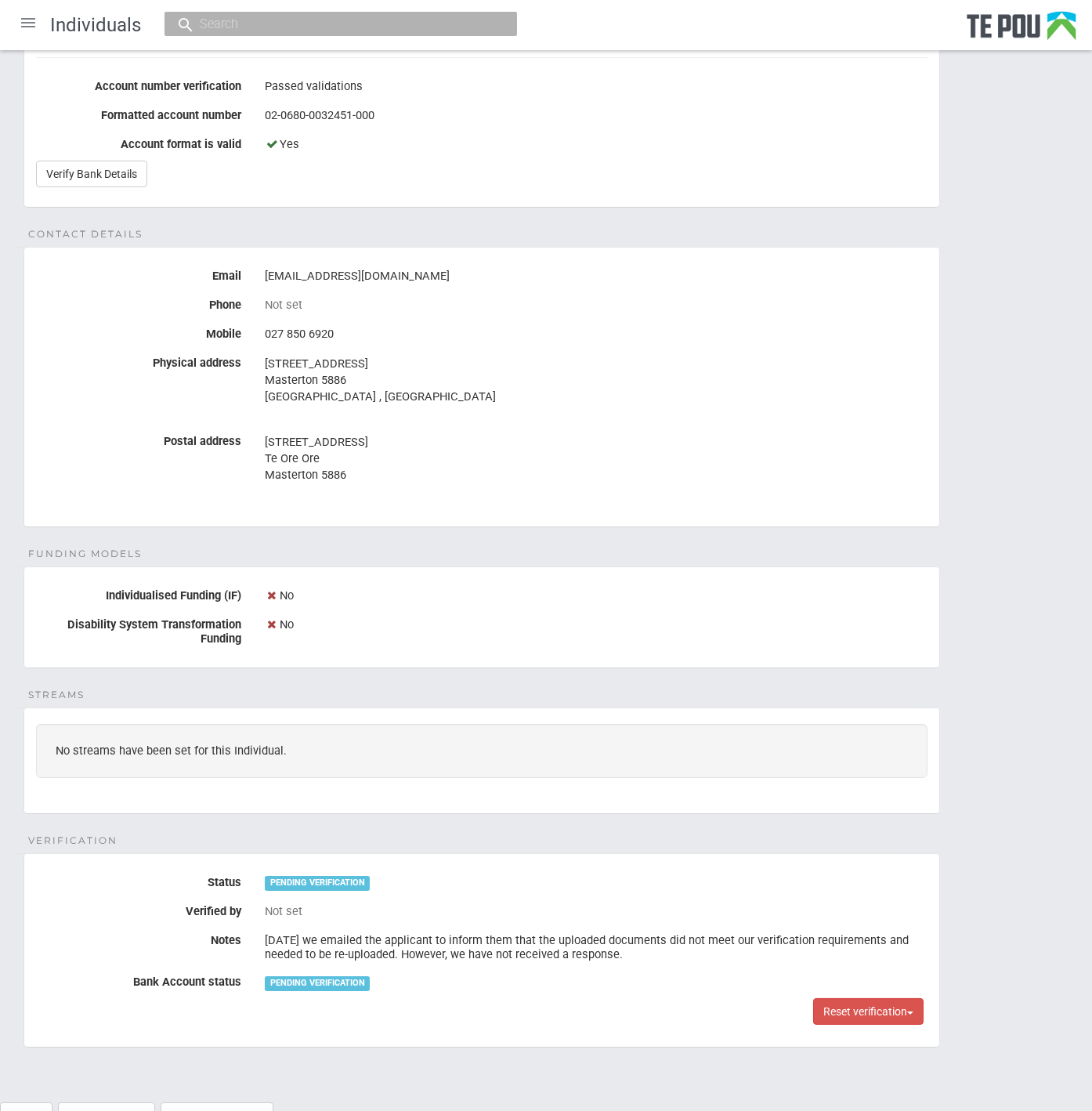
click at [713, 536] on div "Personal details Name Lemnos Rawhiti Date of birth [DEMOGRAPHIC_DATA] Occupatio…" at bounding box center [546, 418] width 1092 height 1368
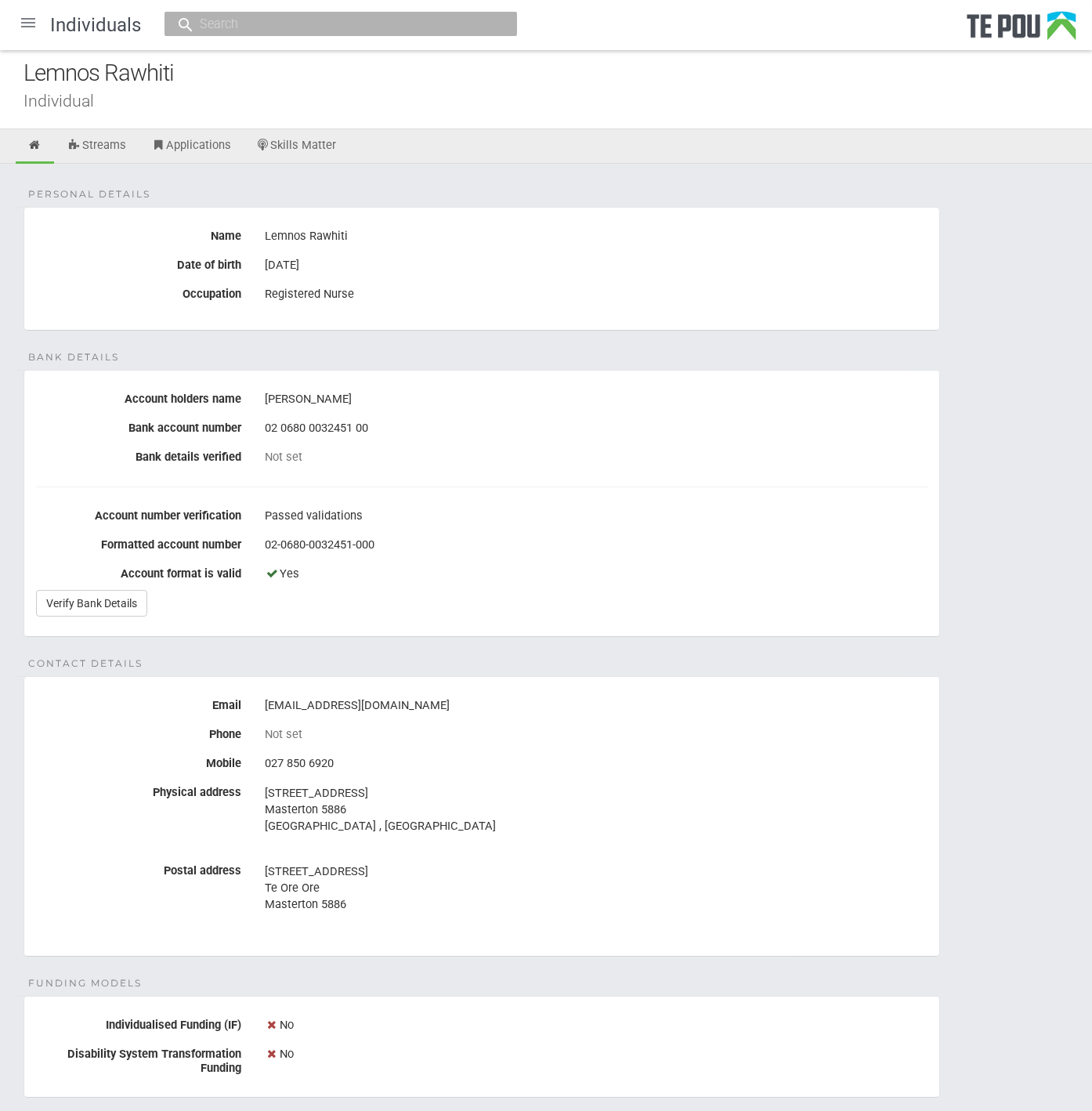
scroll to position [0, 0]
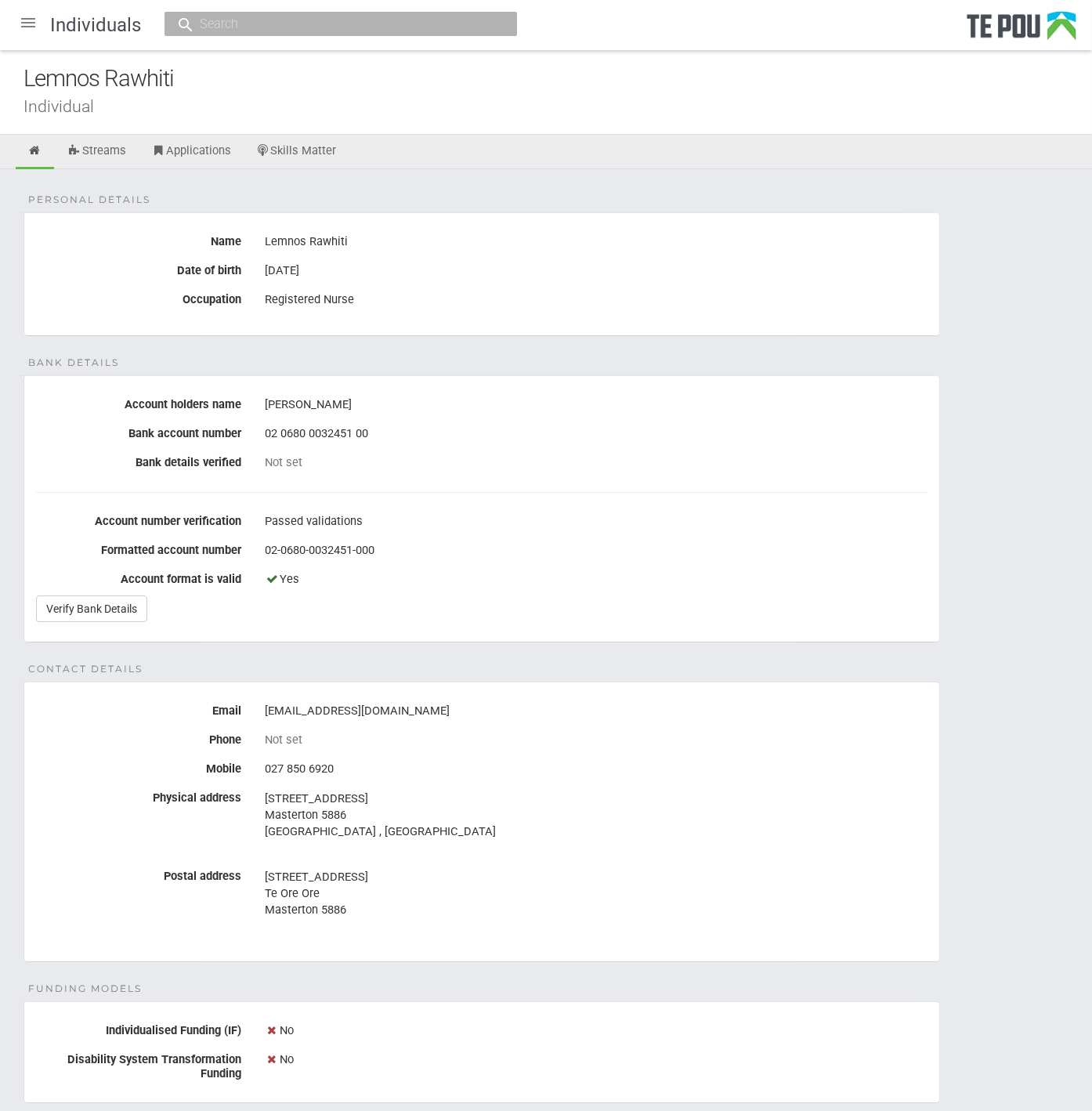
click at [671, 621] on fieldset "Bank details Account holders name [PERSON_NAME] Bank account number [FINANCIAL_…" at bounding box center [481, 509] width 916 height 267
click at [677, 661] on div "Personal details Name Lemnos Rawhiti Date of birth [DEMOGRAPHIC_DATA] Occupatio…" at bounding box center [546, 853] width 1092 height 1368
click at [317, 151] on link "Skills Matter" at bounding box center [296, 152] width 104 height 35
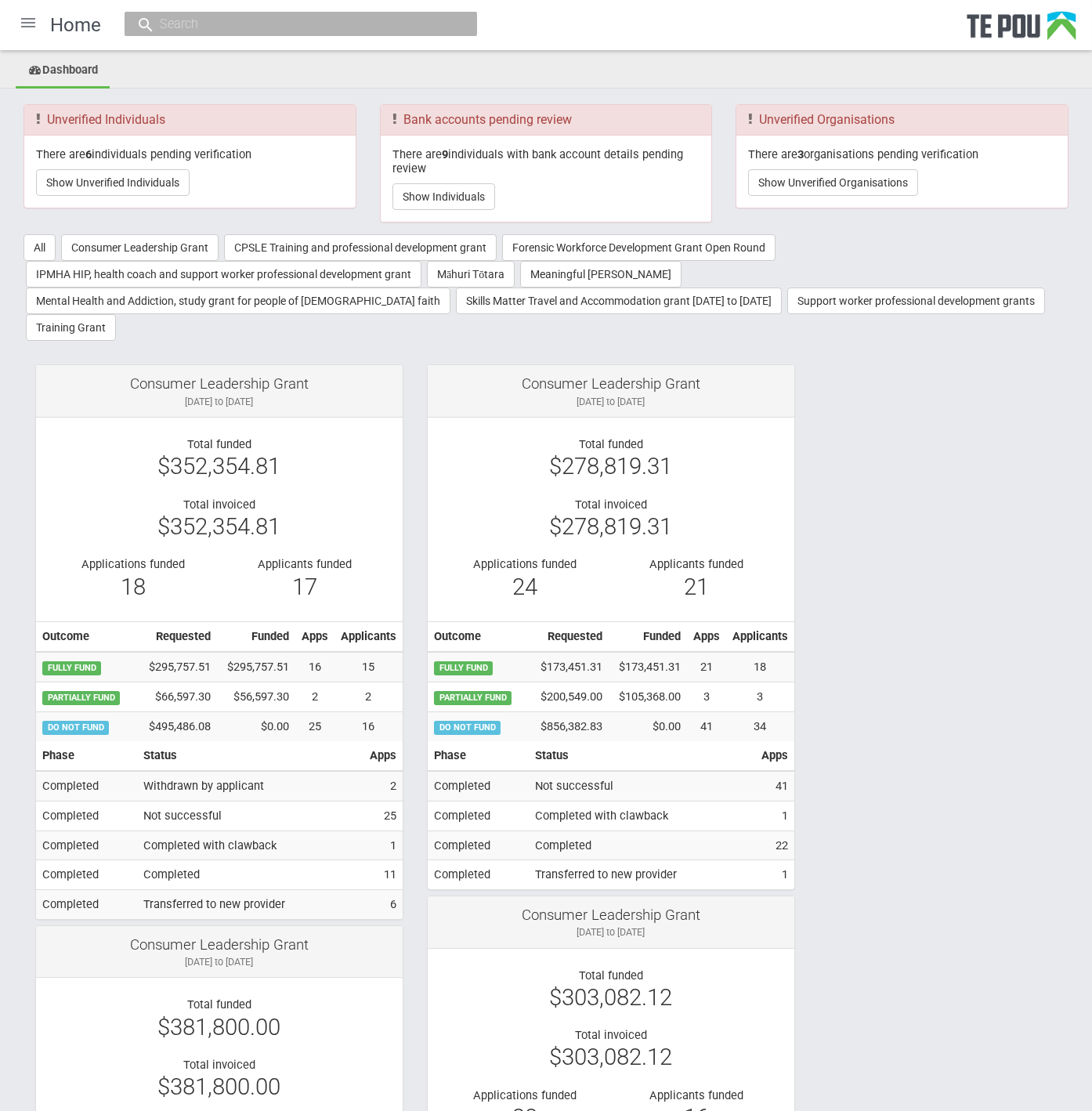
click at [864, 81] on ul "Dashboard" at bounding box center [546, 71] width 1092 height 35
click at [315, 10] on div "Home" at bounding box center [546, 25] width 1092 height 50
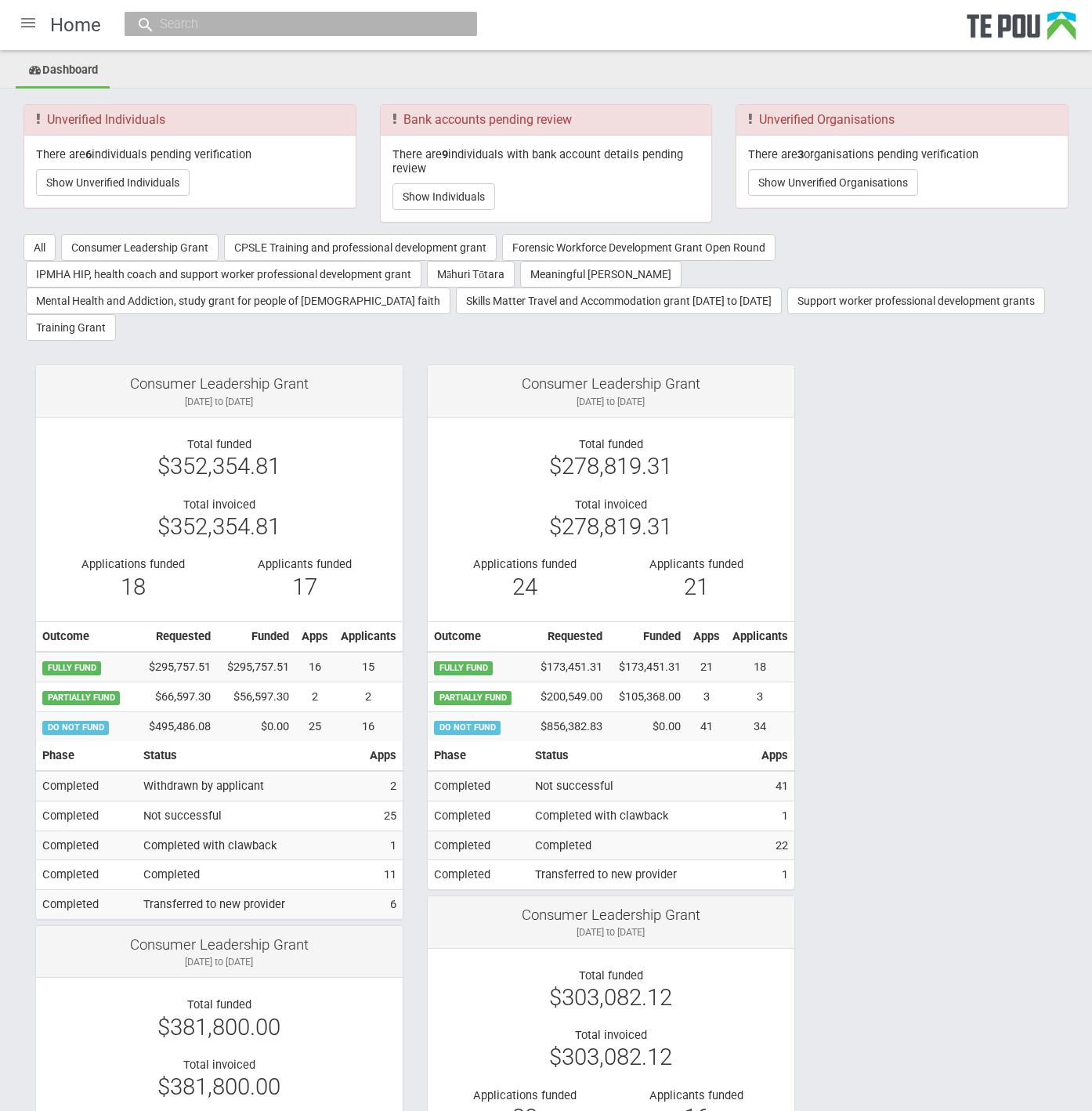
click at [318, 19] on input "text" at bounding box center [293, 24] width 276 height 16
click at [251, 23] on input "le" at bounding box center [293, 24] width 276 height 16
type input "lemn"
click at [235, 76] on span "lemn" at bounding box center [242, 71] width 22 height 12
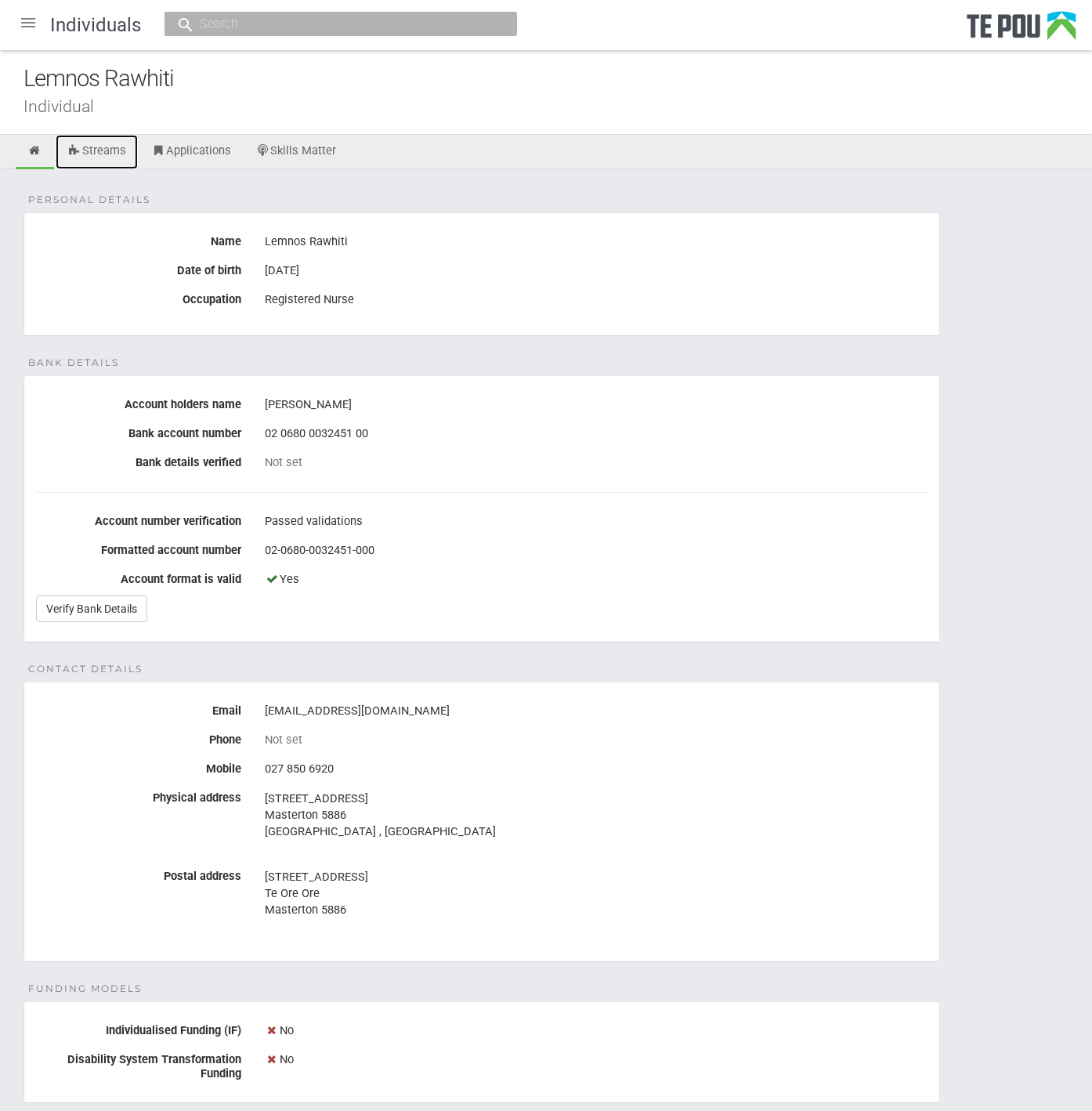
click at [106, 153] on link "Streams" at bounding box center [96, 152] width 82 height 35
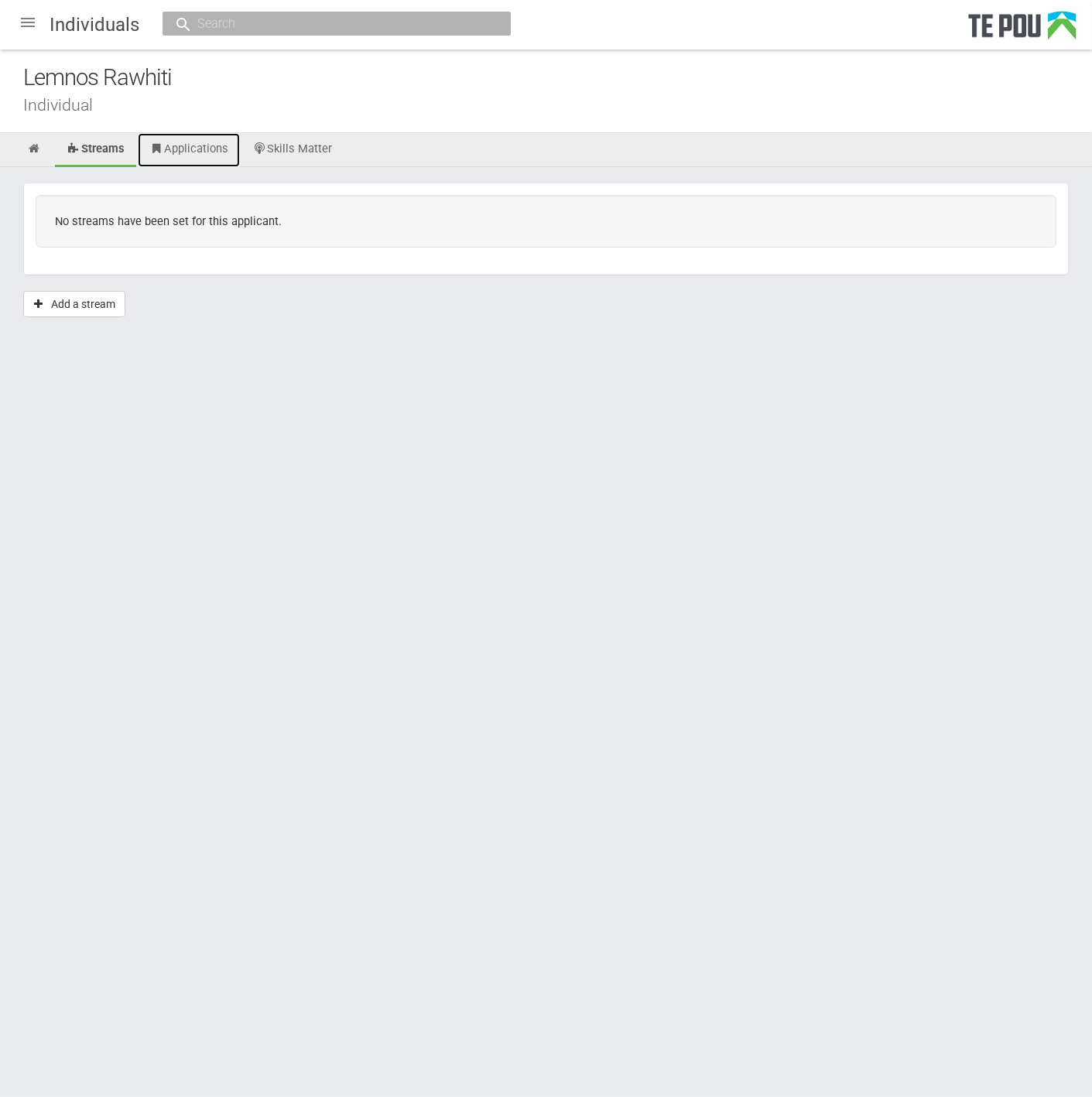
click at [181, 149] on link "Applications" at bounding box center [189, 150] width 102 height 34
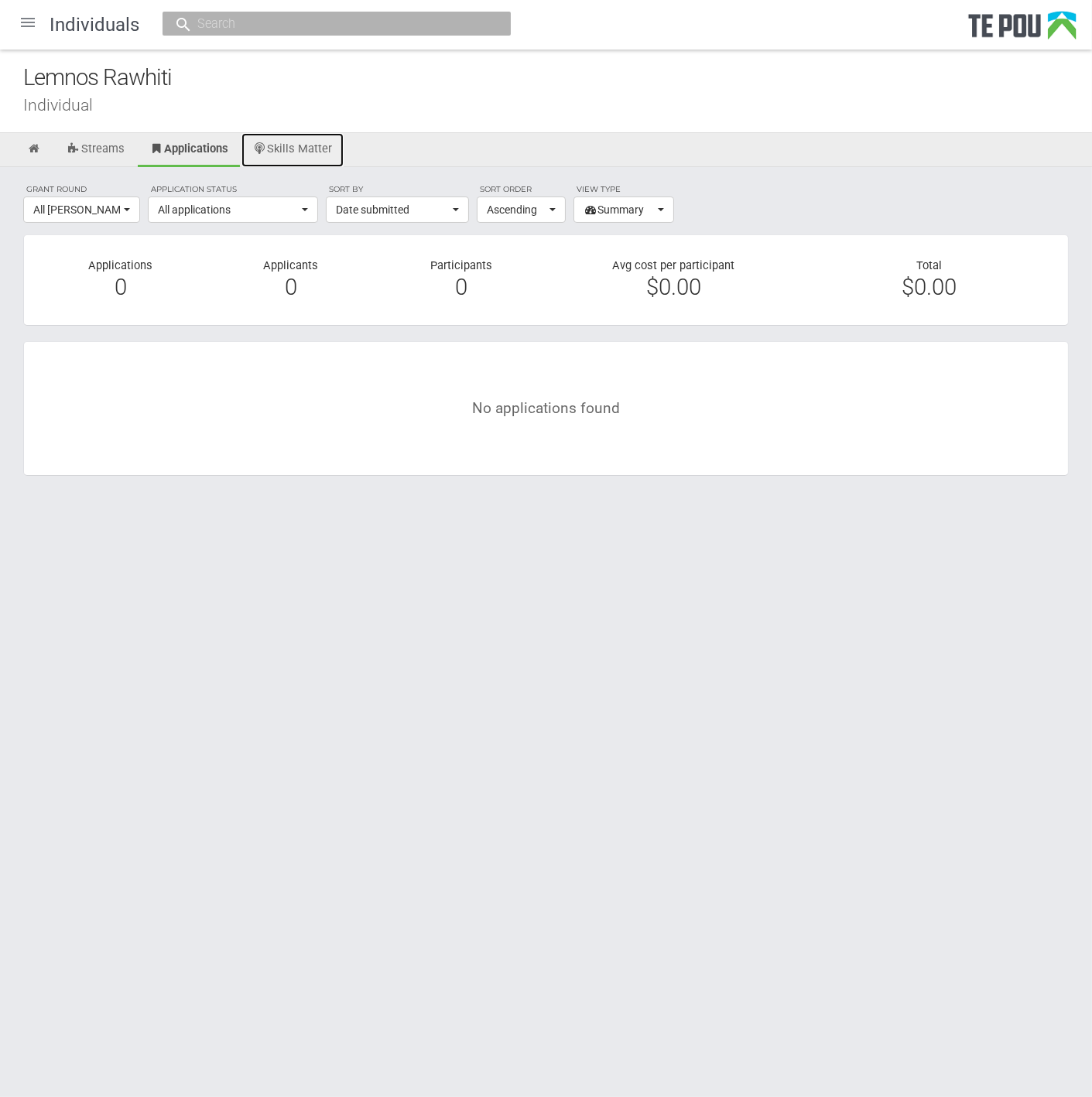
click at [293, 143] on link "Skills Matter" at bounding box center [293, 150] width 103 height 34
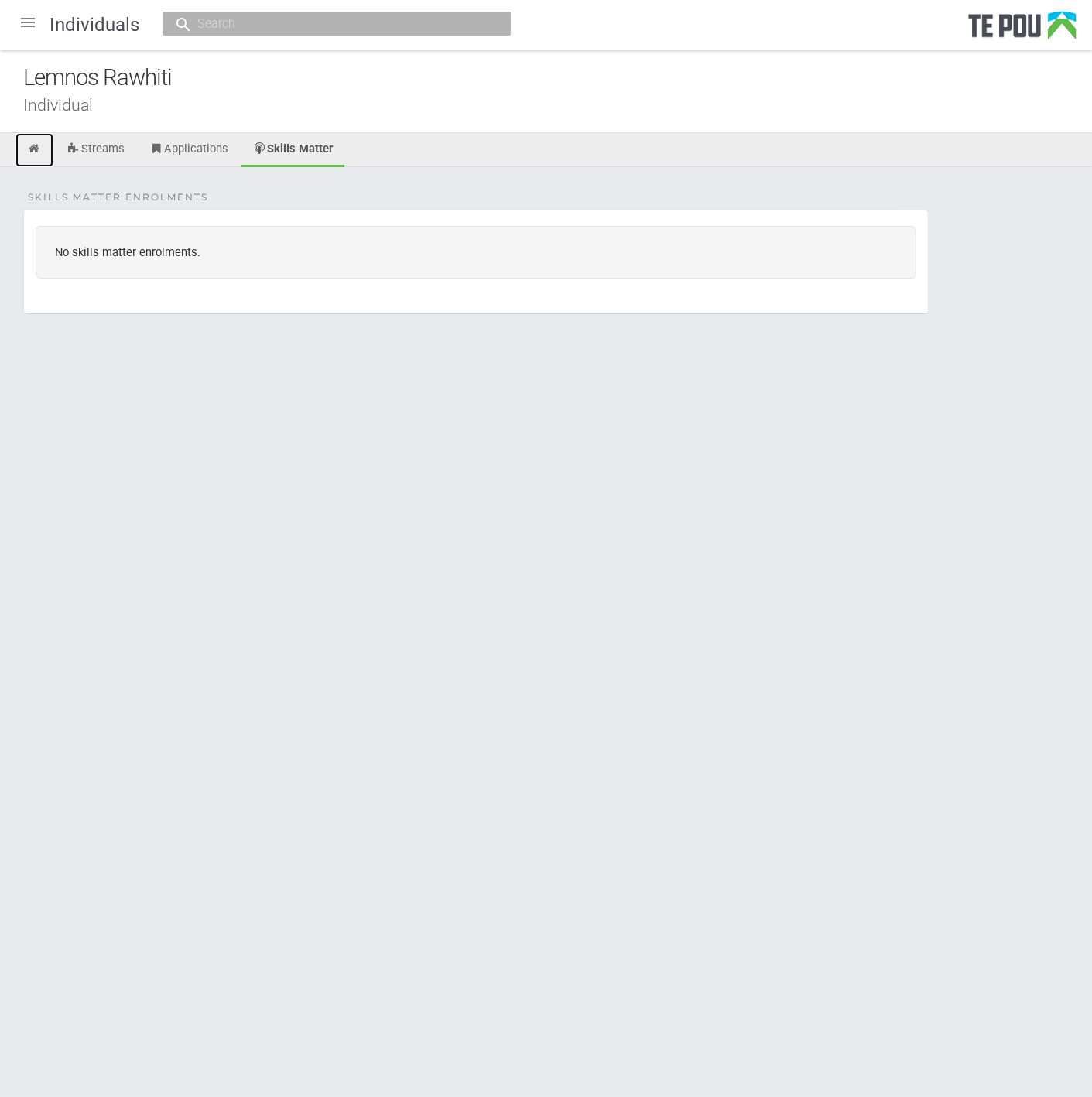
click at [33, 149] on icon at bounding box center [34, 148] width 15 height 11
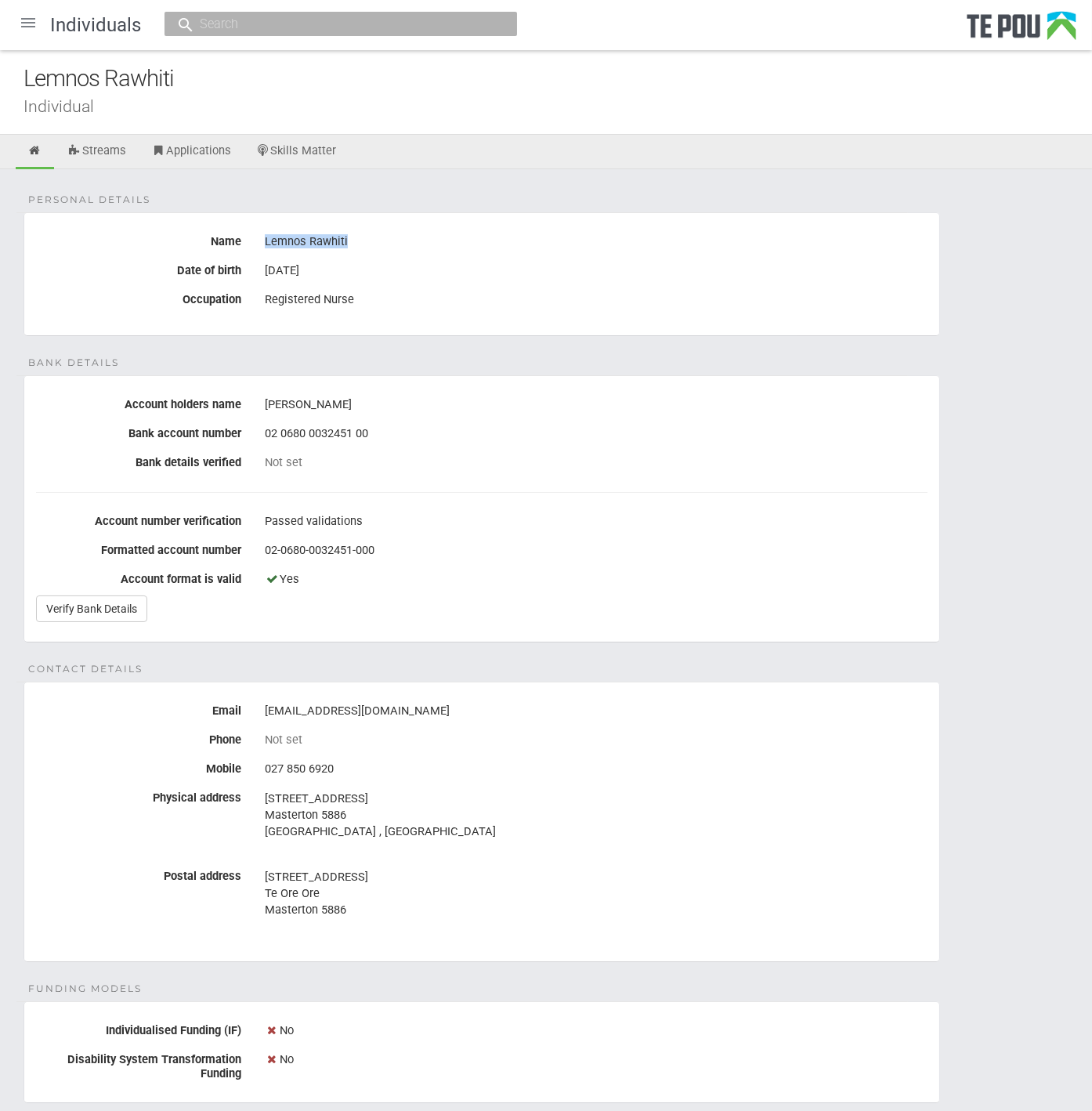
drag, startPoint x: 376, startPoint y: 244, endPoint x: 263, endPoint y: 233, distance: 113.5
click at [263, 233] on div "Lemnos Rawhiti" at bounding box center [596, 242] width 686 height 27
copy div "Lemnos Rawhiti"
